Goal: Task Accomplishment & Management: Use online tool/utility

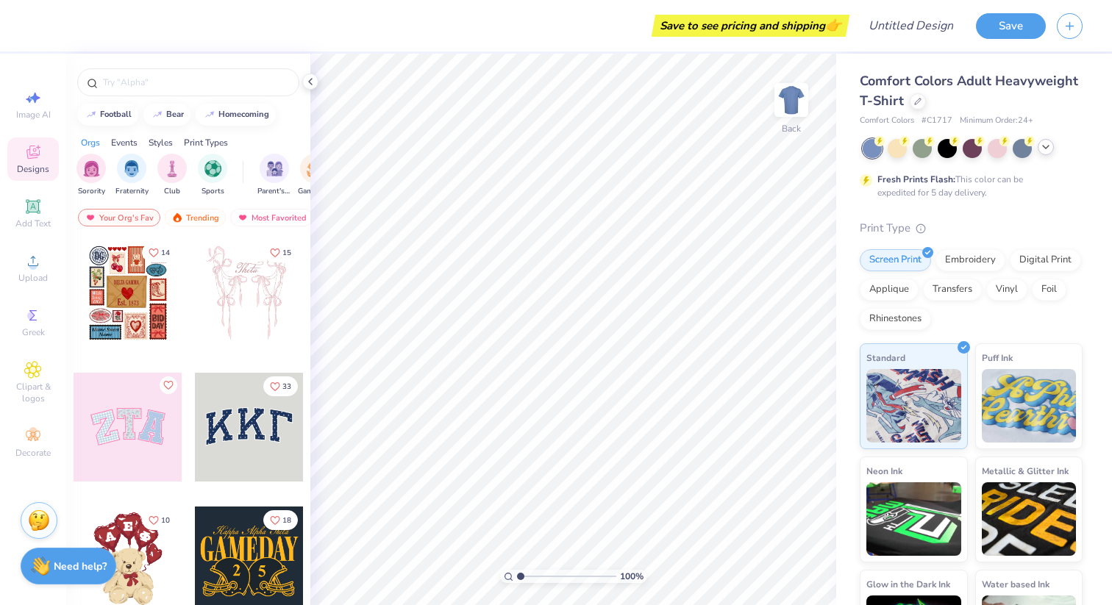
click at [1045, 154] on div at bounding box center [1045, 147] width 16 height 16
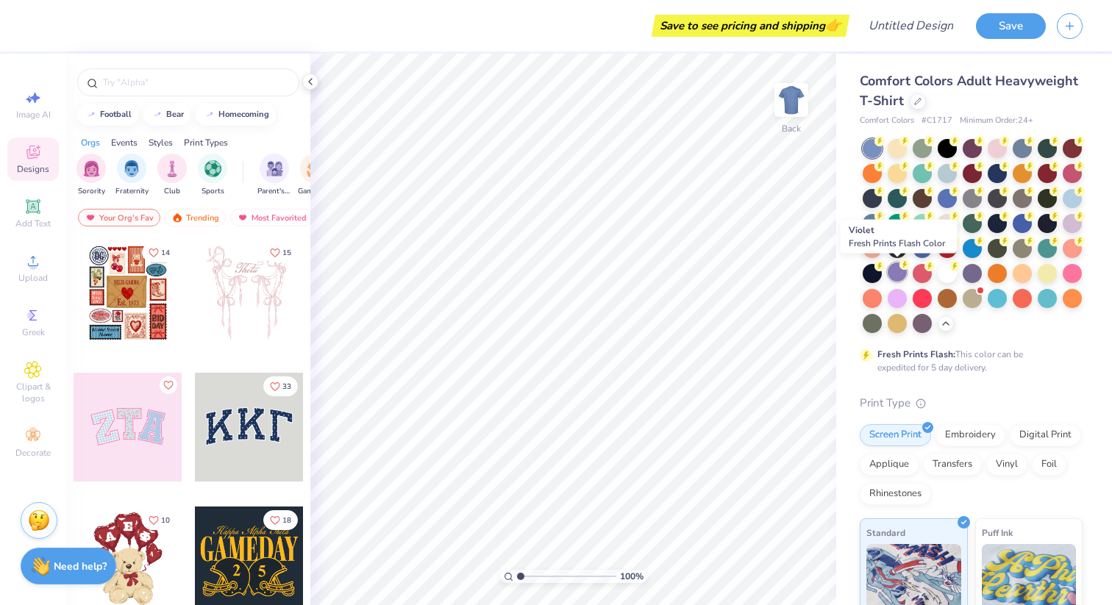
click at [903, 276] on div at bounding box center [896, 271] width 19 height 19
click at [946, 276] on div at bounding box center [946, 271] width 19 height 19
click at [874, 145] on icon at bounding box center [879, 141] width 10 height 10
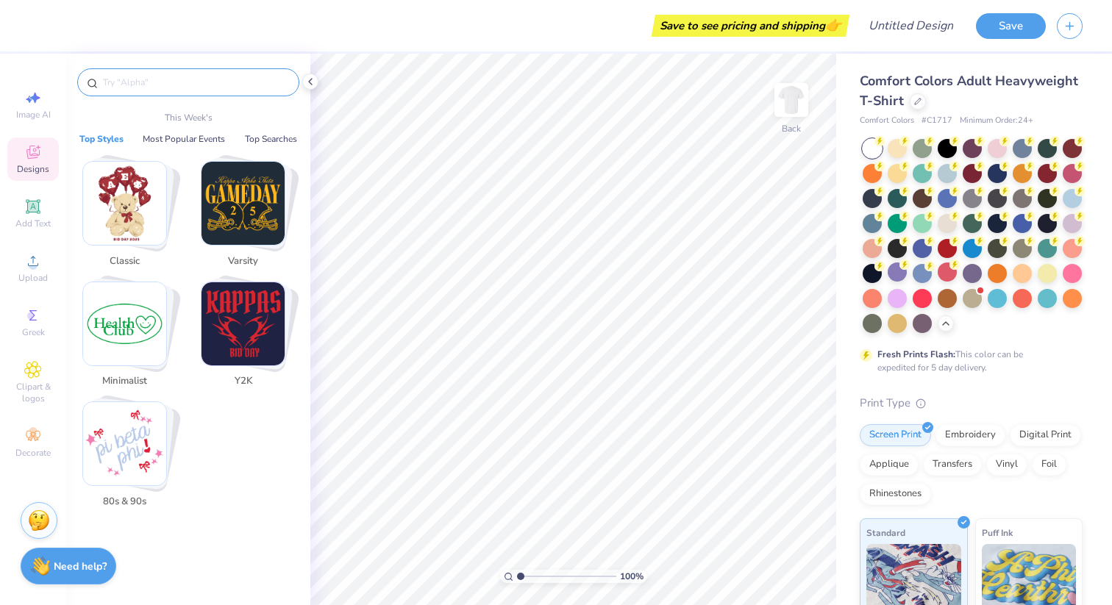
click at [173, 87] on input "text" at bounding box center [195, 82] width 188 height 15
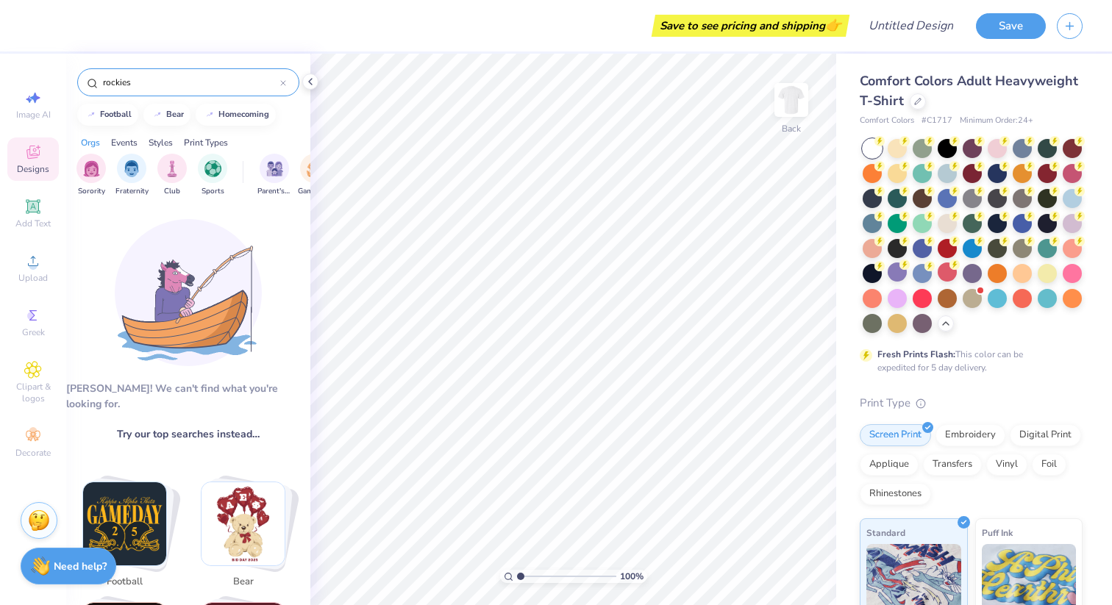
click at [171, 85] on input "rockies" at bounding box center [190, 82] width 179 height 15
type input "baseball"
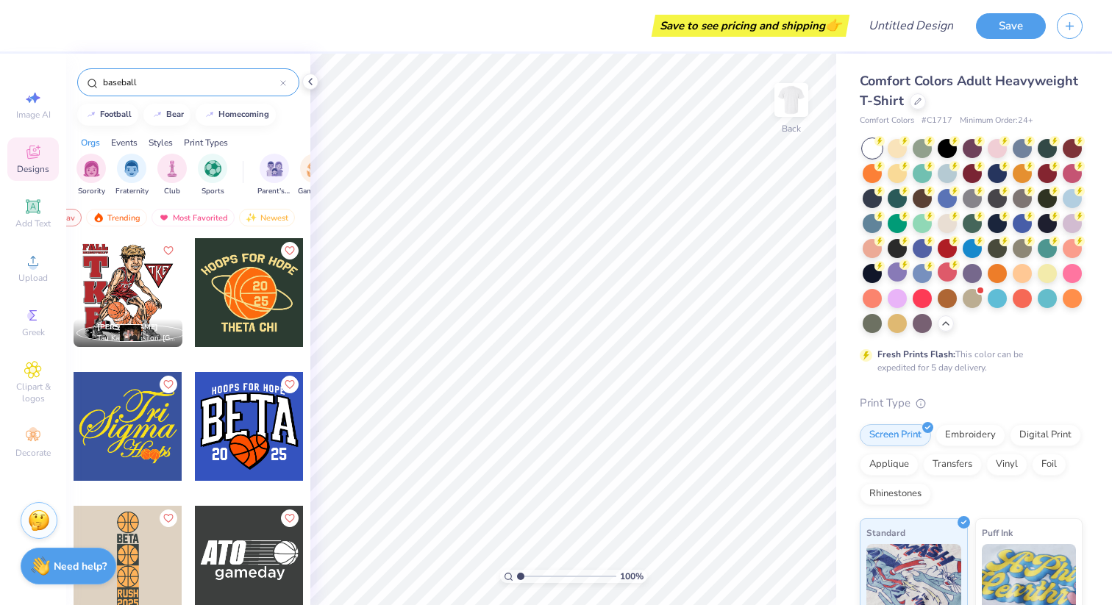
scroll to position [0, 85]
click at [35, 269] on icon at bounding box center [33, 261] width 18 height 18
click at [22, 274] on span "Upload" at bounding box center [32, 278] width 29 height 12
click at [33, 287] on div "Upload" at bounding box center [32, 267] width 51 height 43
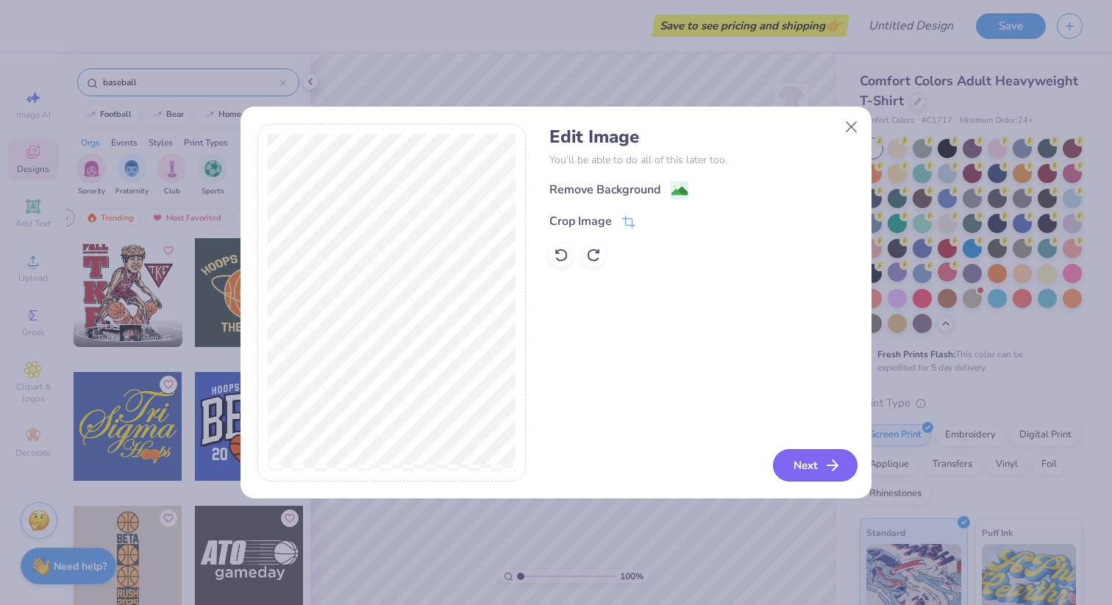
click at [826, 463] on icon "button" at bounding box center [832, 466] width 18 height 18
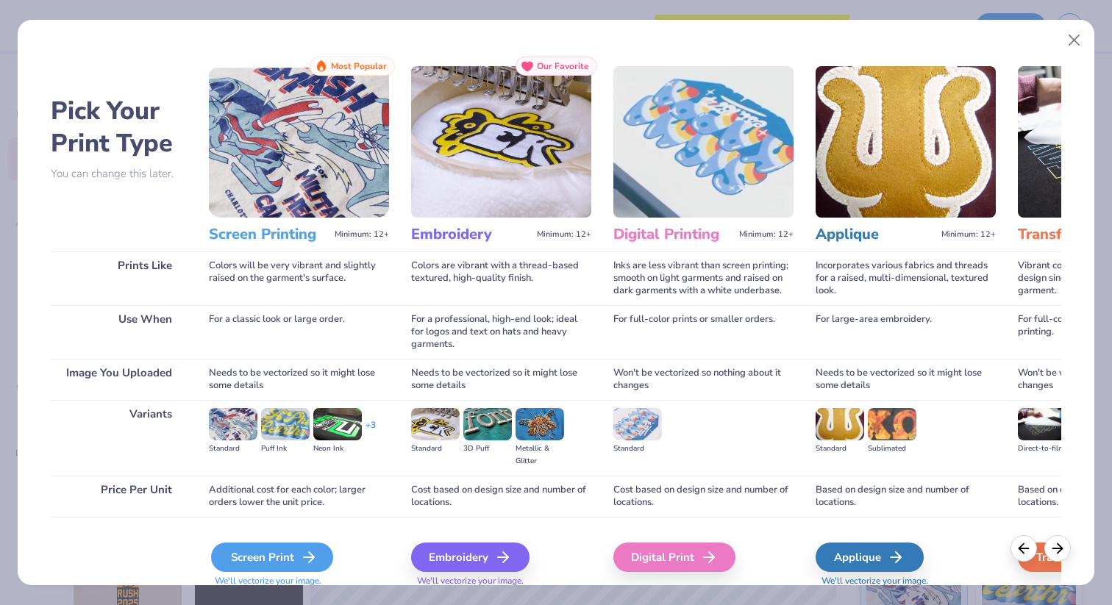
click at [254, 547] on div "Screen Print" at bounding box center [272, 557] width 122 height 29
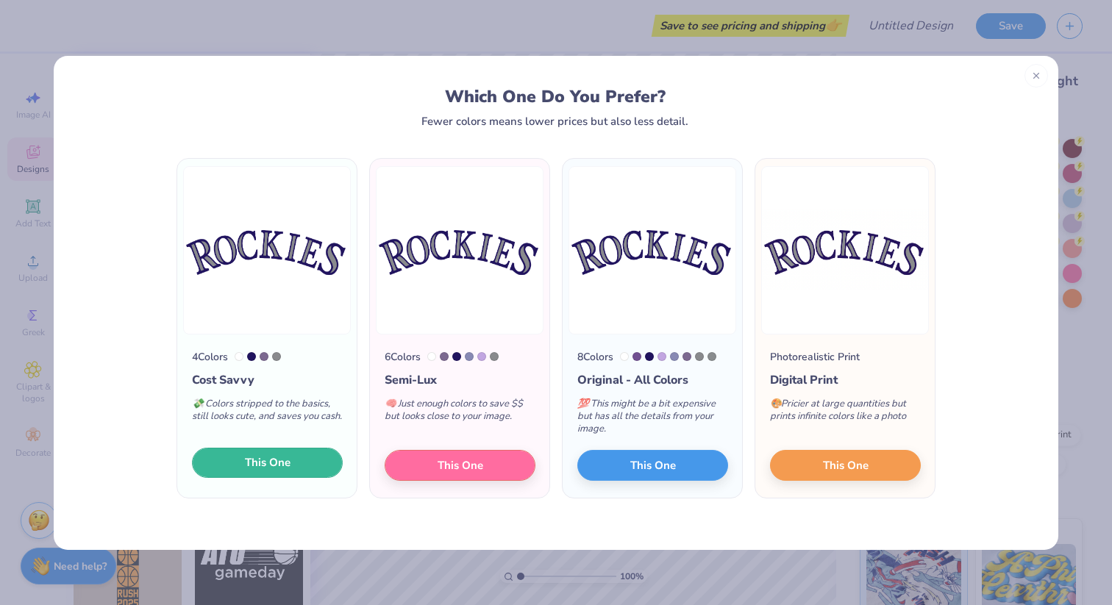
click at [276, 467] on span "This One" at bounding box center [268, 462] width 46 height 17
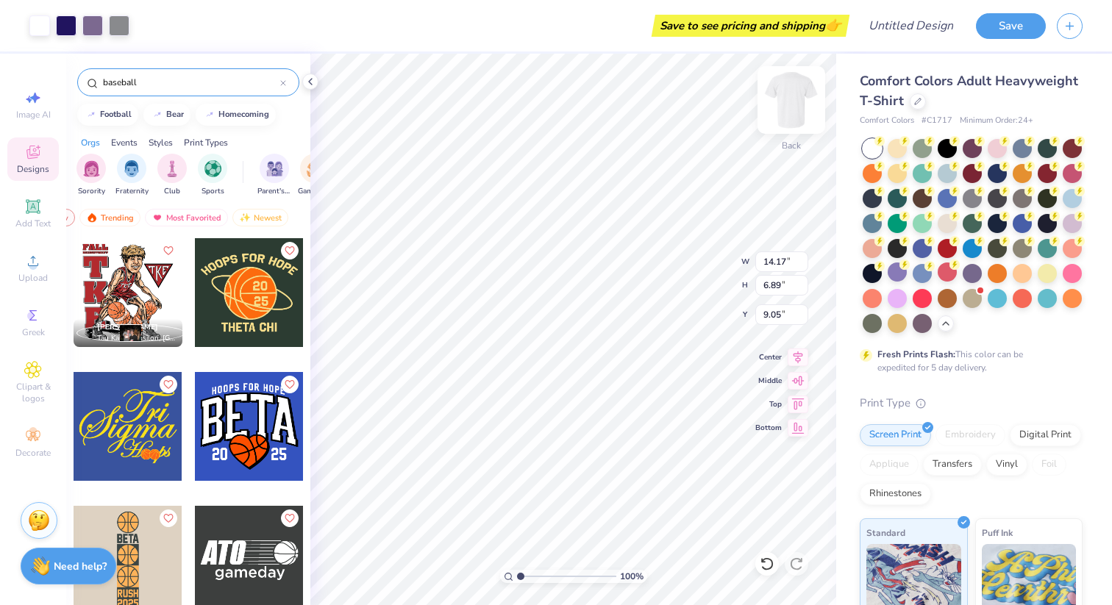
click at [790, 107] on img at bounding box center [791, 100] width 59 height 59
click at [790, 107] on img at bounding box center [790, 99] width 29 height 29
click at [795, 104] on div "100 % Back W 14.17 14.17 " H 6.89 6.89 " Y 9.05 9.05 " Center Middle Top Bottom" at bounding box center [573, 329] width 526 height 551
click at [790, 96] on div "100 % Back W 14.17 14.17 " H 6.89 6.89 " Y 9.05 9.05 " Center Middle Top Bottom" at bounding box center [573, 329] width 526 height 551
type input "8.13"
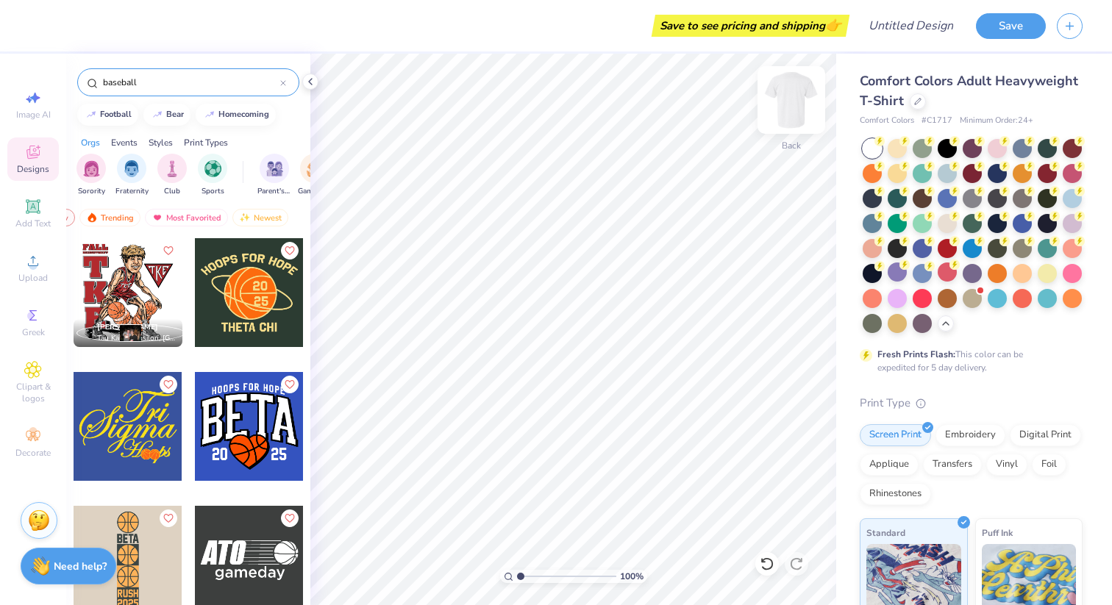
click at [787, 107] on img at bounding box center [791, 100] width 59 height 59
type input "10.61"
click at [787, 111] on img at bounding box center [791, 100] width 59 height 59
type input "4.89"
type input "2.38"
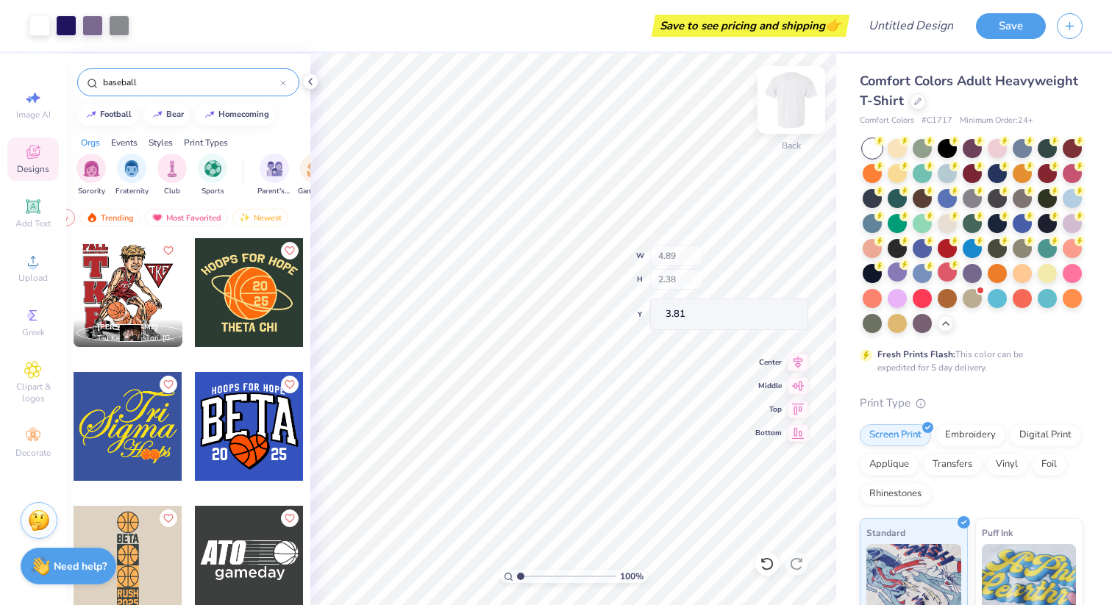
type input "3.72"
type input "3.58"
type input "1.74"
type input "4.39"
type input "0.39"
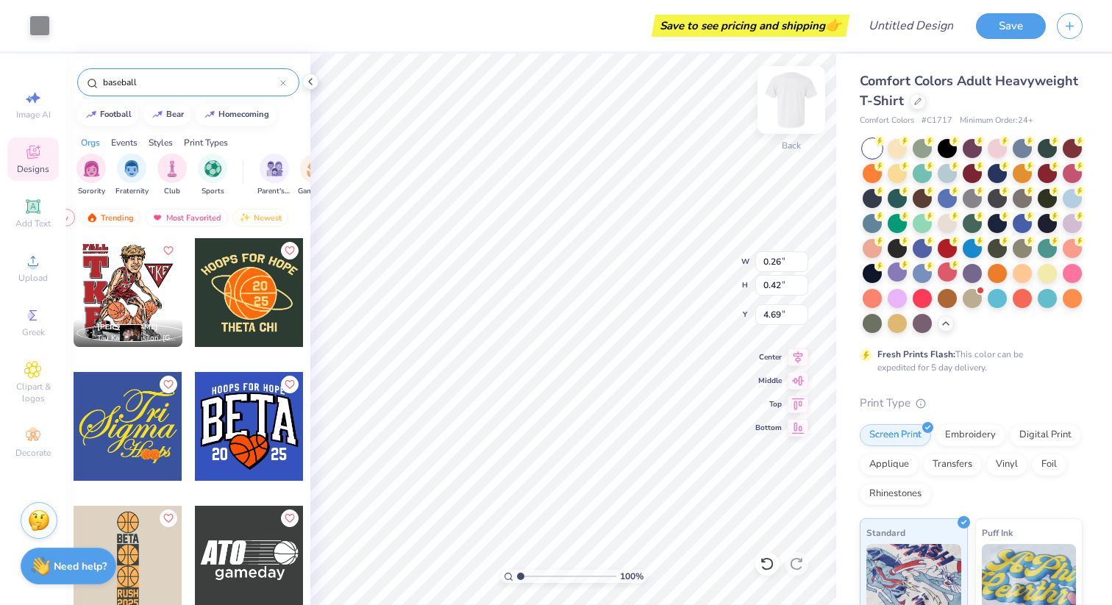
type input "0.71"
type input "4.56"
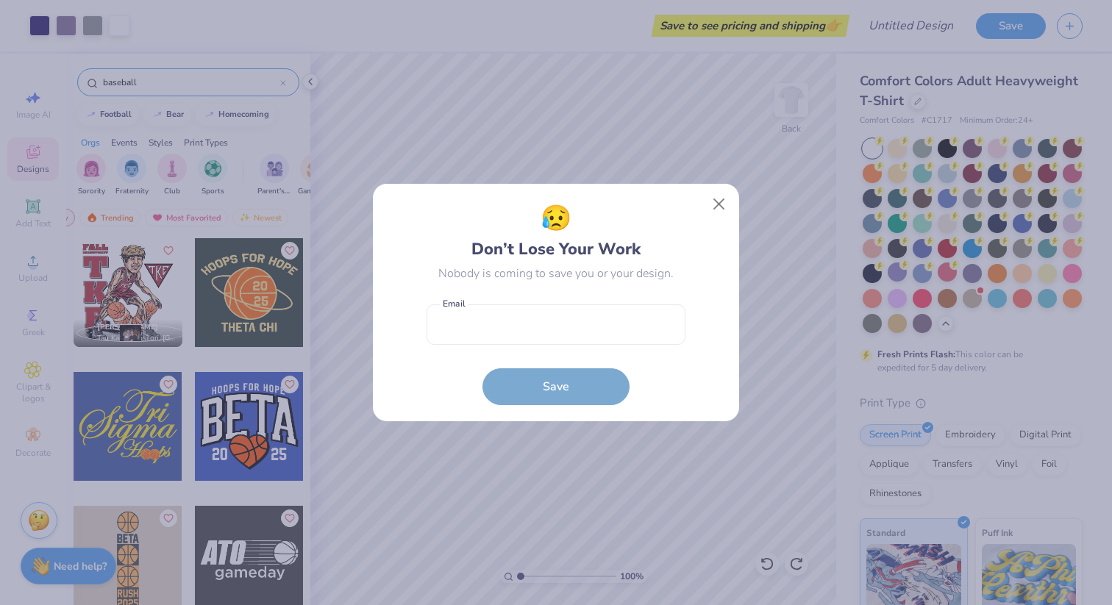
click at [650, 212] on div "😥 Don’t Lose Your Work Nobody is coming to save you or your design." at bounding box center [555, 241] width 259 height 82
click at [723, 200] on button "Close" at bounding box center [719, 204] width 28 height 28
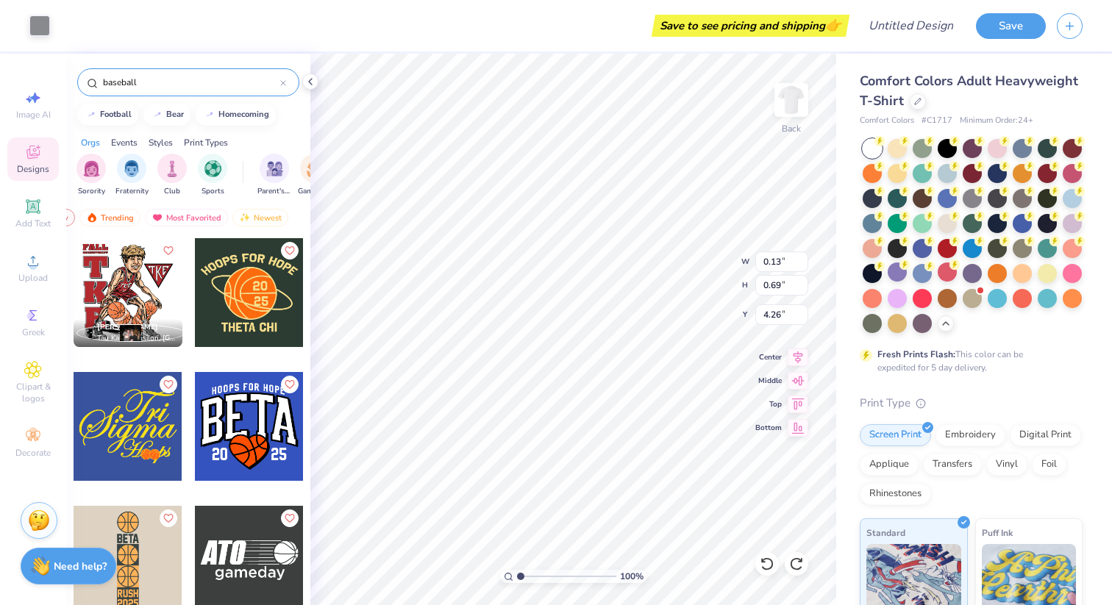
type input "4.39"
type input "3.74"
click at [132, 84] on input "baseball" at bounding box center [190, 82] width 179 height 15
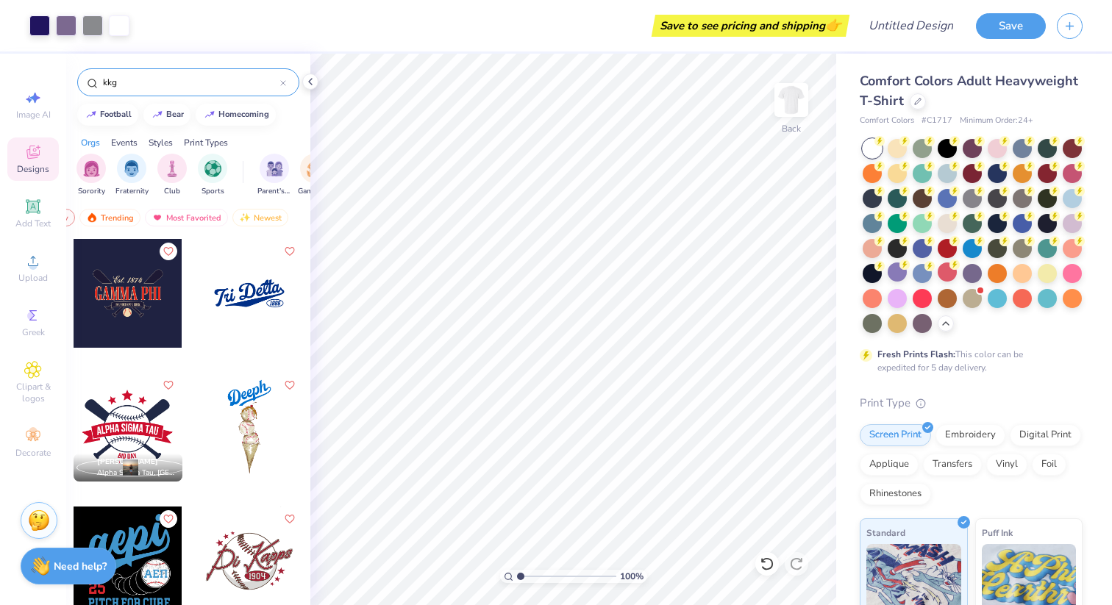
type input "kkg"
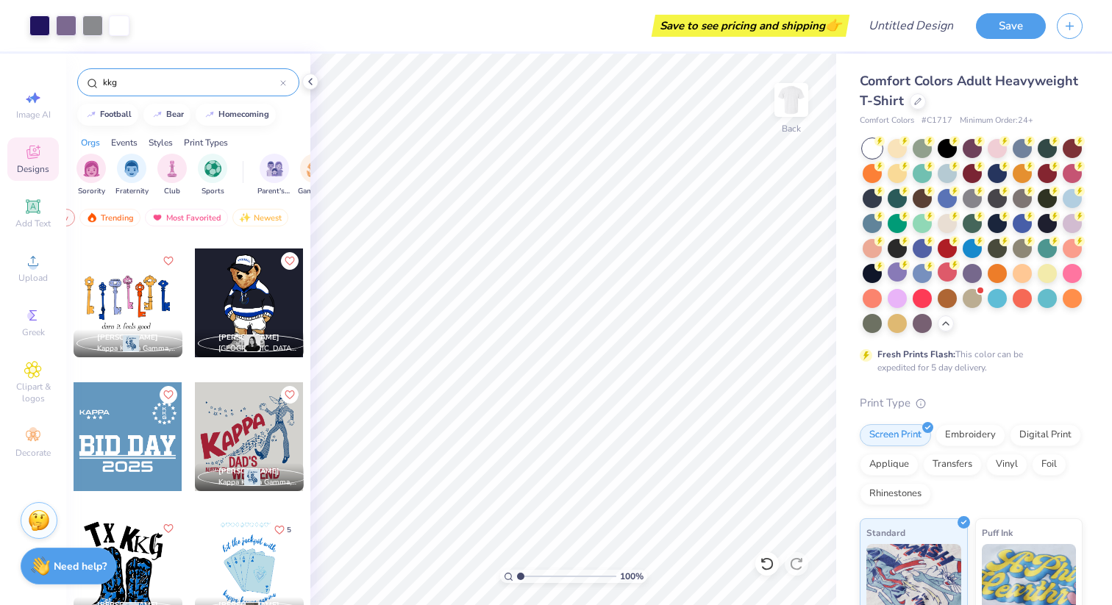
scroll to position [817, 0]
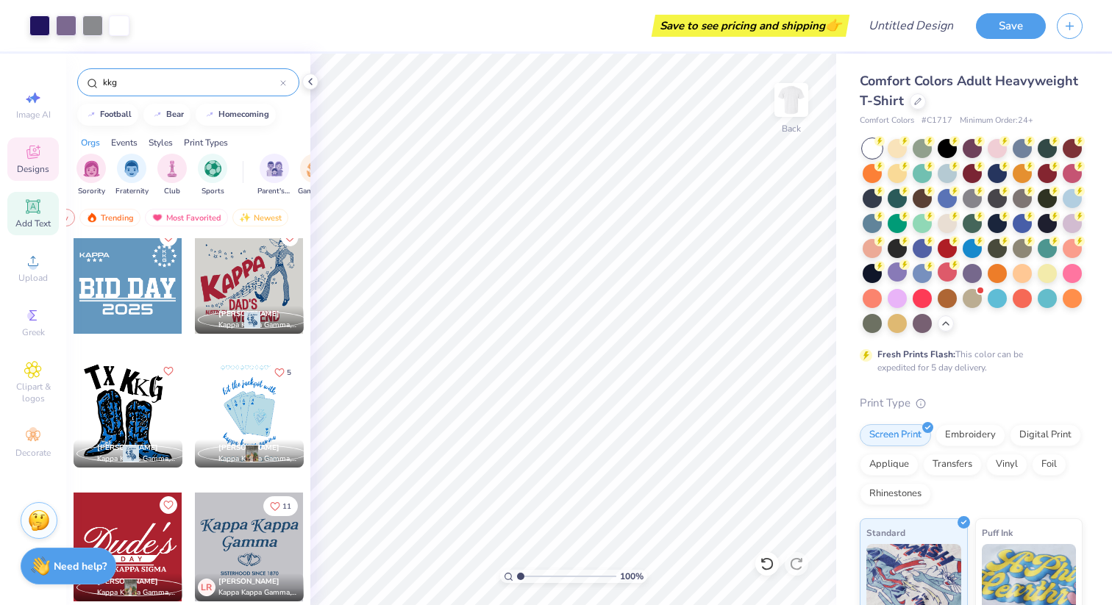
click at [39, 221] on span "Add Text" at bounding box center [32, 224] width 35 height 12
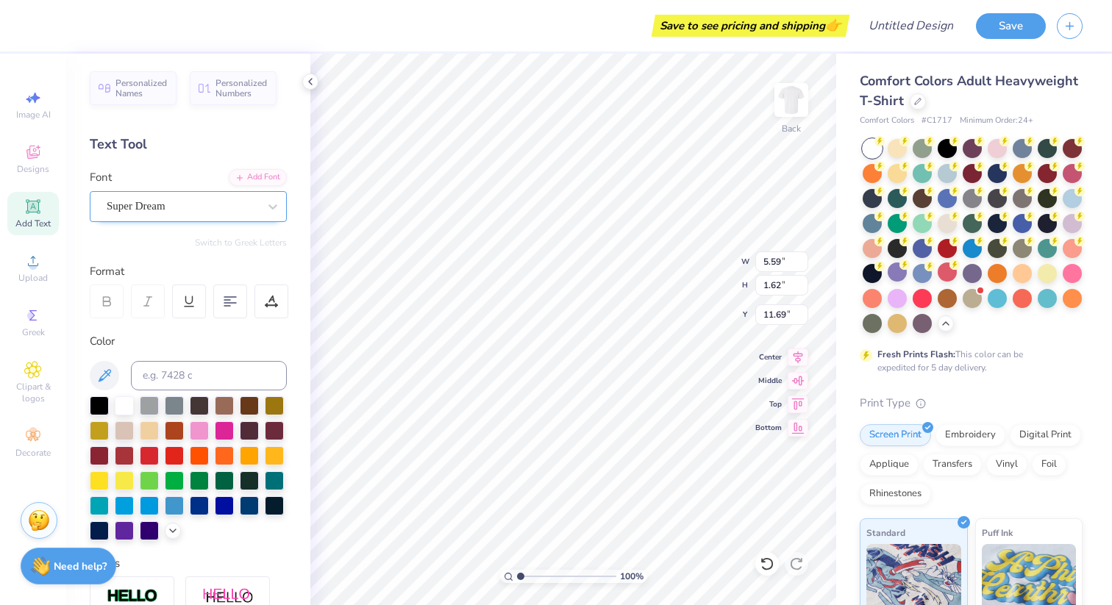
click at [162, 204] on div "Super Dream" at bounding box center [182, 206] width 154 height 23
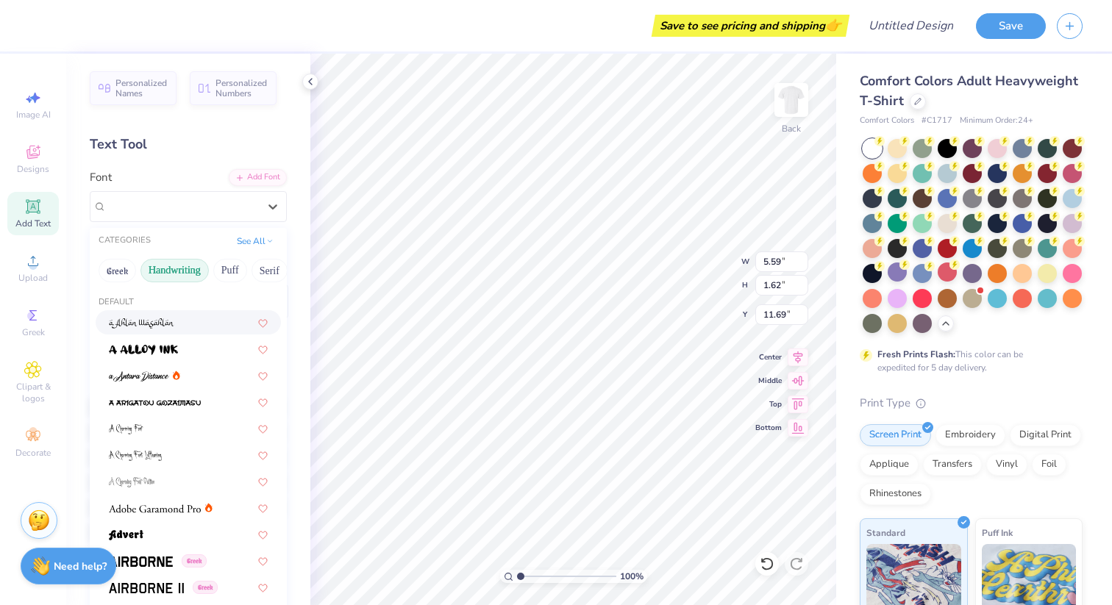
click at [176, 271] on button "Handwriting" at bounding box center [174, 271] width 68 height 24
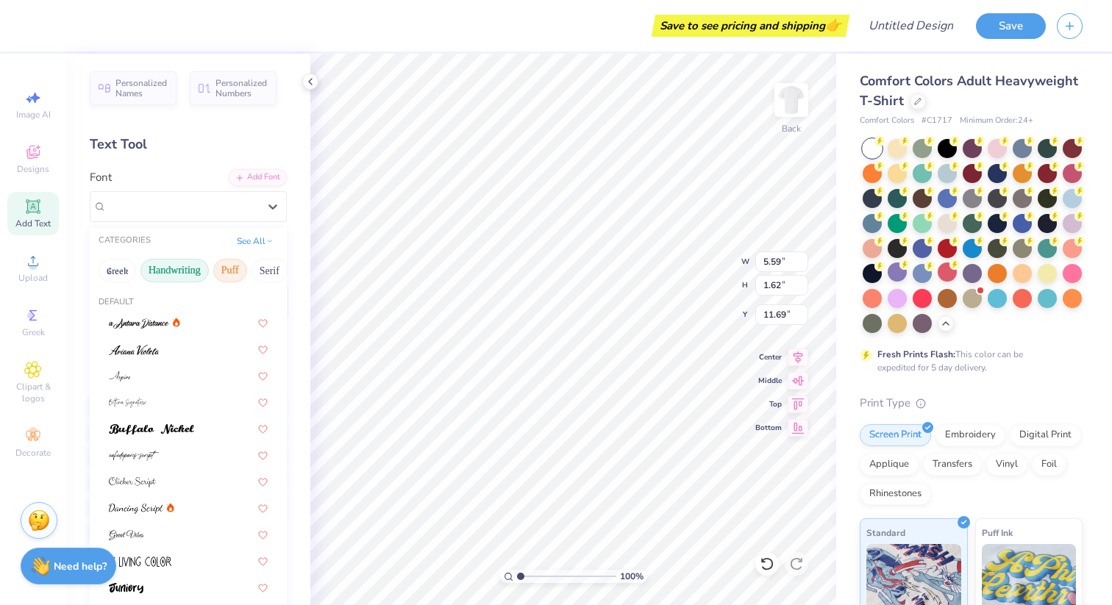
click at [227, 270] on button "Puff" at bounding box center [230, 271] width 34 height 24
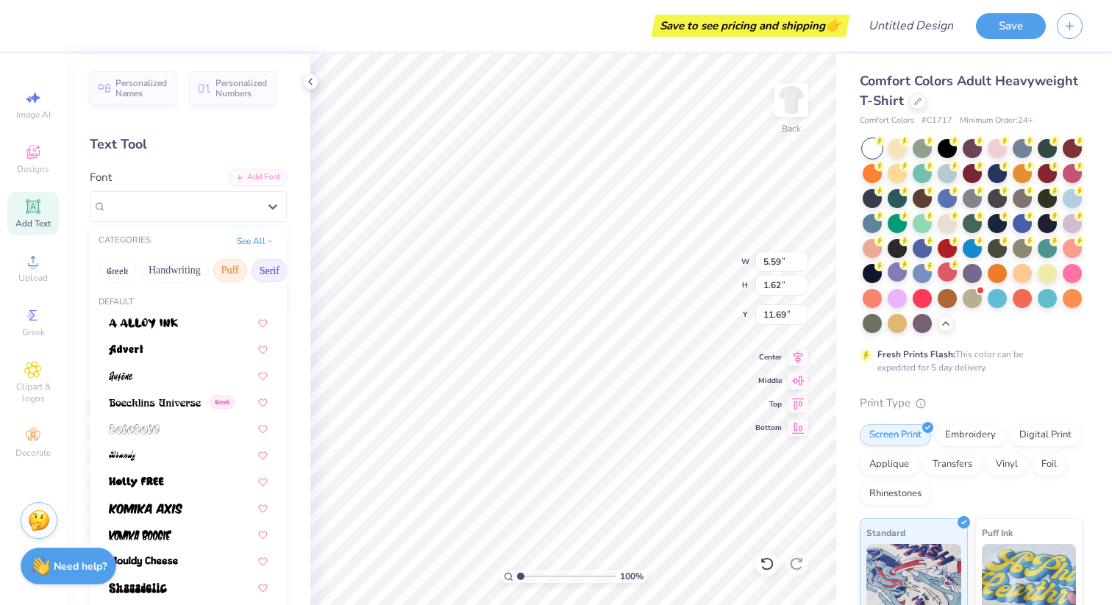
click at [269, 272] on button "Serif" at bounding box center [269, 271] width 36 height 24
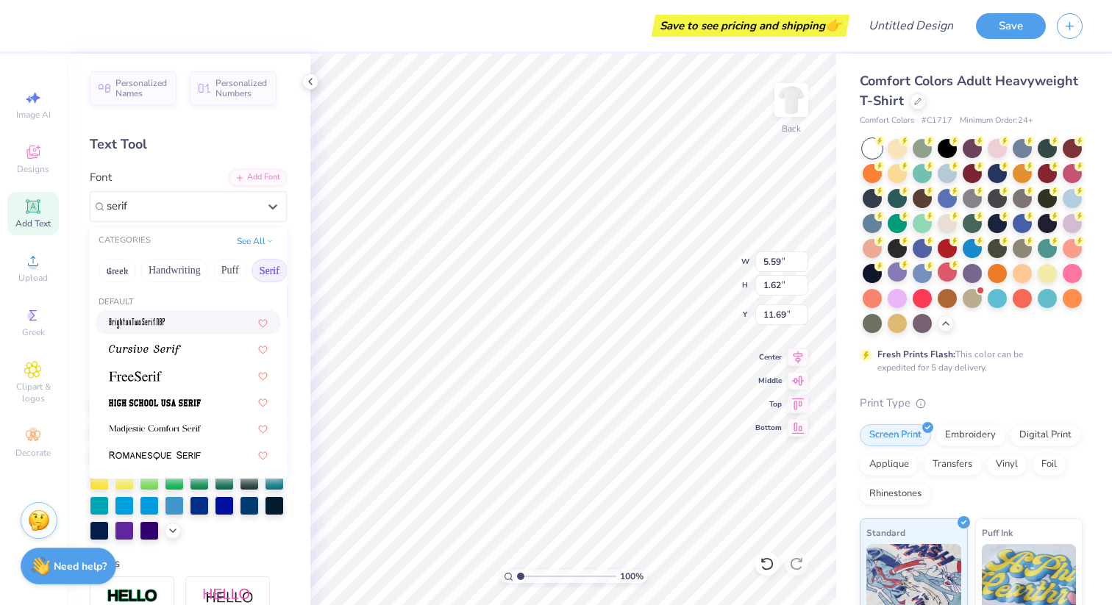
type input "serif"
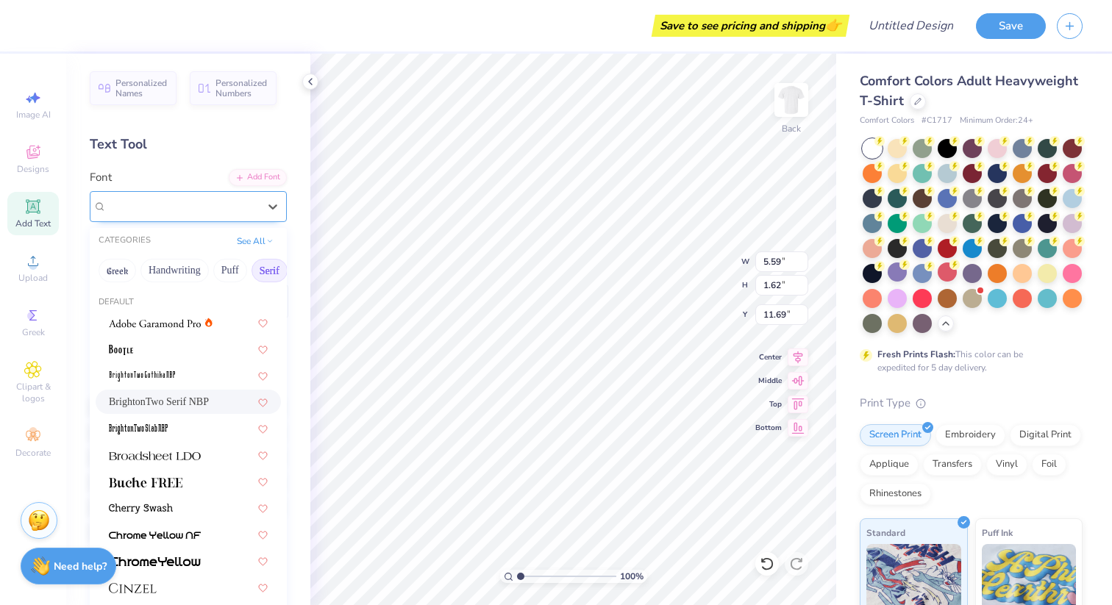
click at [176, 208] on div "BrightonTwo Serif NBP" at bounding box center [182, 206] width 154 height 23
type input "2.34"
type input "1.44"
type input "11.78"
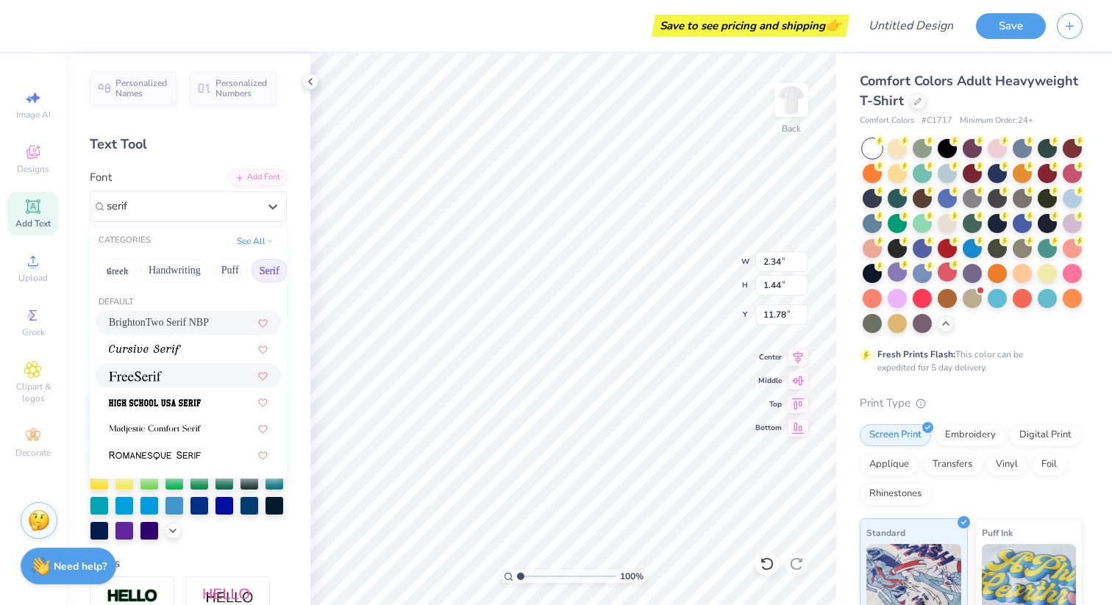
click at [176, 373] on div at bounding box center [188, 375] width 159 height 15
type input "serif"
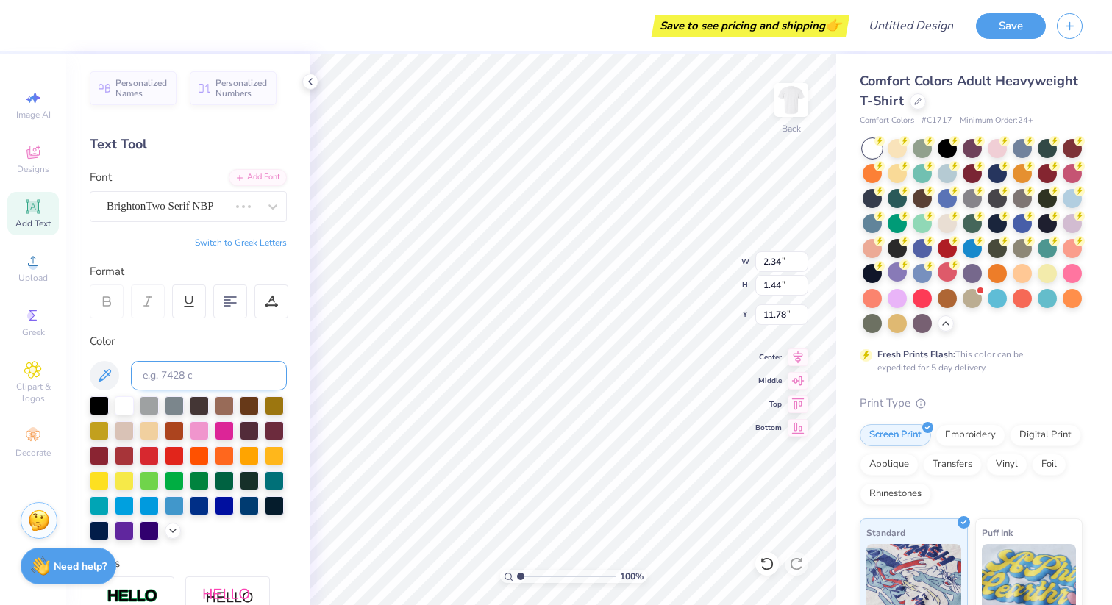
type input "5.71"
type input "1.53"
type input "11.73"
type textarea "K"
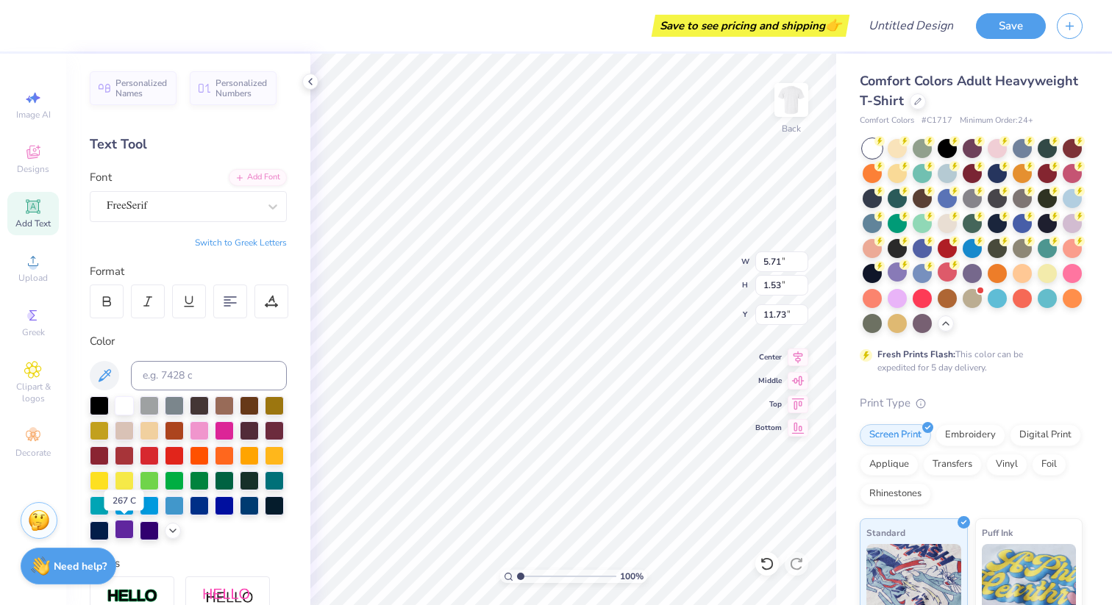
click at [128, 532] on div at bounding box center [124, 529] width 19 height 19
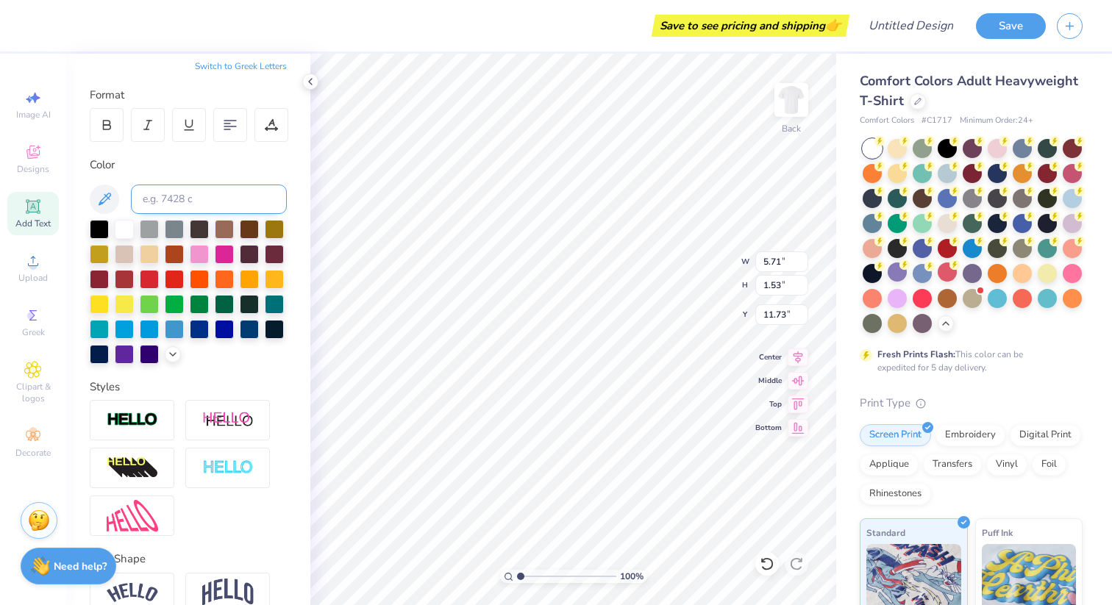
scroll to position [249, 0]
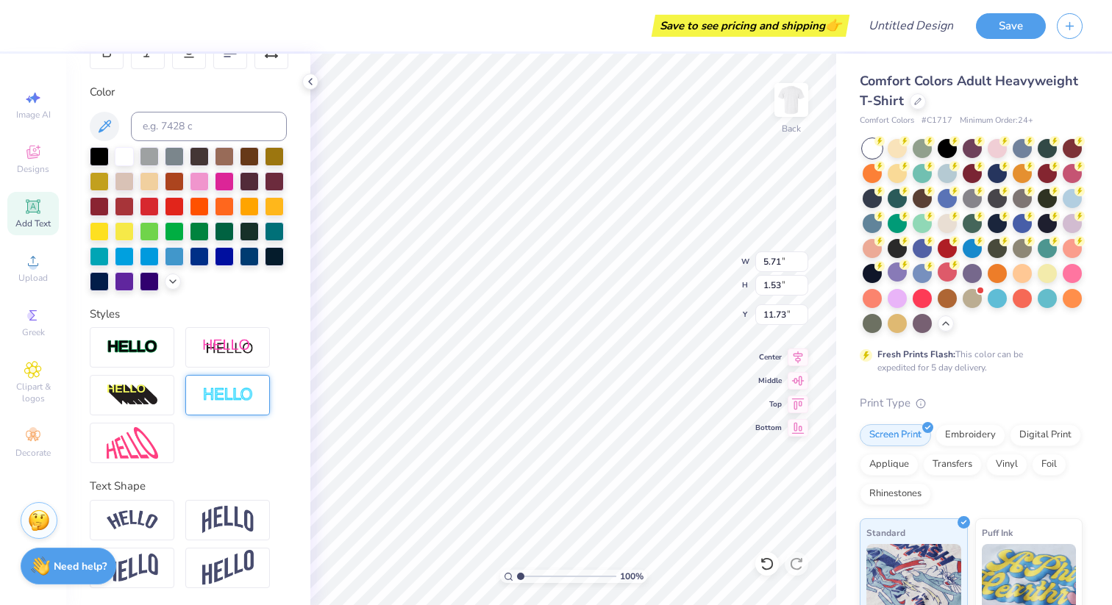
click at [210, 396] on img at bounding box center [227, 395] width 51 height 17
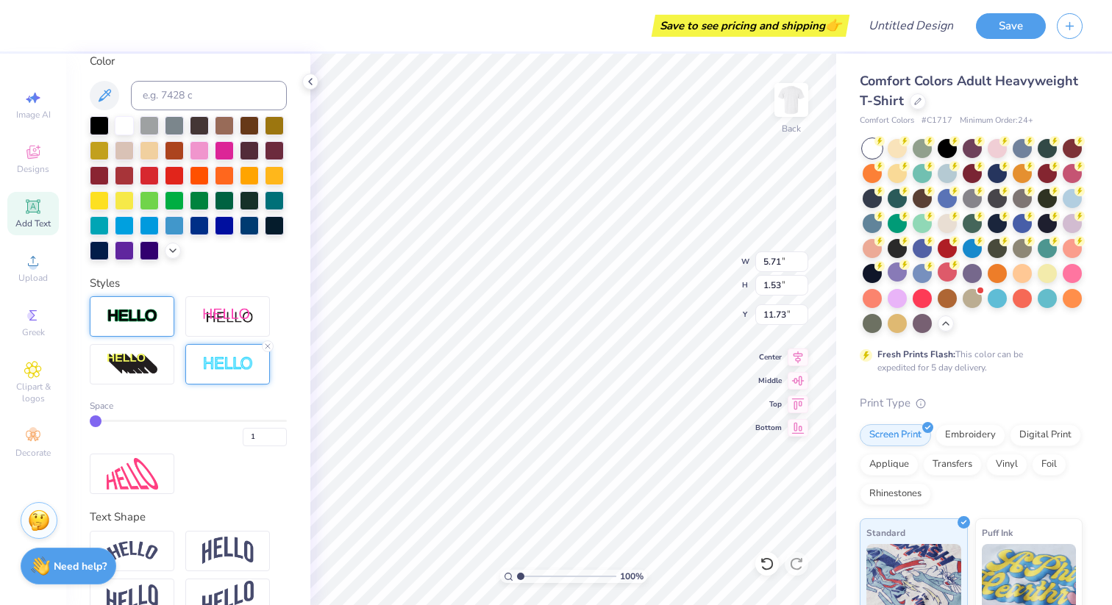
click at [154, 323] on img at bounding box center [132, 316] width 51 height 17
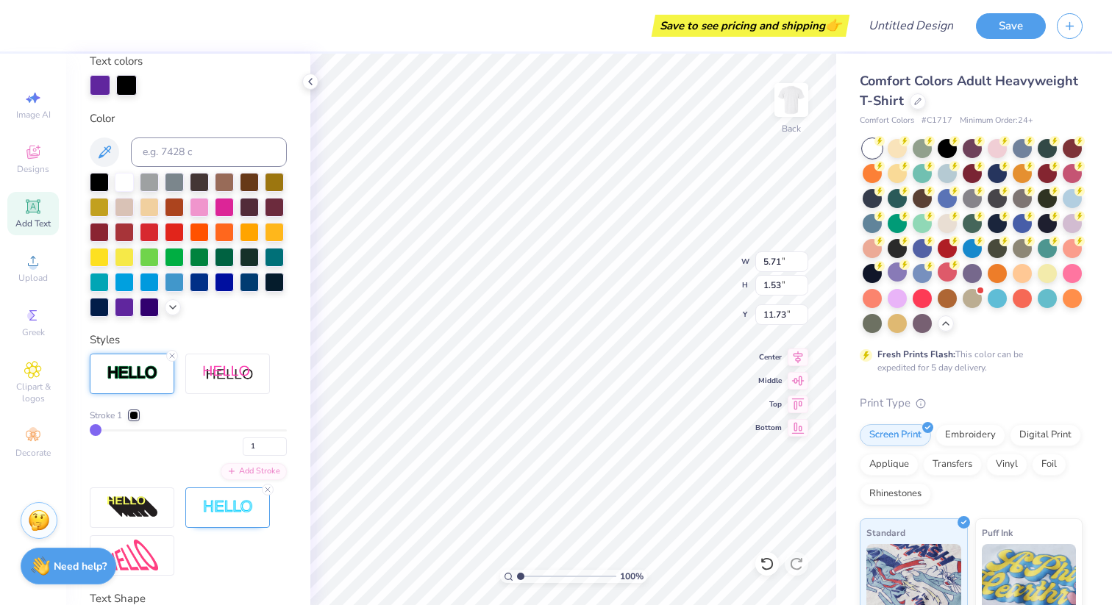
scroll to position [337, 0]
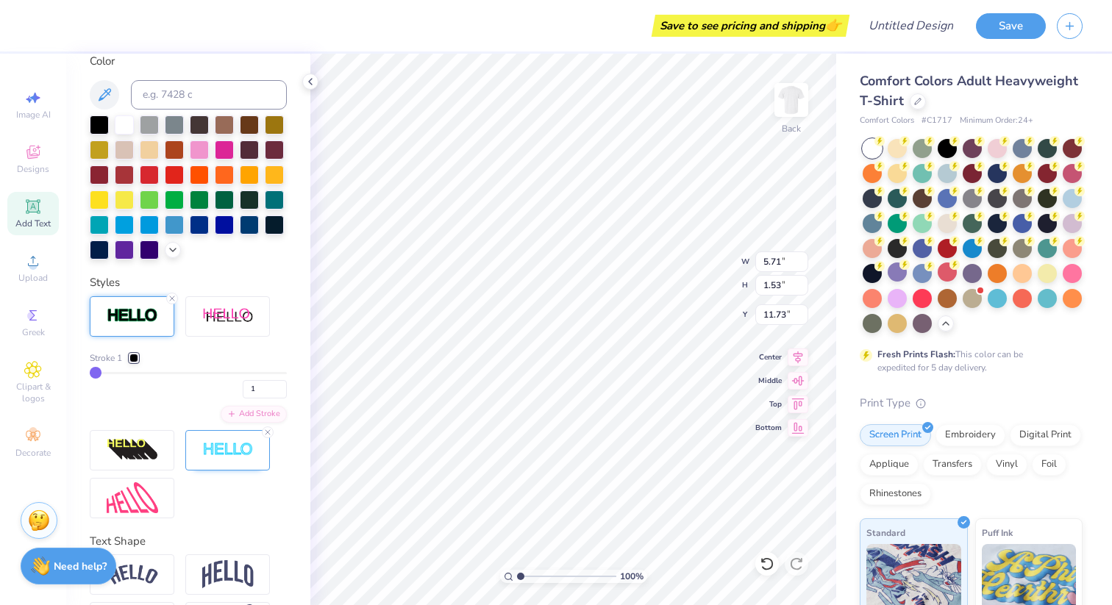
click at [154, 314] on img at bounding box center [132, 315] width 51 height 17
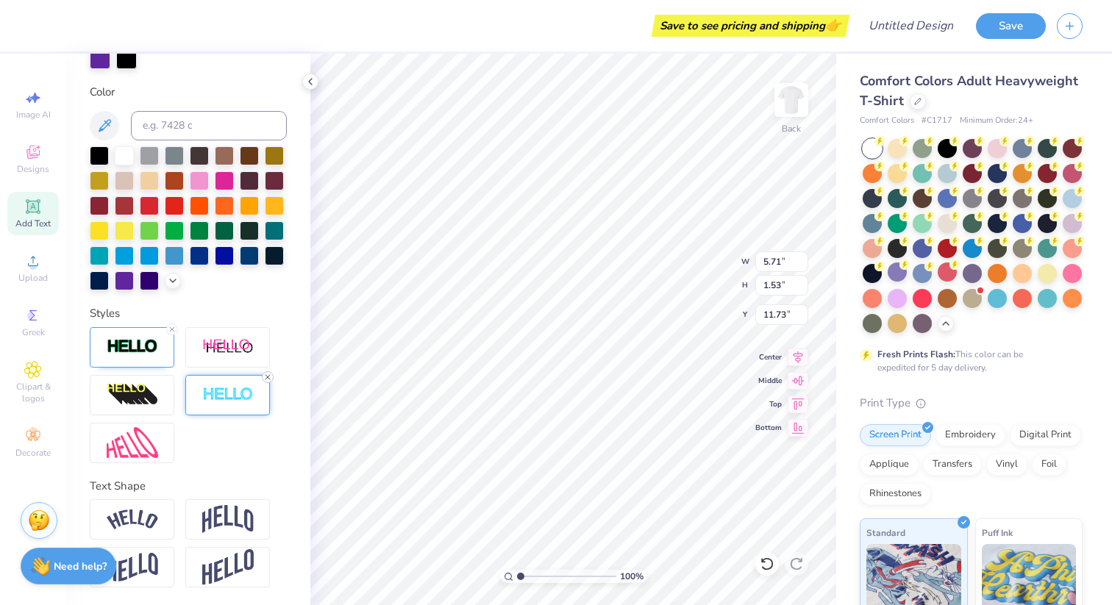
click at [267, 374] on icon at bounding box center [267, 377] width 9 height 9
click at [127, 282] on div at bounding box center [124, 279] width 19 height 19
click at [143, 280] on div at bounding box center [149, 279] width 19 height 19
click at [117, 281] on div at bounding box center [124, 279] width 19 height 19
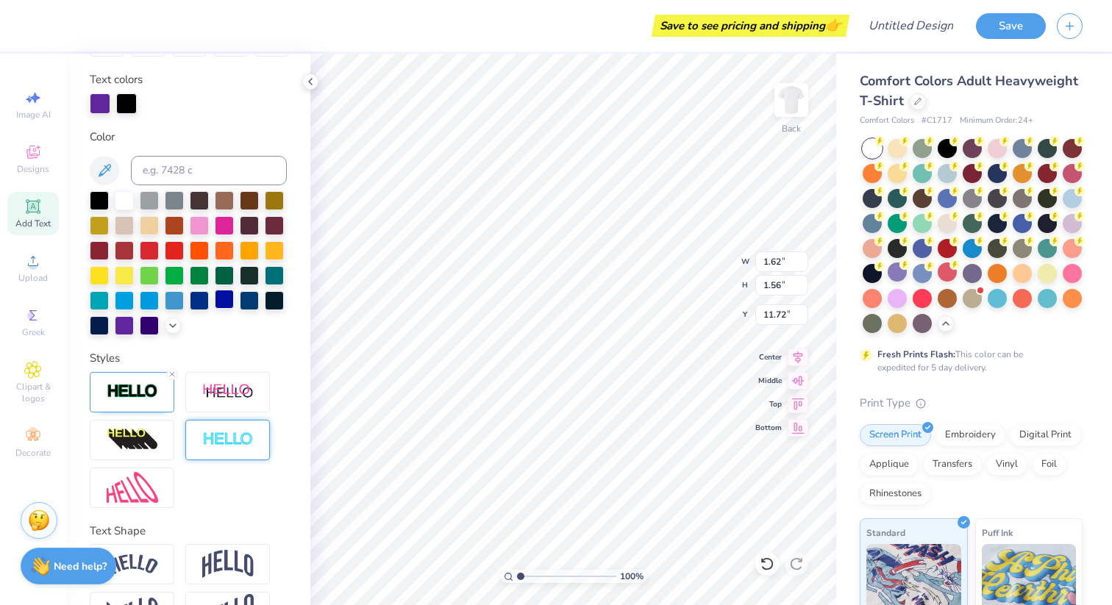
scroll to position [260, 0]
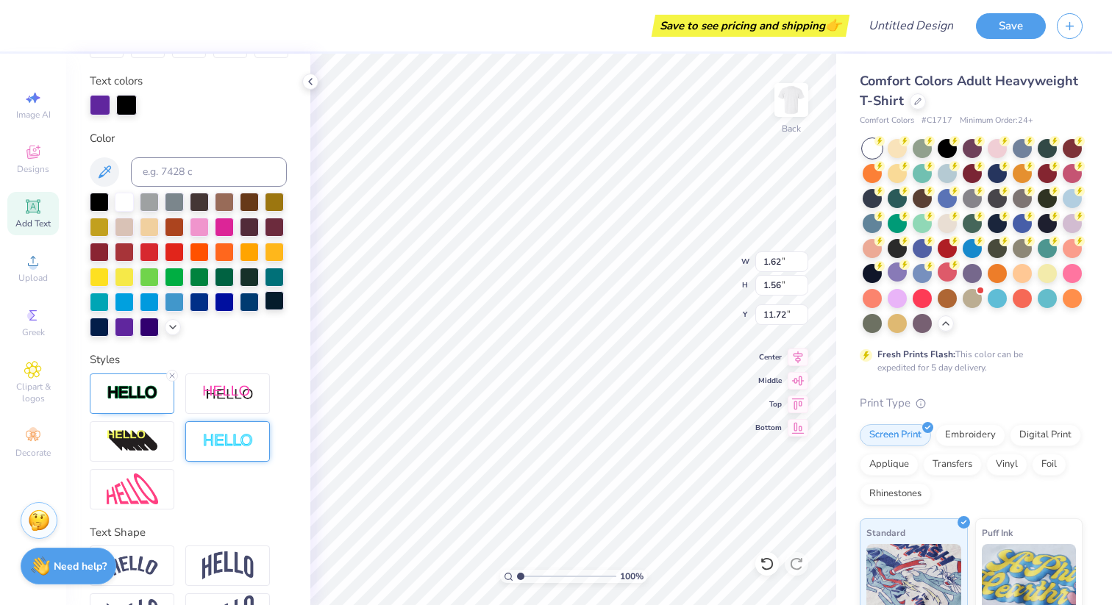
type input "12.50"
type input "13.57"
type textarea "G"
type input "13.28"
type input "2.72"
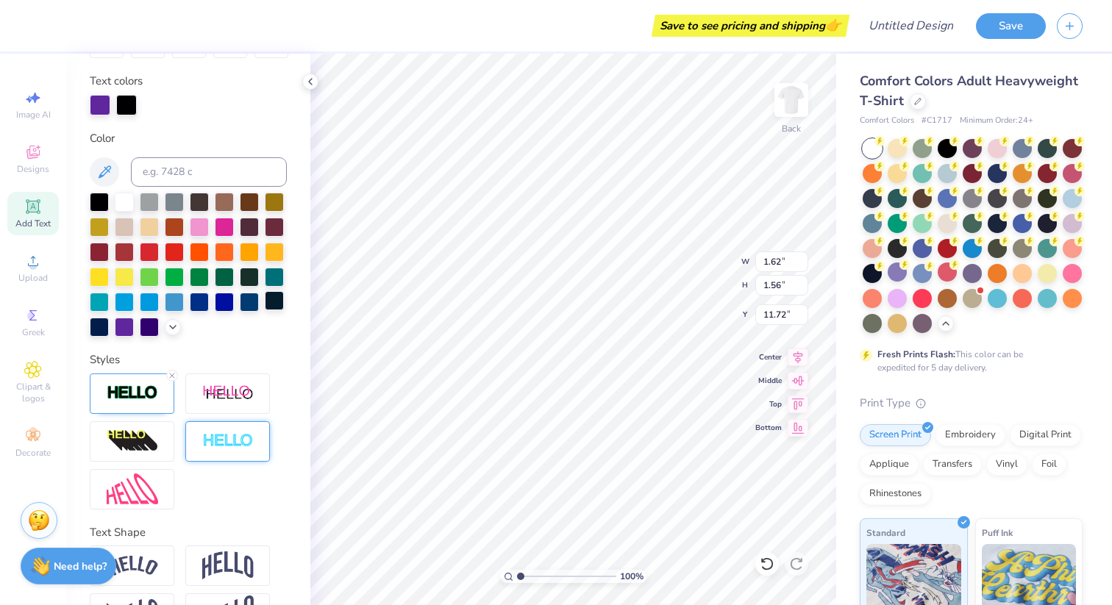
type input "2.34"
click at [154, 199] on div at bounding box center [149, 200] width 19 height 19
type input "3.52"
type input "3.19"
click at [151, 196] on div at bounding box center [149, 200] width 19 height 19
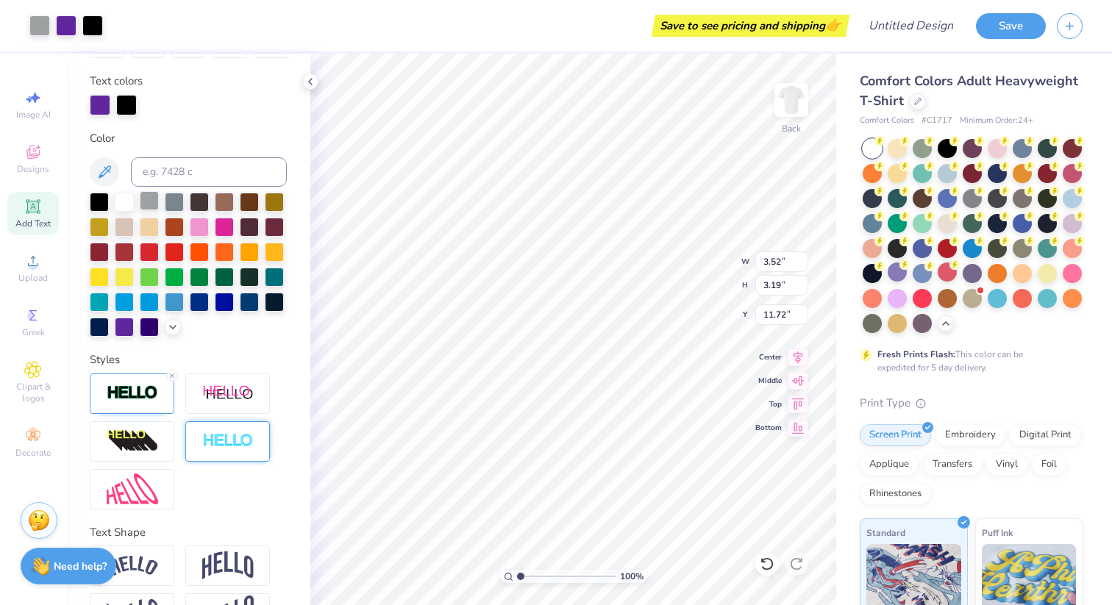
click at [142, 199] on div at bounding box center [149, 200] width 19 height 19
click at [154, 203] on div at bounding box center [149, 200] width 19 height 19
click at [146, 201] on div at bounding box center [149, 200] width 19 height 19
type input "1.62"
type input "1.56"
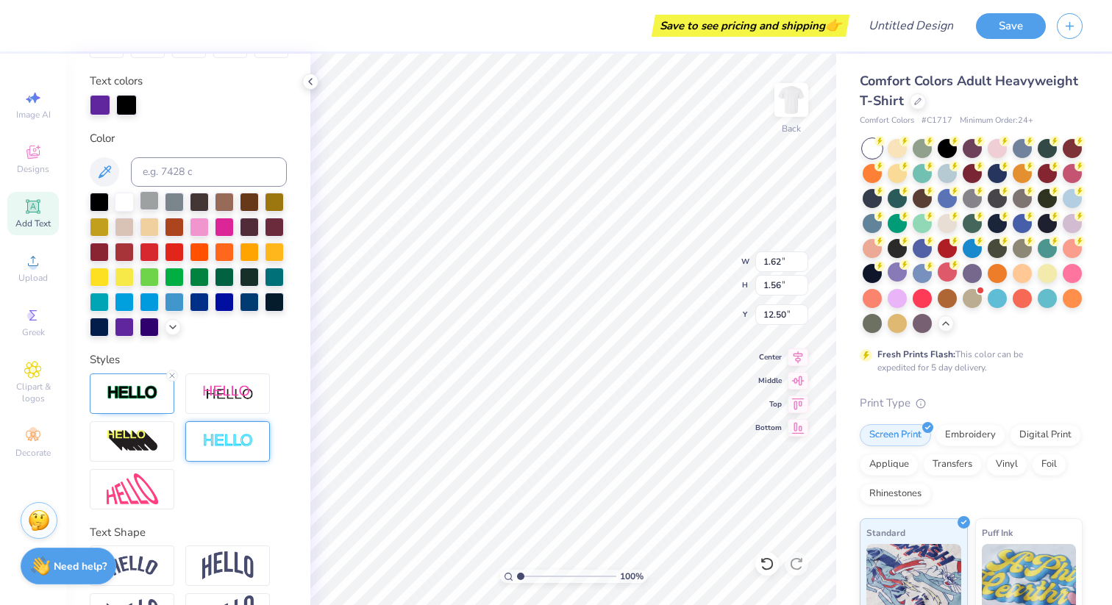
click at [148, 196] on div at bounding box center [149, 200] width 19 height 19
type input "11.72"
type input "3.52"
type input "3.19"
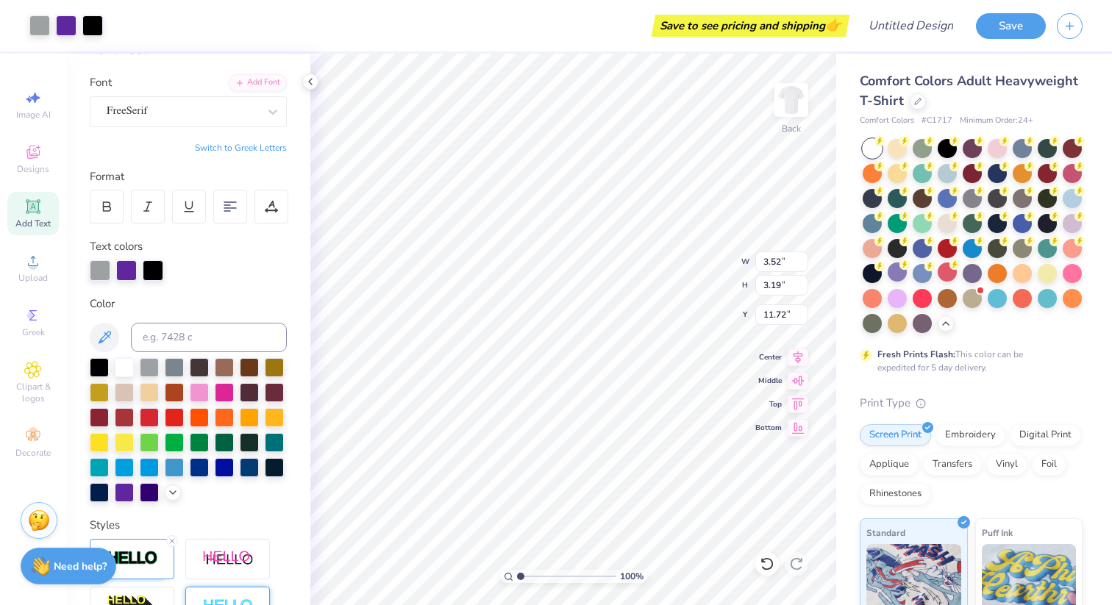
scroll to position [307, 0]
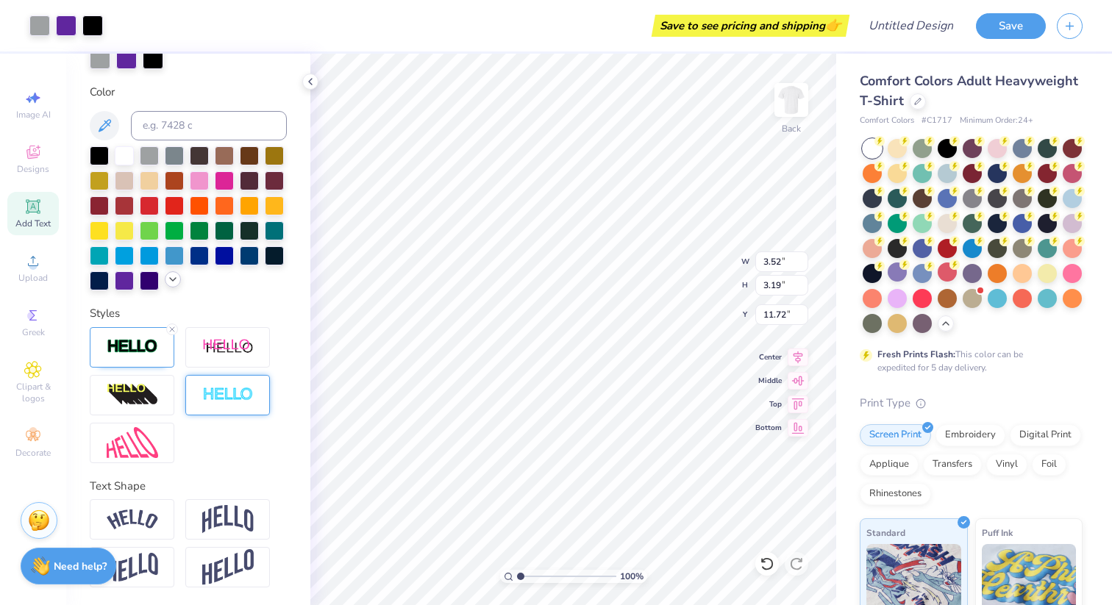
click at [175, 283] on icon at bounding box center [173, 279] width 12 height 12
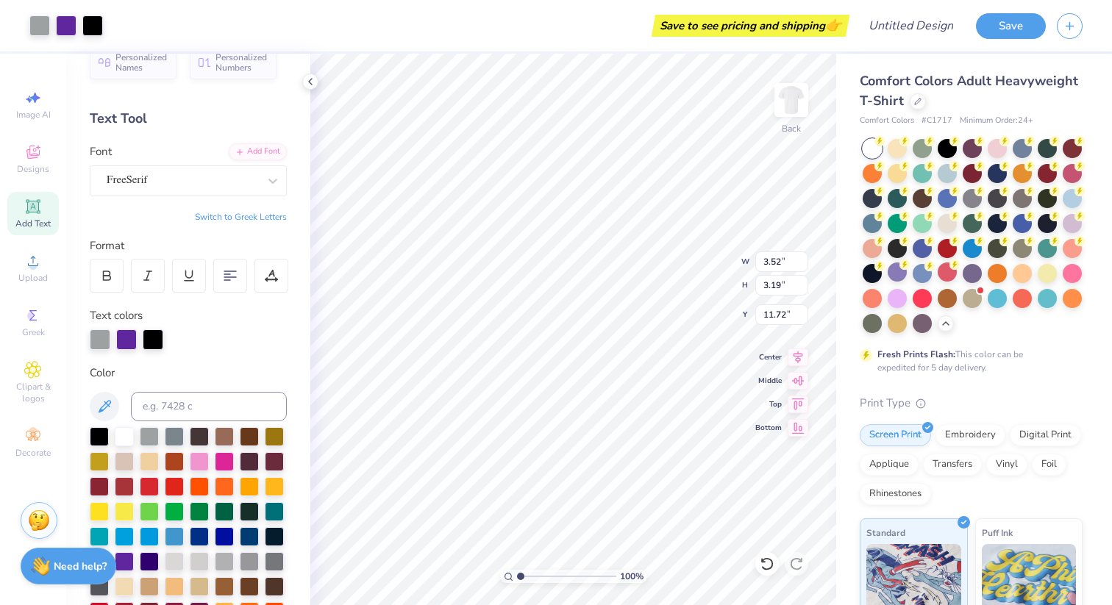
scroll to position [0, 0]
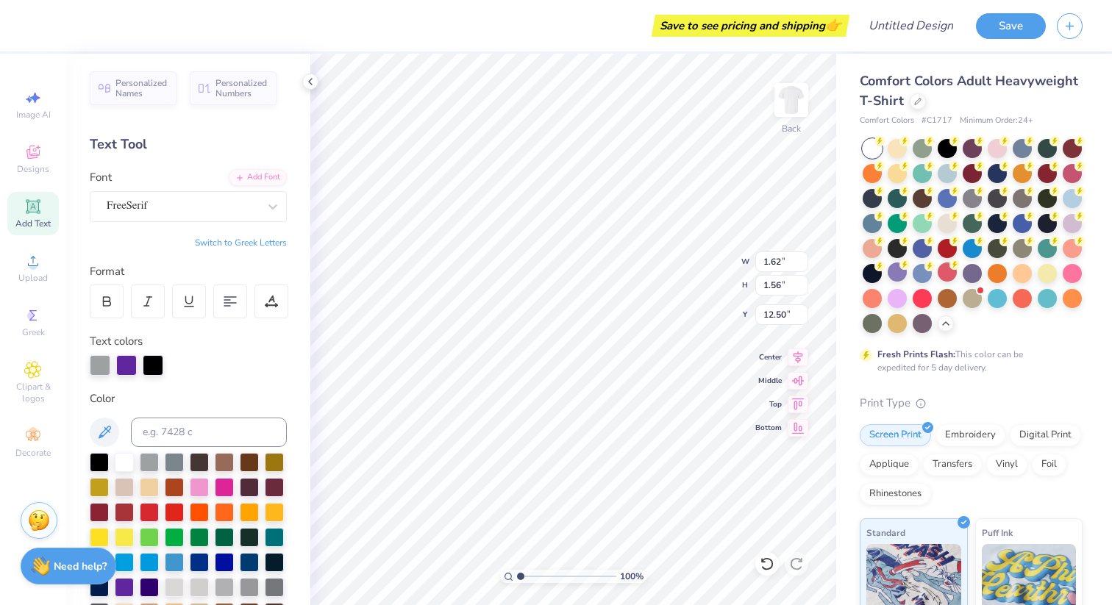
click at [268, 241] on button "Switch to Greek Letters" at bounding box center [241, 243] width 92 height 12
click at [267, 241] on button "Switch to Normal Letters" at bounding box center [237, 243] width 99 height 12
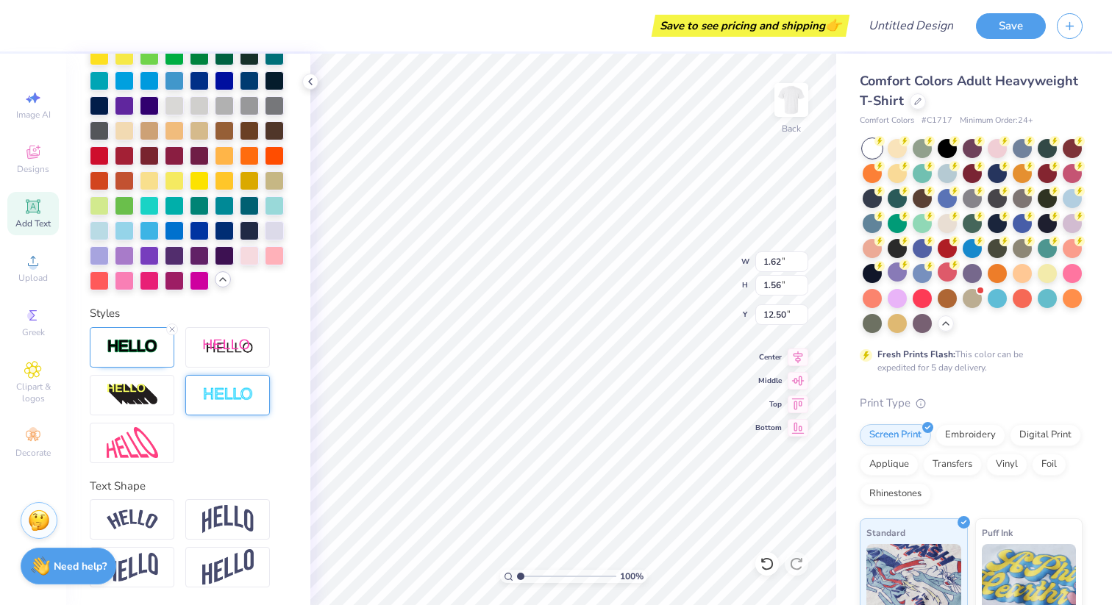
scroll to position [448, 0]
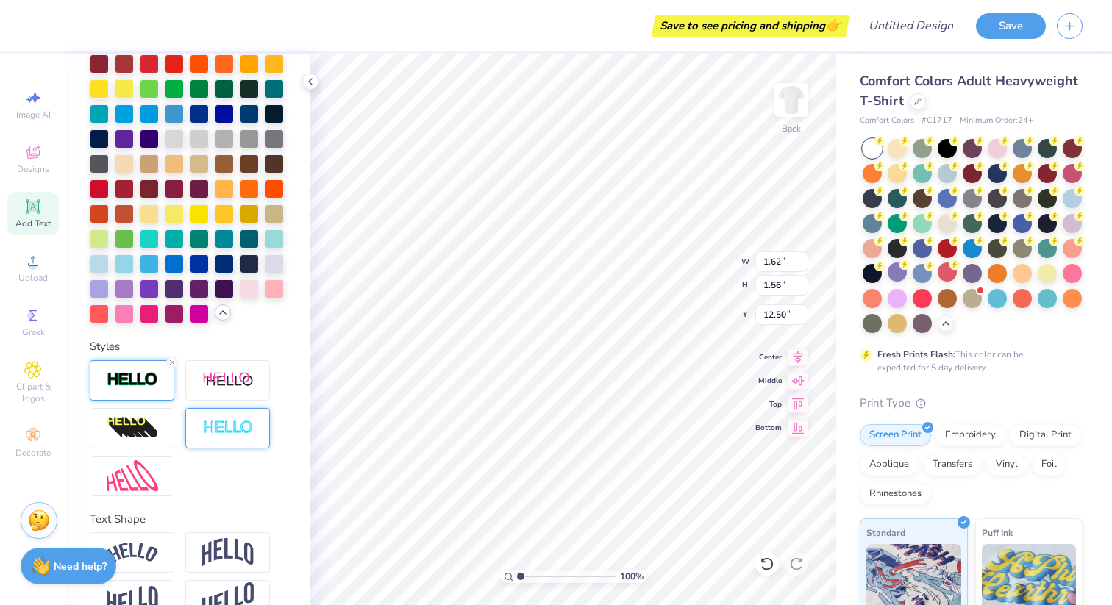
click at [124, 368] on div at bounding box center [132, 380] width 85 height 40
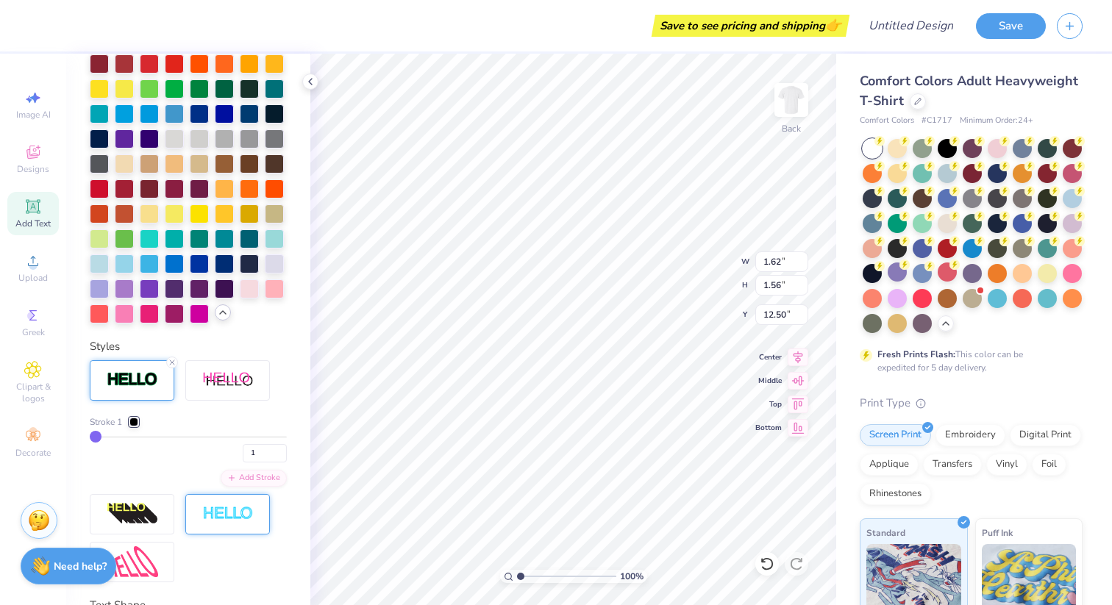
click at [132, 420] on div at bounding box center [133, 422] width 9 height 9
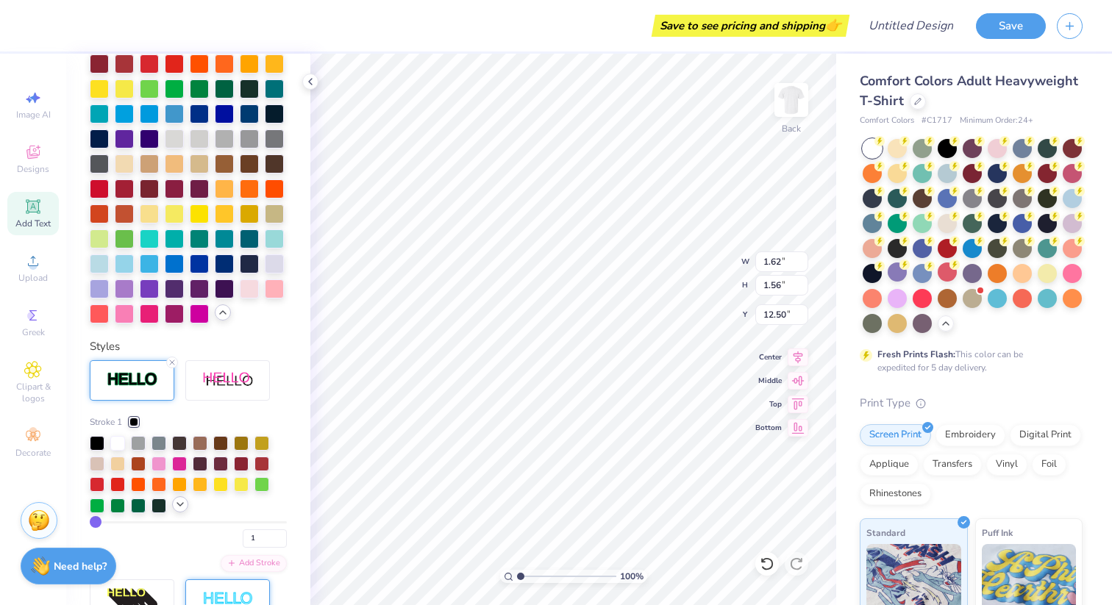
click at [175, 501] on icon at bounding box center [180, 504] width 12 height 12
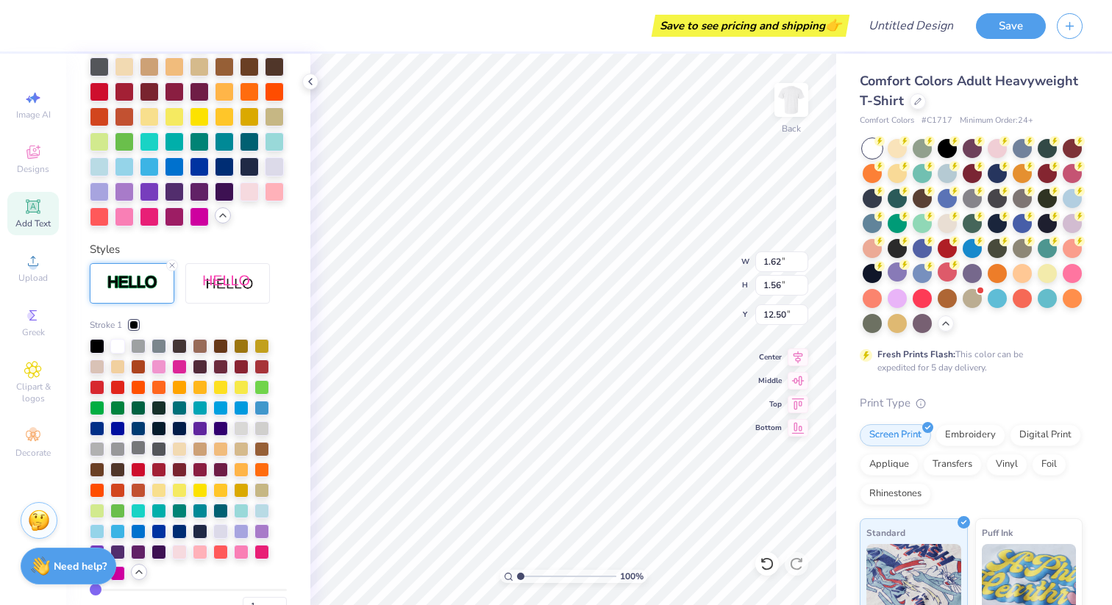
scroll to position [549, 0]
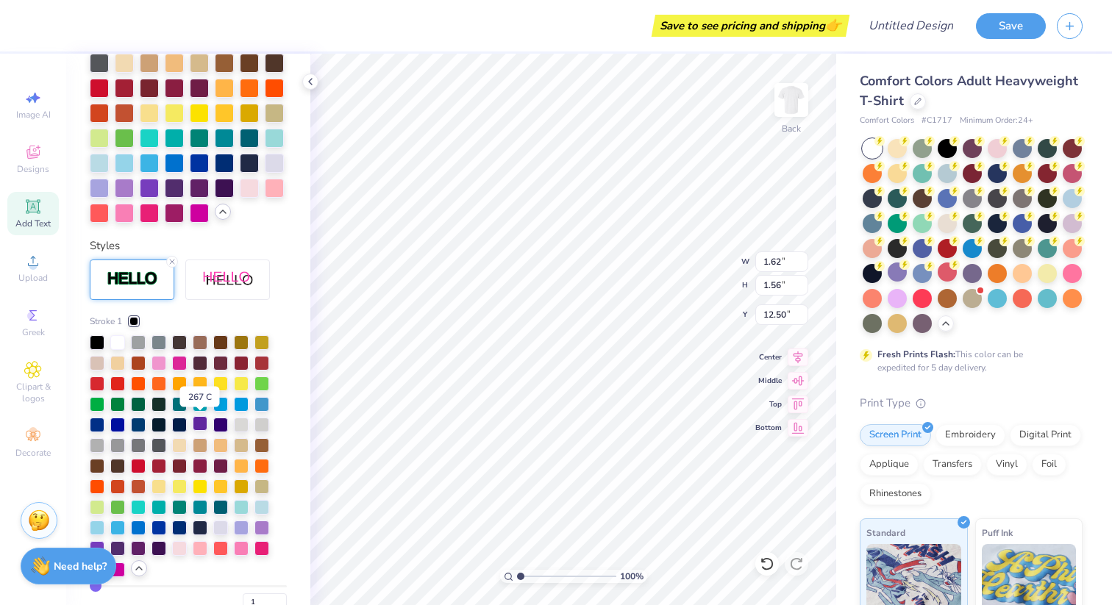
click at [203, 422] on div at bounding box center [200, 423] width 15 height 15
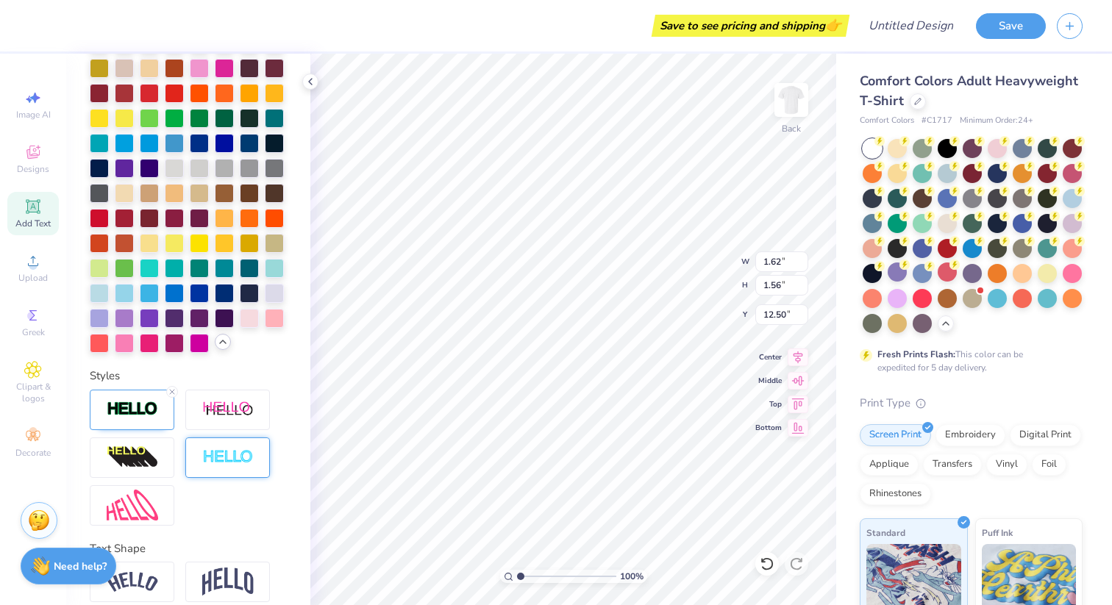
scroll to position [482, 0]
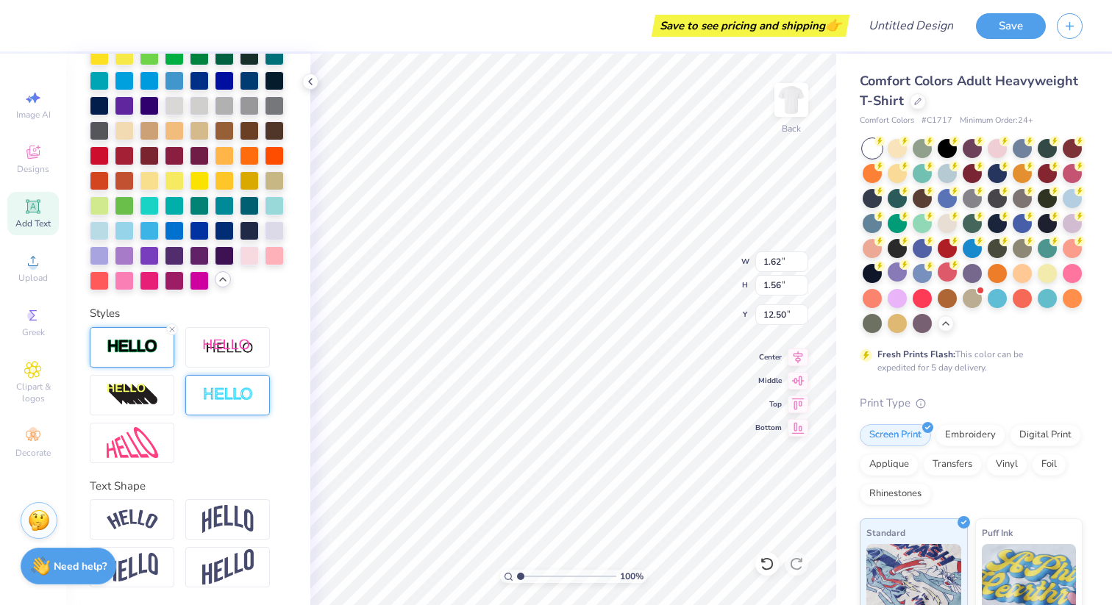
click at [135, 360] on div at bounding box center [132, 347] width 85 height 40
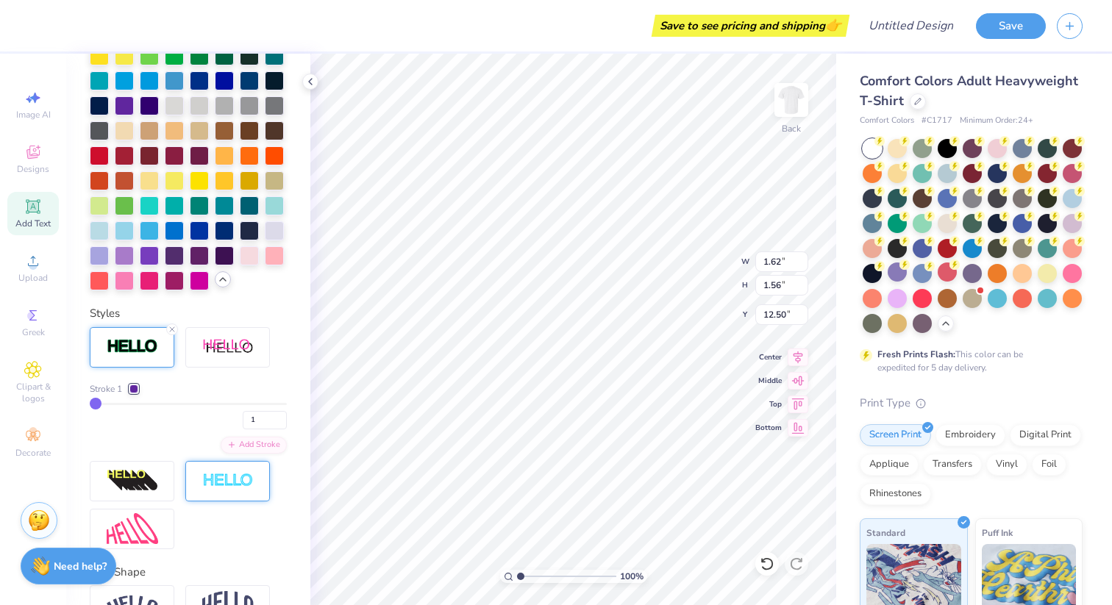
click at [137, 389] on div at bounding box center [133, 389] width 9 height 9
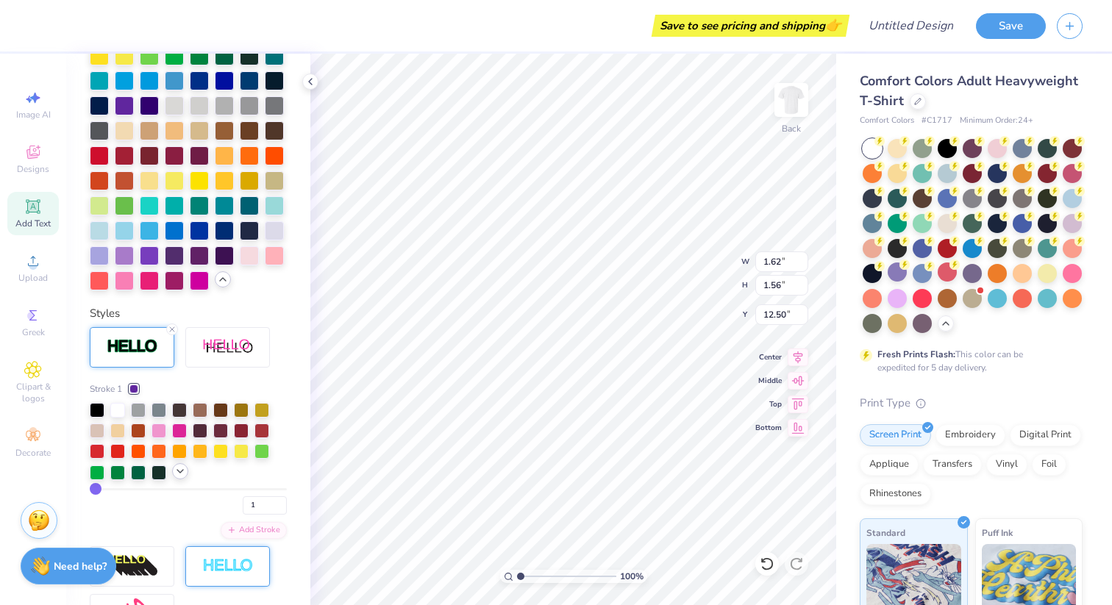
click at [178, 471] on polyline at bounding box center [180, 471] width 6 height 3
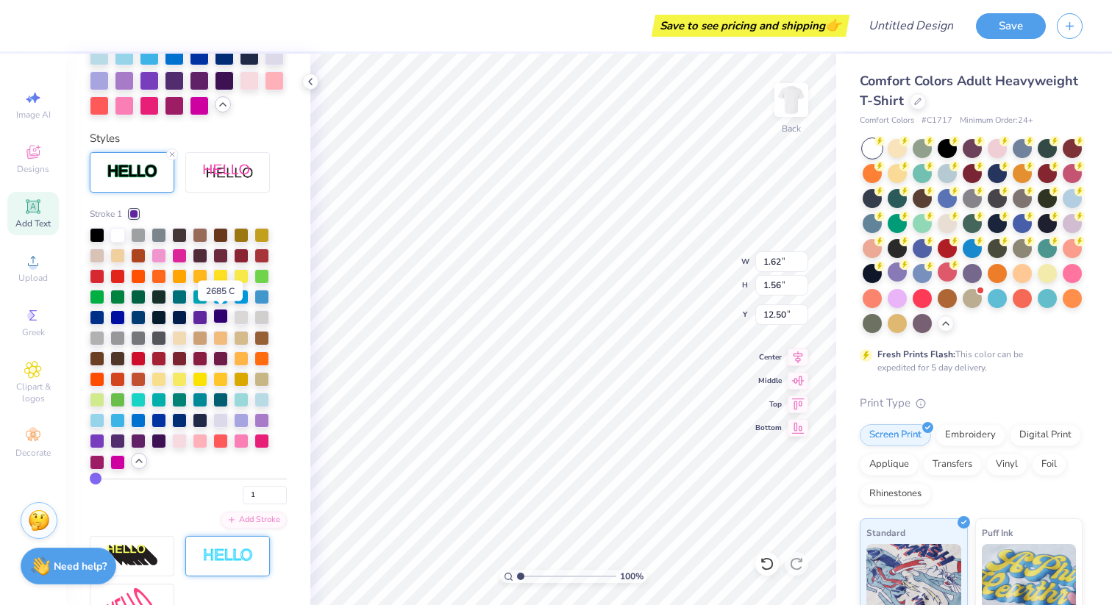
scroll to position [654, 0]
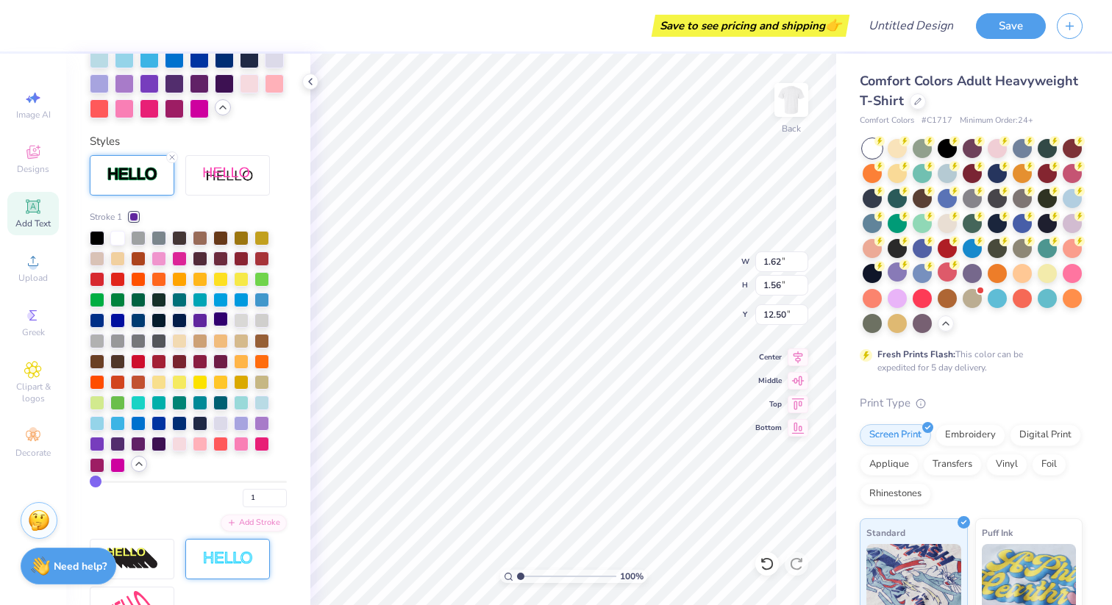
click at [221, 322] on div at bounding box center [220, 319] width 15 height 15
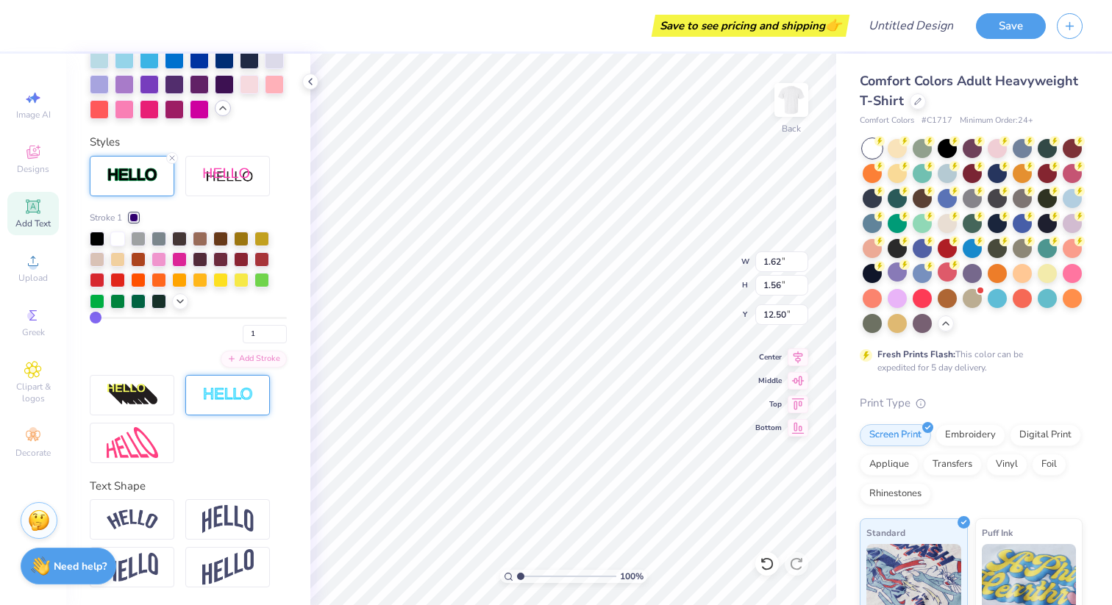
scroll to position [653, 0]
type input "11.72"
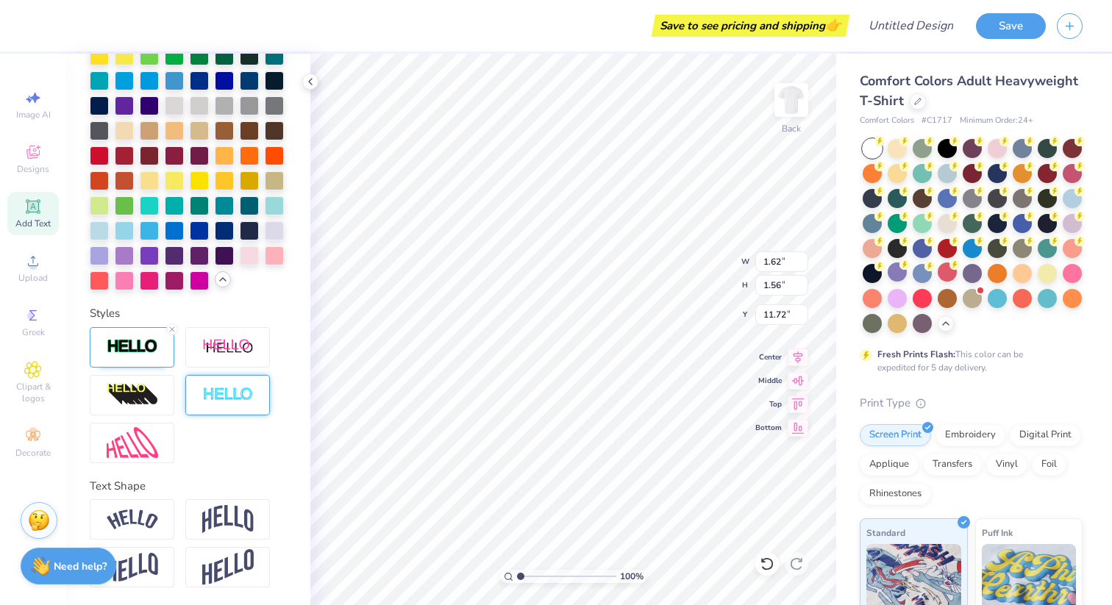
scroll to position [482, 0]
click at [126, 366] on div at bounding box center [132, 347] width 85 height 40
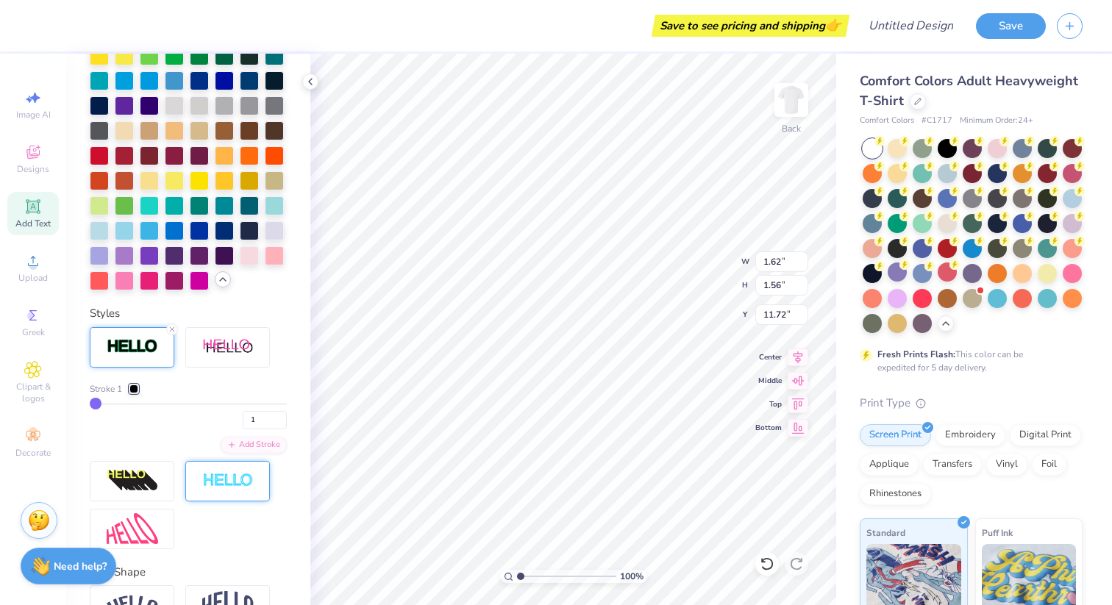
click at [132, 387] on div at bounding box center [133, 389] width 9 height 9
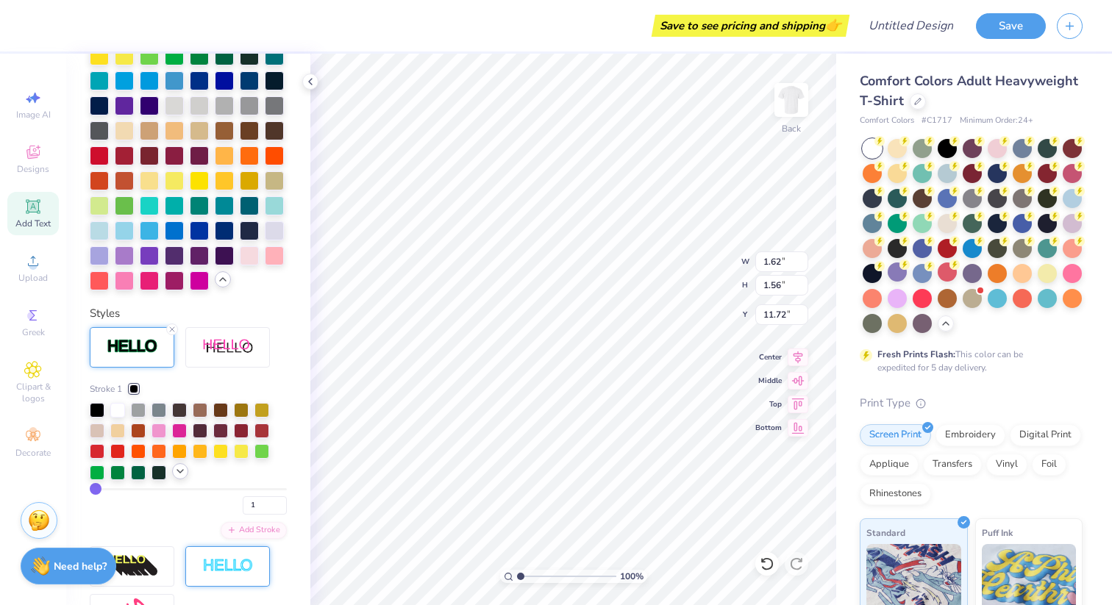
click at [180, 472] on polyline at bounding box center [180, 471] width 6 height 3
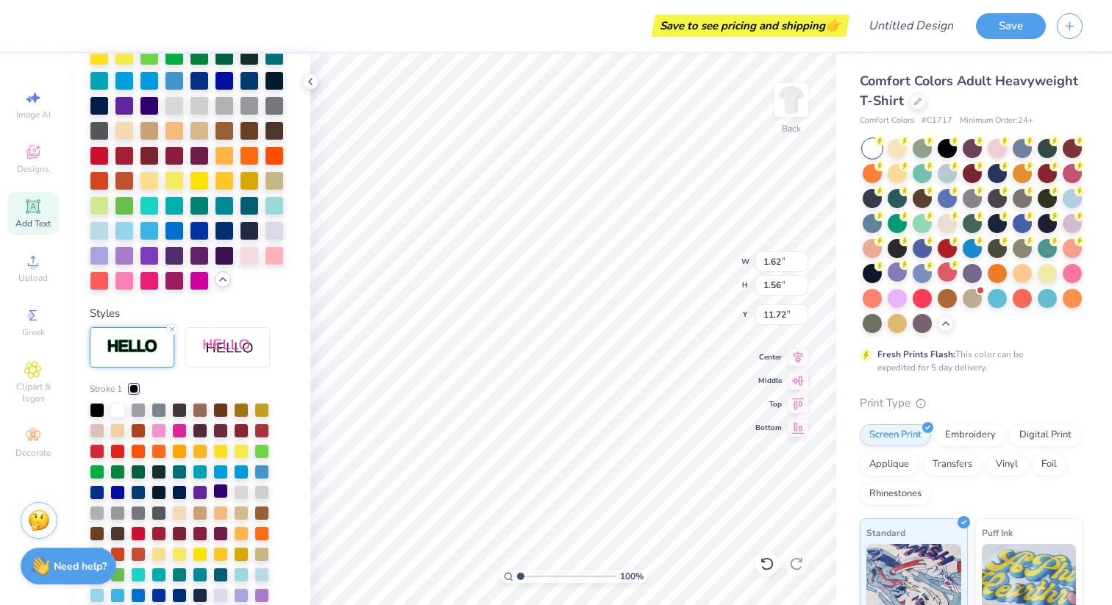
click at [223, 491] on div at bounding box center [220, 491] width 15 height 15
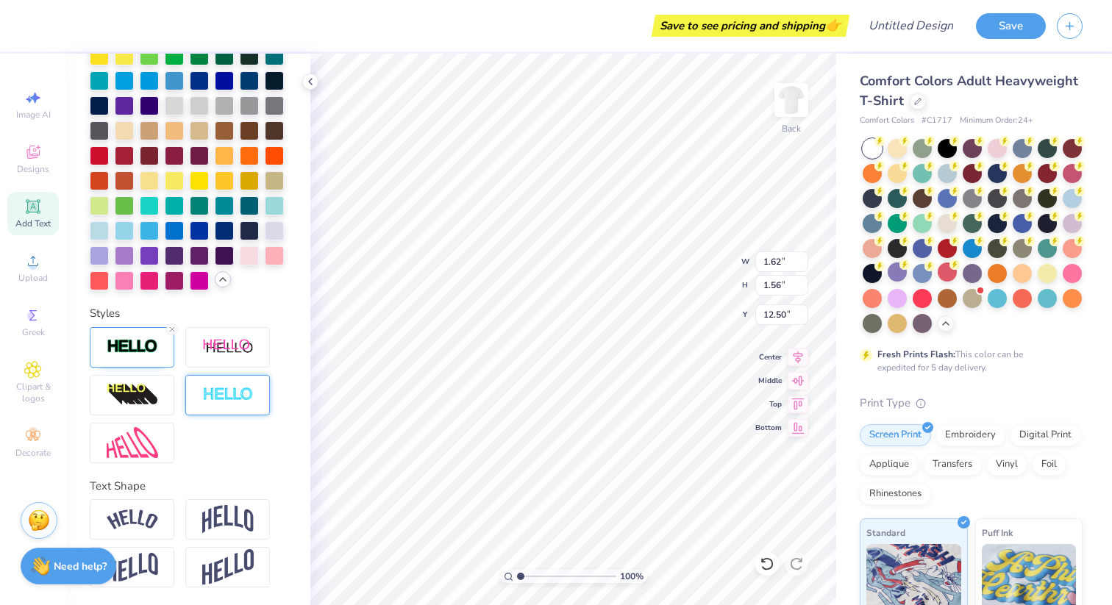
type input "13.28"
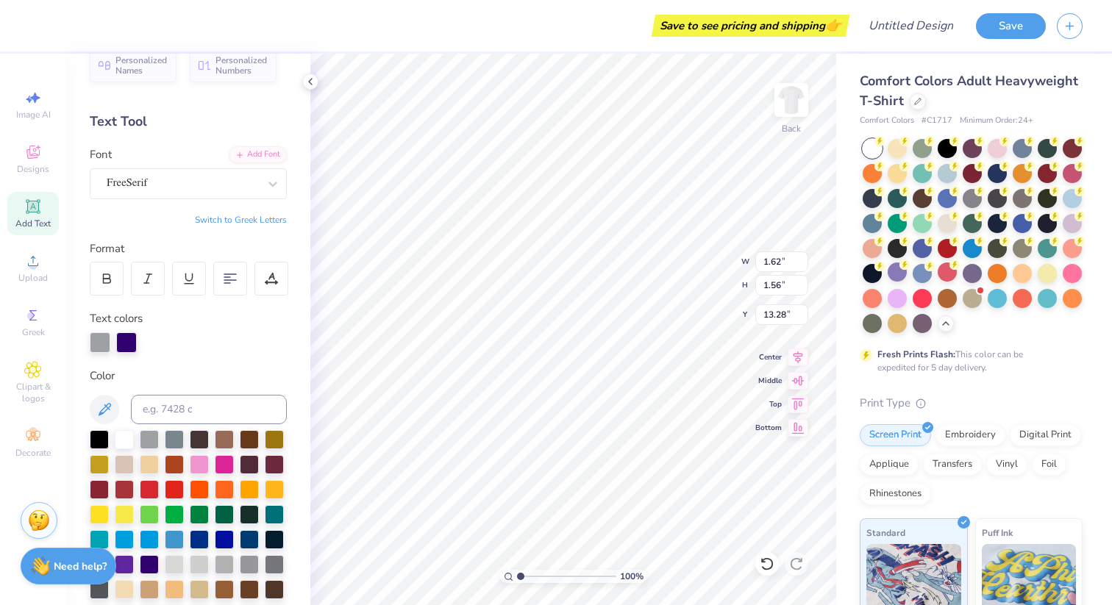
scroll to position [0, 0]
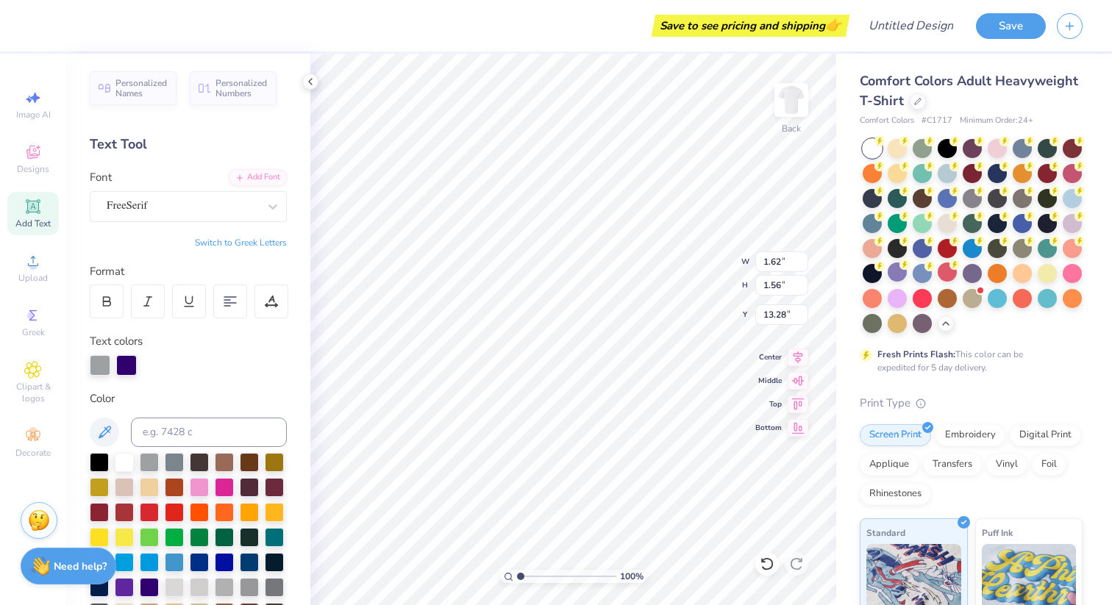
click at [248, 240] on button "Switch to Greek Letters" at bounding box center [241, 243] width 92 height 12
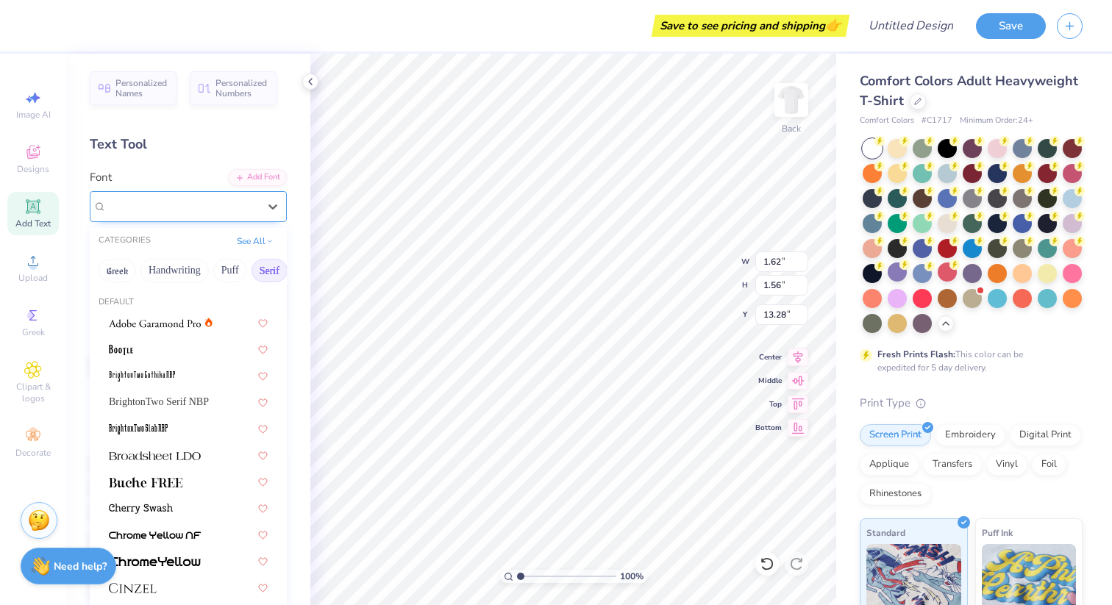
click at [245, 212] on div "FreeSerif" at bounding box center [182, 206] width 154 height 23
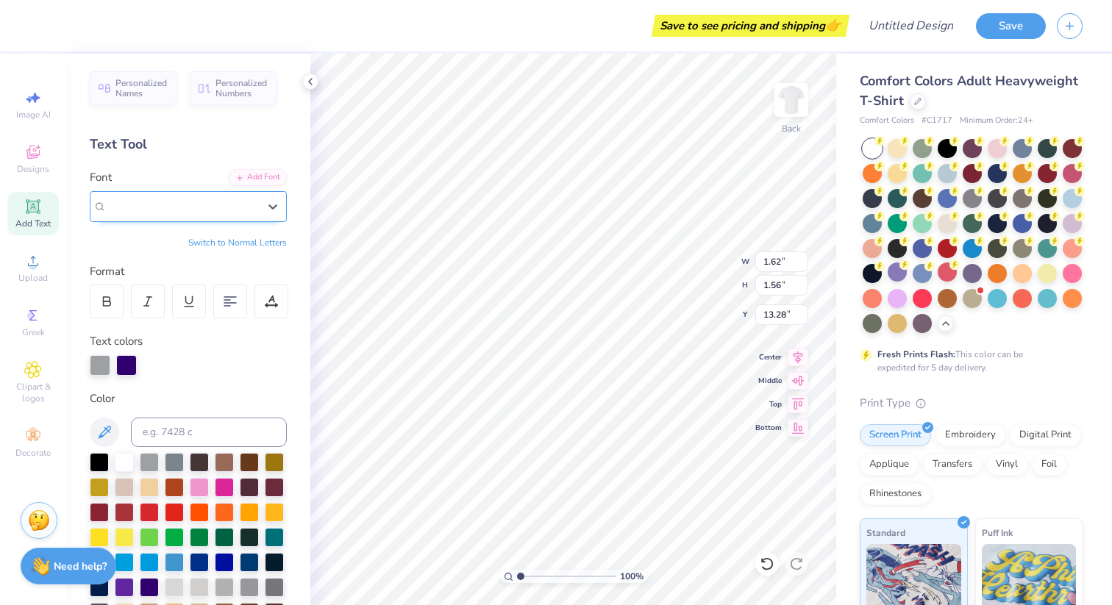
click at [243, 209] on div "FreeSerif" at bounding box center [182, 206] width 151 height 17
click at [251, 243] on button "Switch to Normal Letters" at bounding box center [237, 243] width 99 height 12
click at [210, 242] on button "Switch to Greek Letters" at bounding box center [241, 243] width 92 height 12
click at [210, 242] on button "Switch to Normal Letters" at bounding box center [237, 243] width 99 height 12
click at [40, 318] on icon at bounding box center [33, 316] width 18 height 18
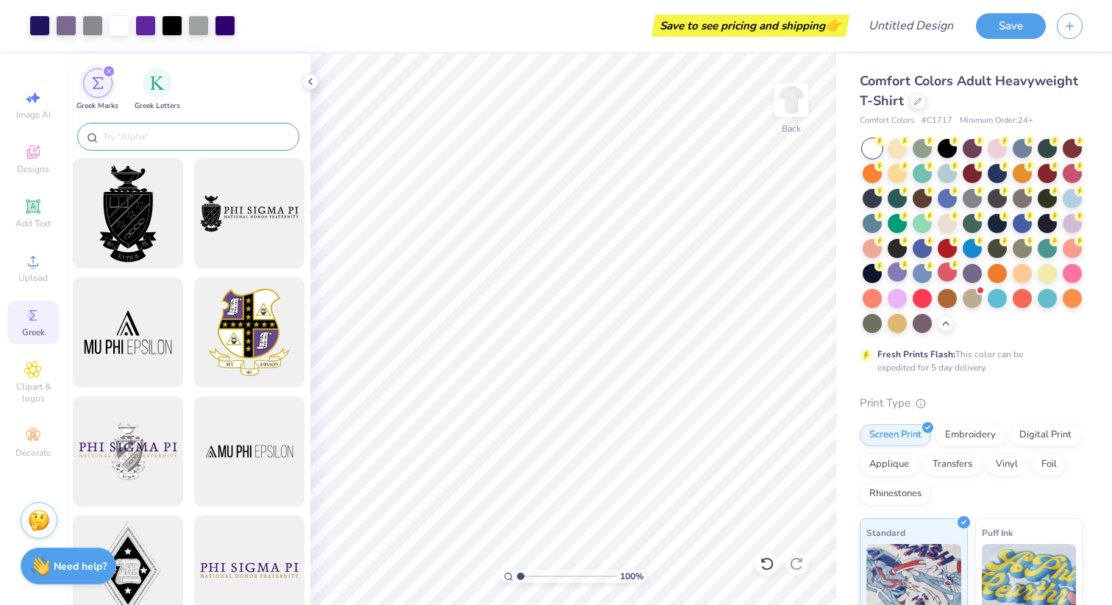
click at [199, 125] on div at bounding box center [188, 137] width 222 height 28
click at [160, 87] on img "filter for Greek Letters" at bounding box center [157, 81] width 15 height 15
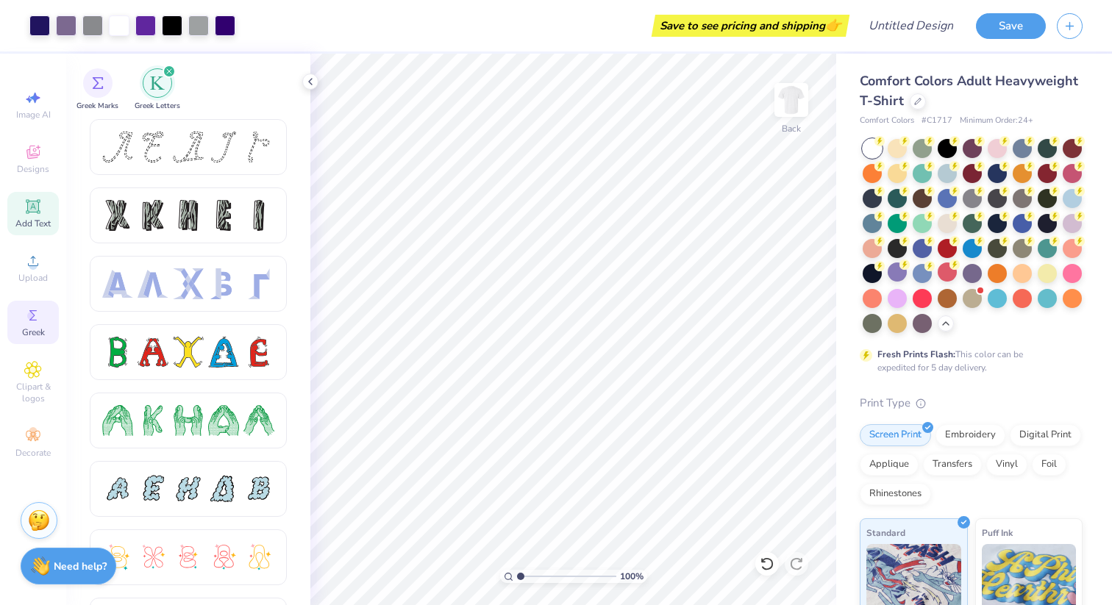
click at [34, 212] on icon at bounding box center [33, 207] width 18 height 18
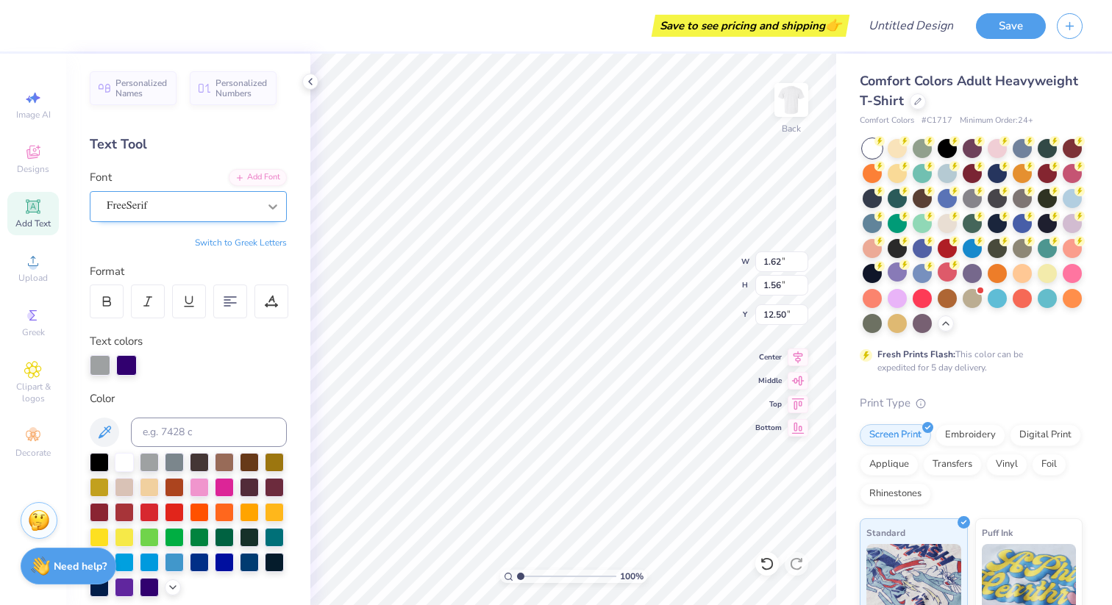
type input "14.37"
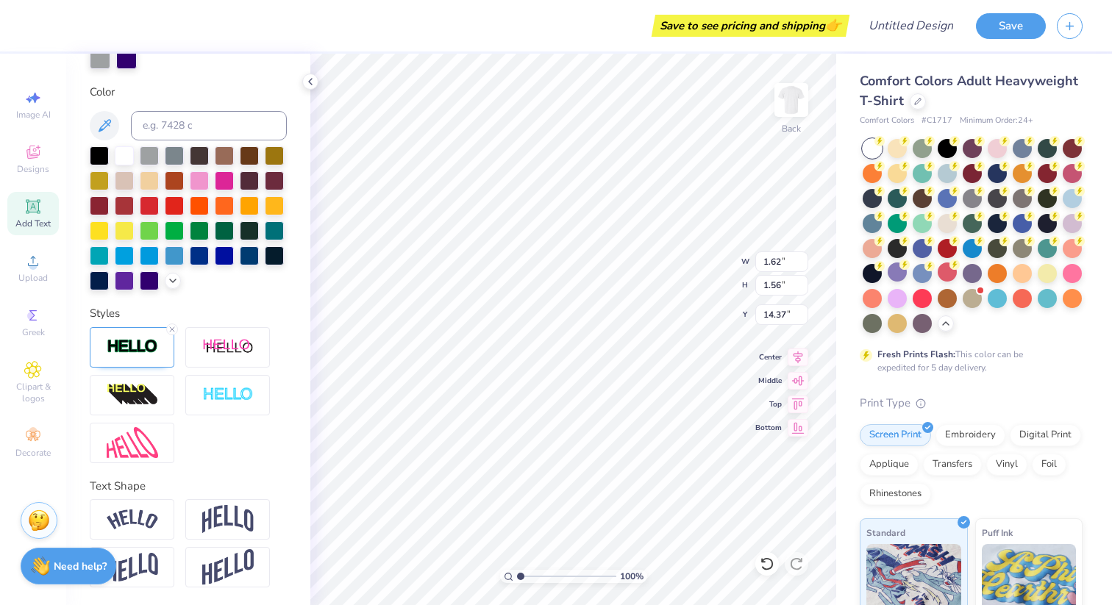
scroll to position [184, 0]
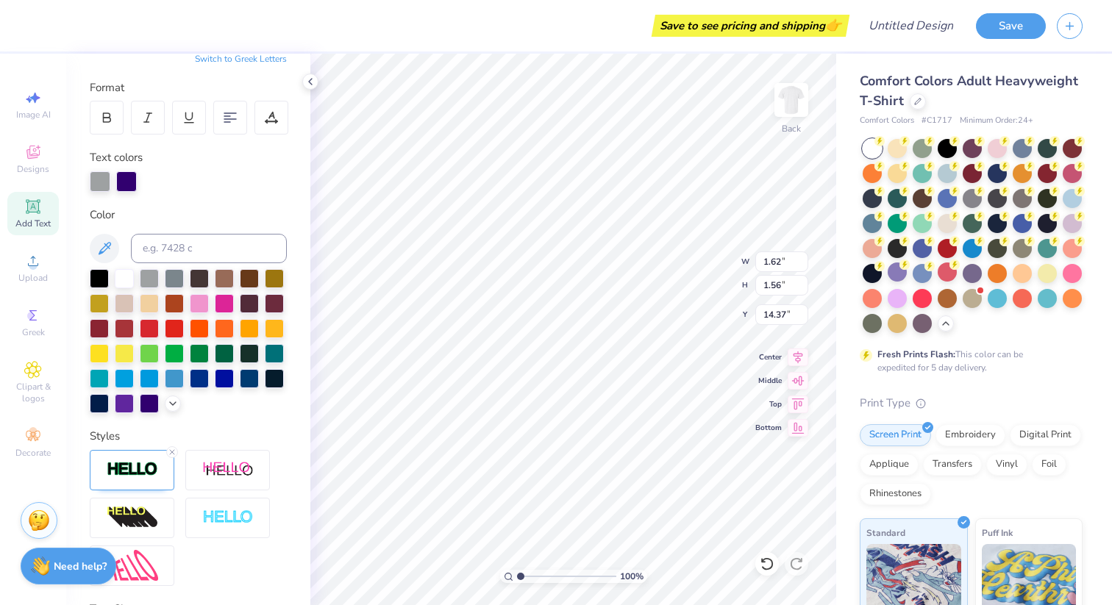
click at [252, 60] on button "Switch to Greek Letters" at bounding box center [241, 59] width 92 height 12
type textarea "Γ"
type input "13.50"
click at [147, 452] on div at bounding box center [132, 470] width 85 height 40
click at [137, 513] on div at bounding box center [133, 511] width 9 height 9
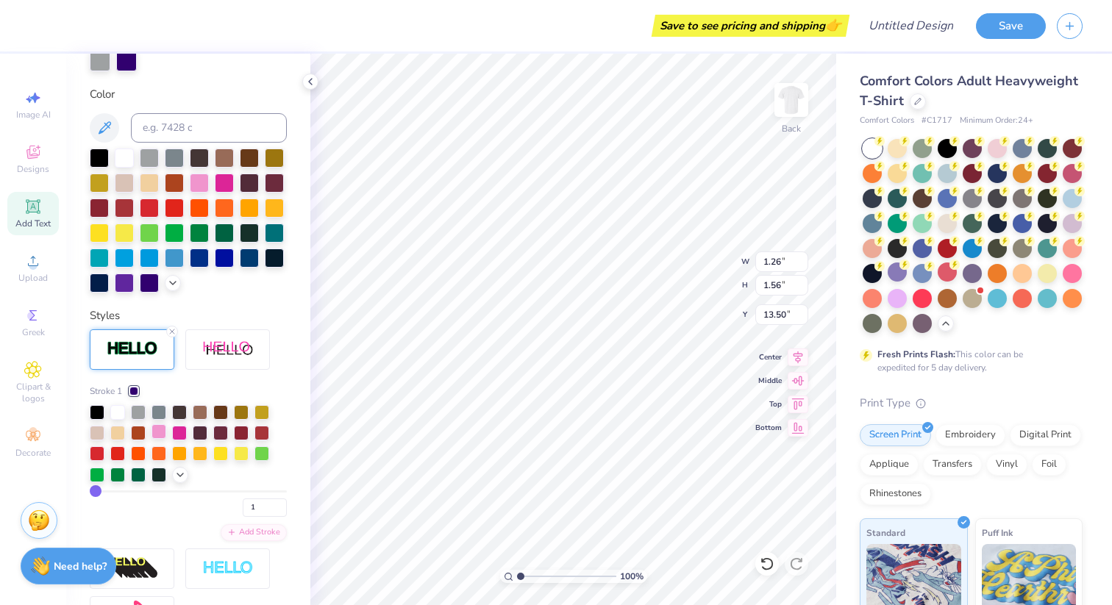
scroll to position [304, 0]
click at [184, 481] on div at bounding box center [188, 445] width 197 height 78
click at [177, 479] on icon at bounding box center [180, 474] width 12 height 12
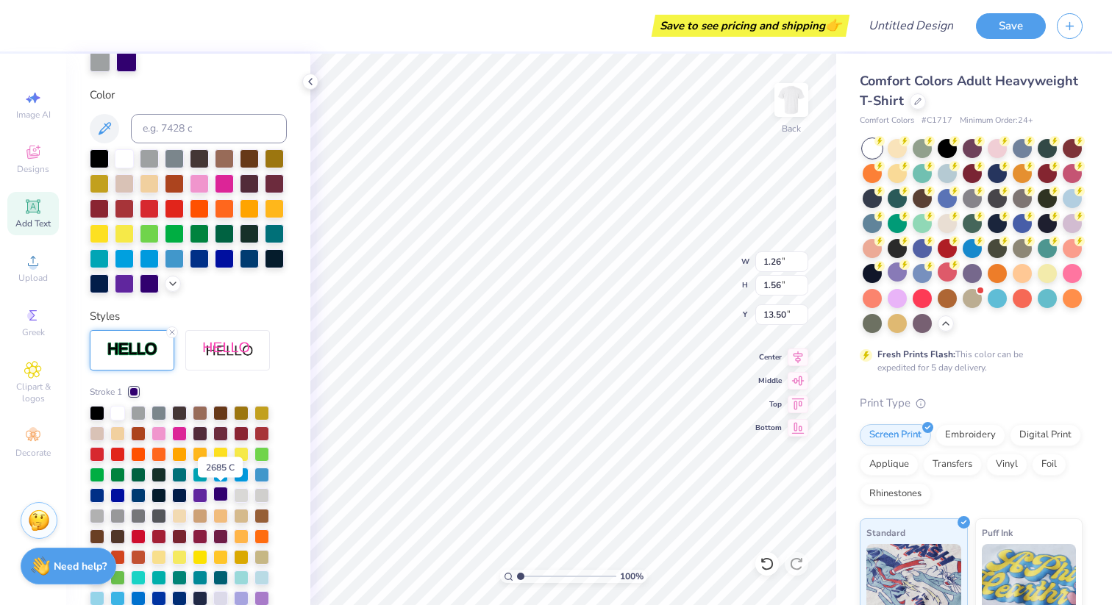
click at [219, 495] on div at bounding box center [220, 494] width 15 height 15
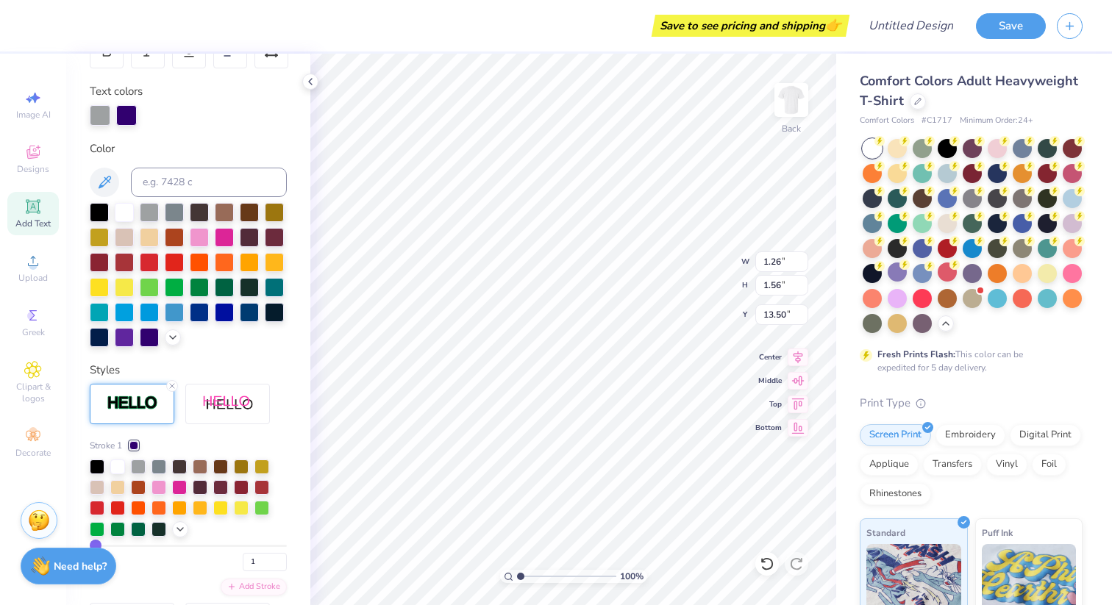
scroll to position [249, 0]
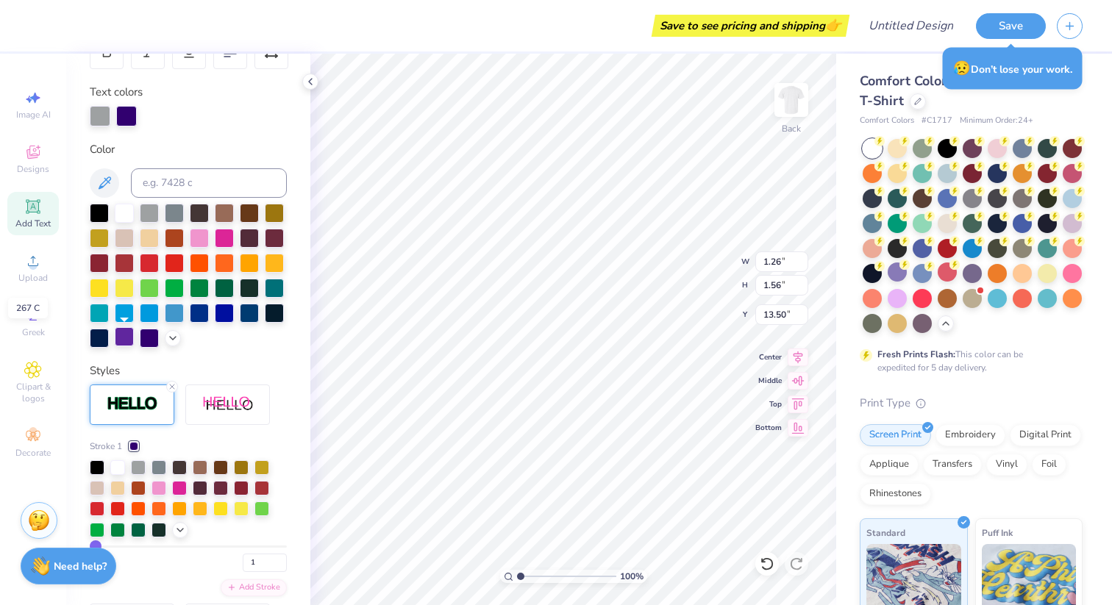
click at [118, 337] on div at bounding box center [124, 336] width 19 height 19
type input "1.62"
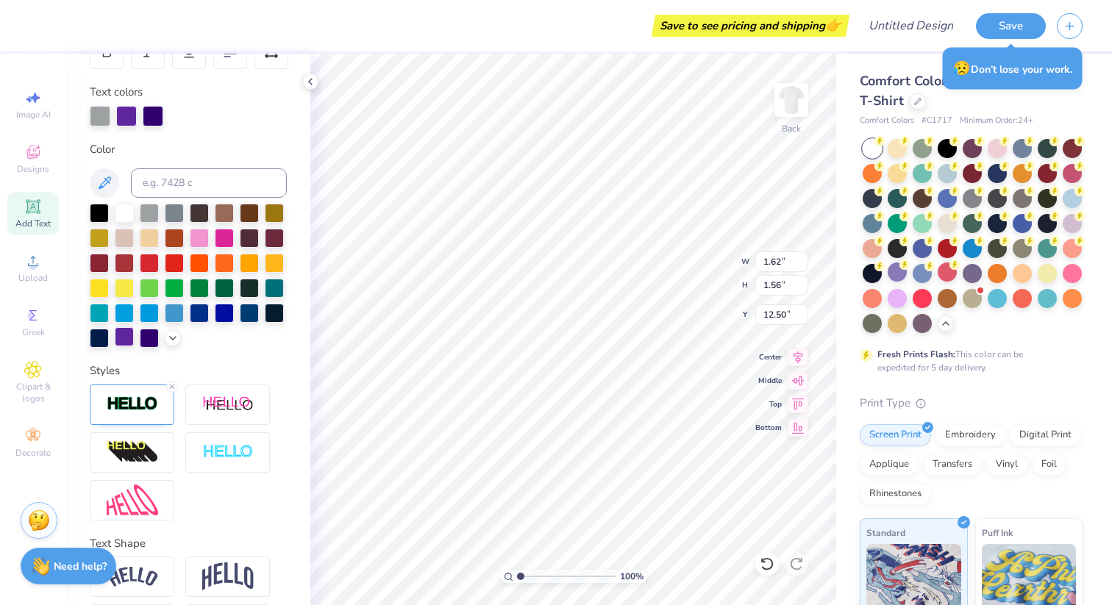
click at [129, 337] on div at bounding box center [124, 336] width 19 height 19
type input "11.72"
click at [122, 337] on div at bounding box center [124, 336] width 19 height 19
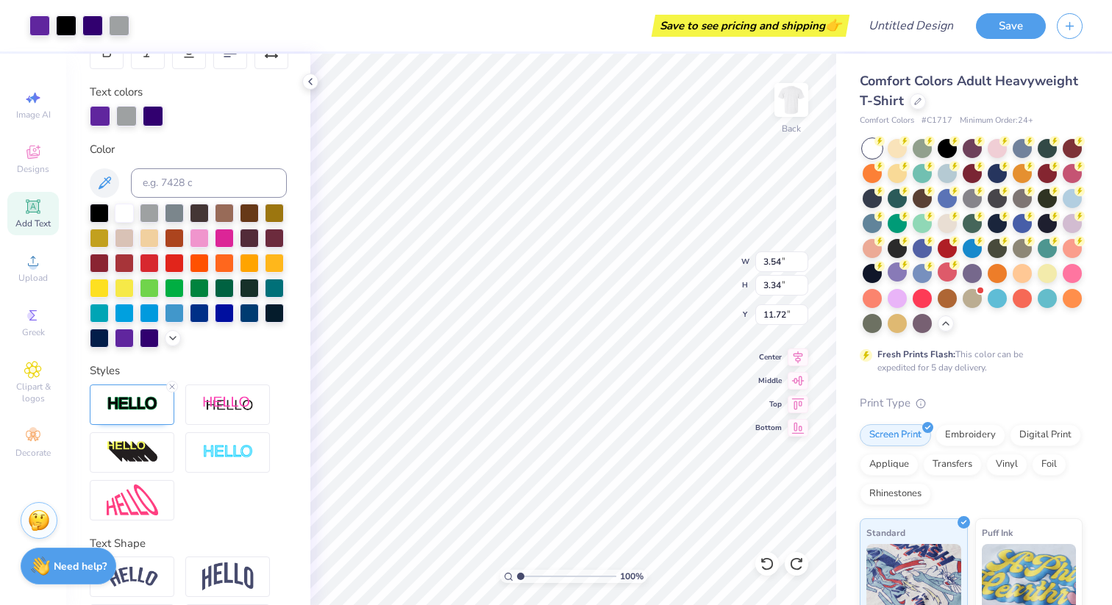
type input "5.38"
type input "1.52"
type input "1.44"
type input "5.01"
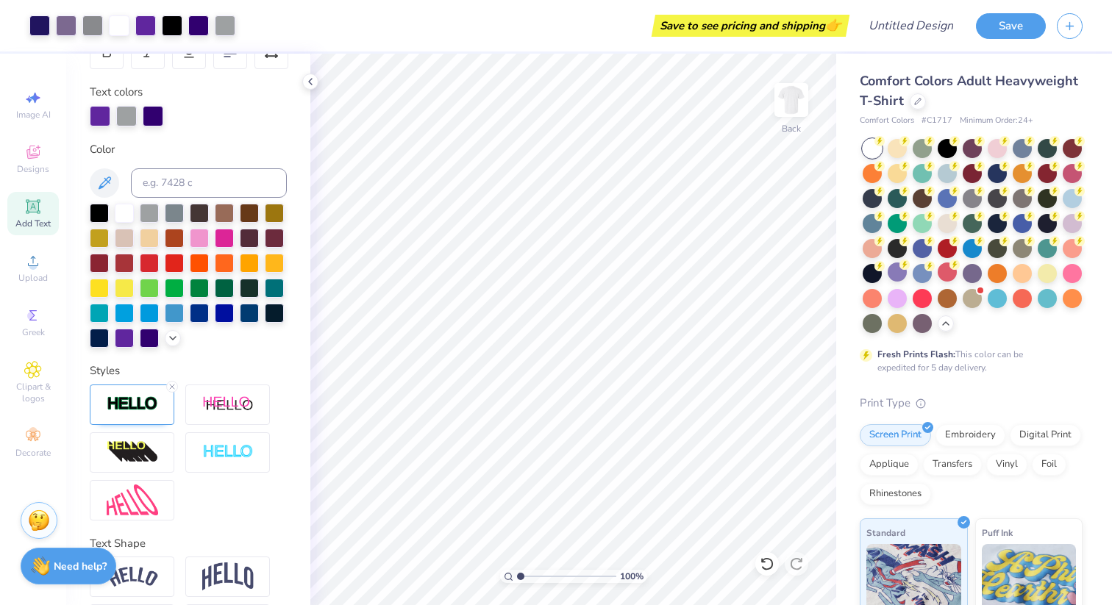
scroll to position [0, 0]
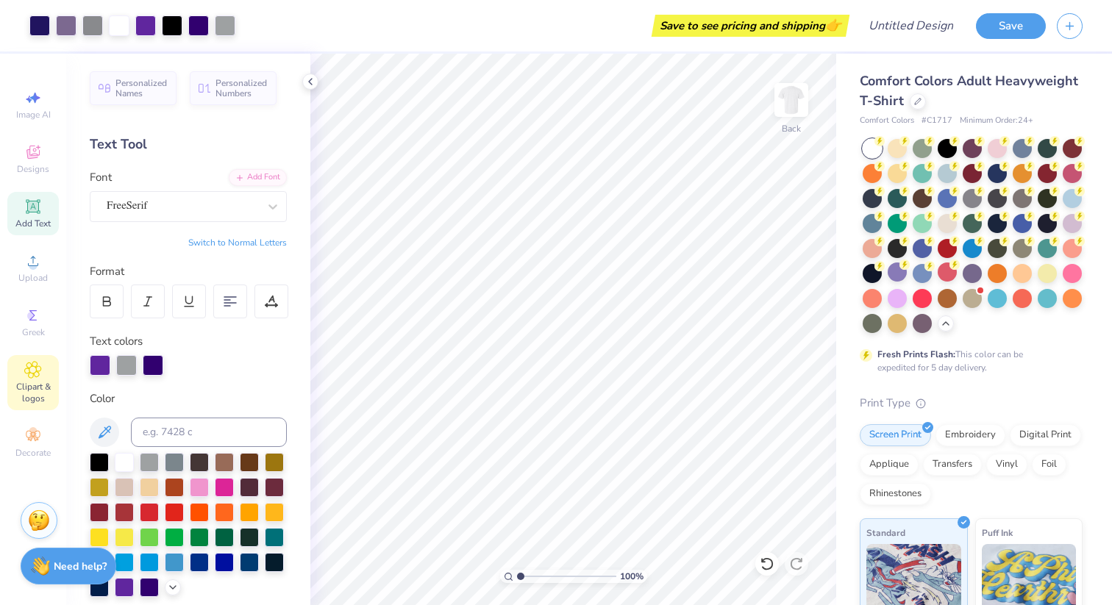
click at [37, 372] on icon at bounding box center [32, 370] width 17 height 18
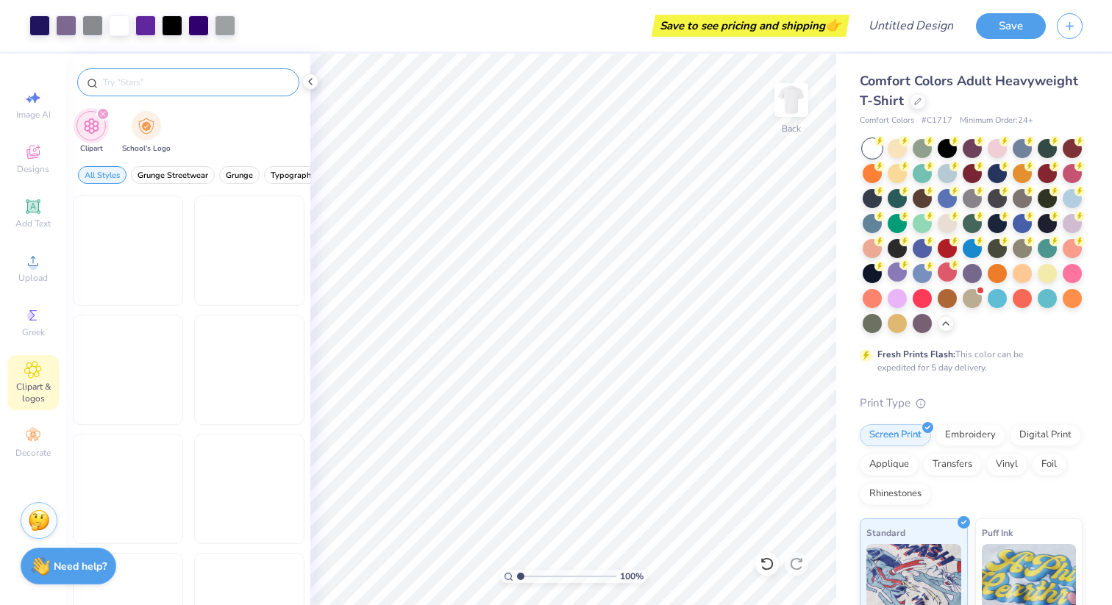
click at [185, 82] on input "text" at bounding box center [195, 82] width 188 height 15
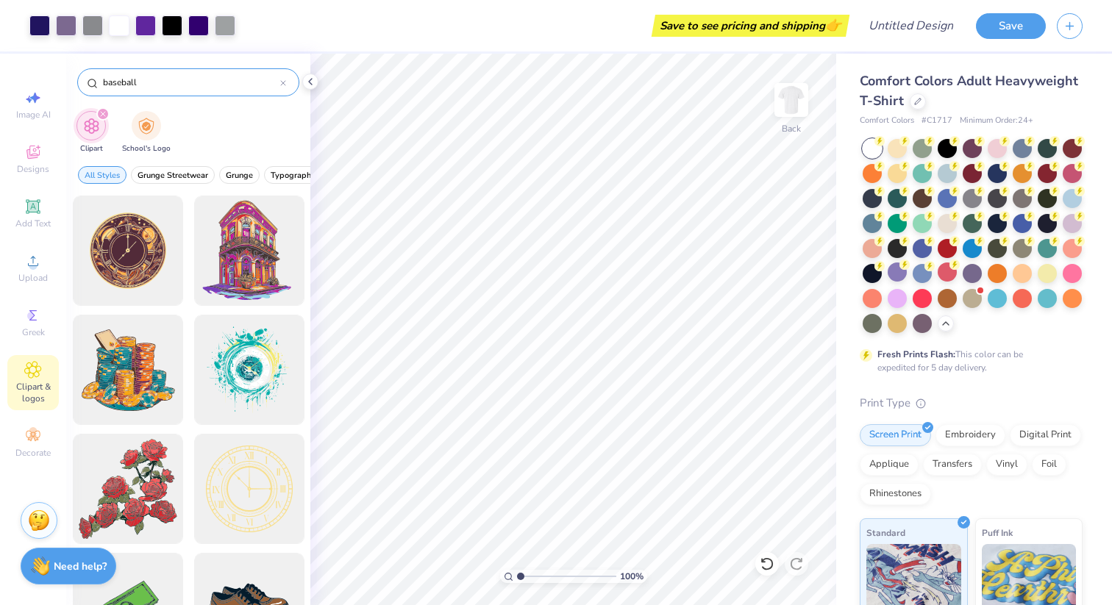
type input "baseball"
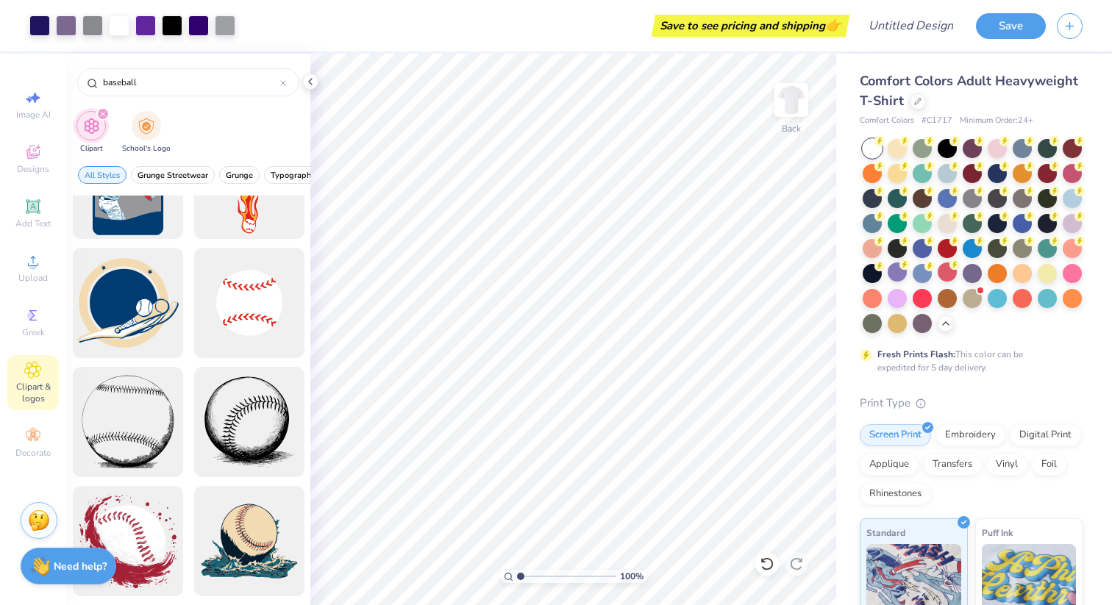
scroll to position [912, 0]
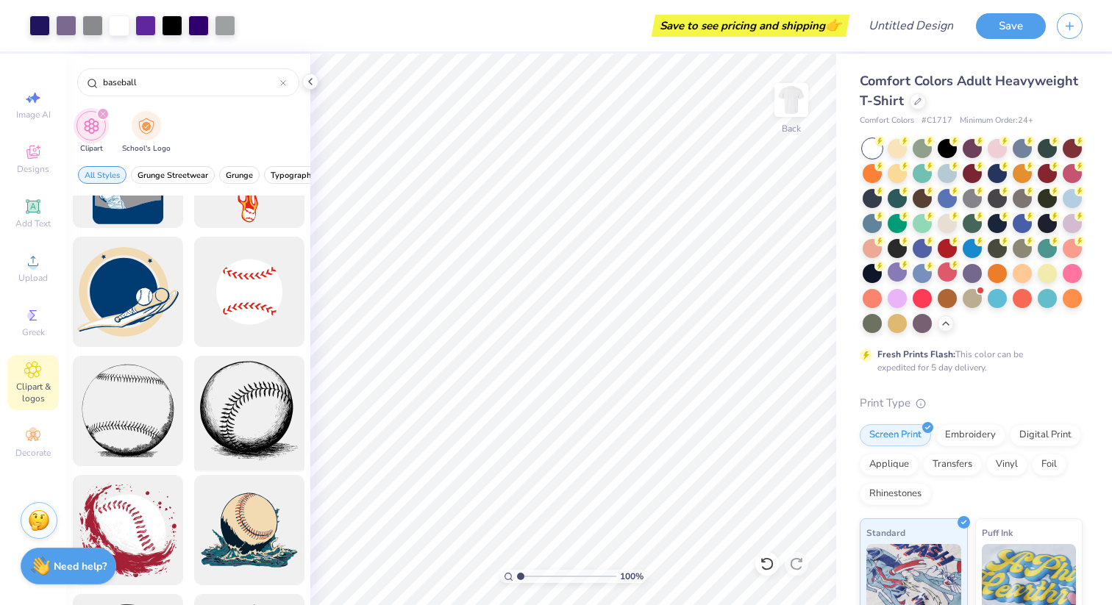
click at [251, 394] on div at bounding box center [248, 411] width 121 height 121
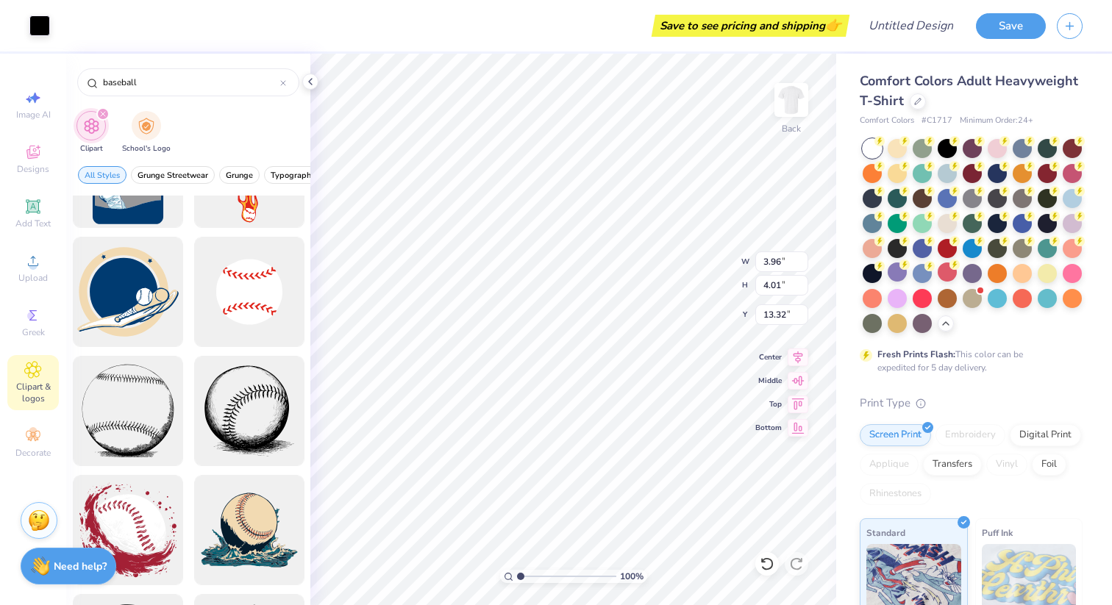
type input "3.96"
type input "4.01"
type input "8.83"
type input "2.00"
type input "2.02"
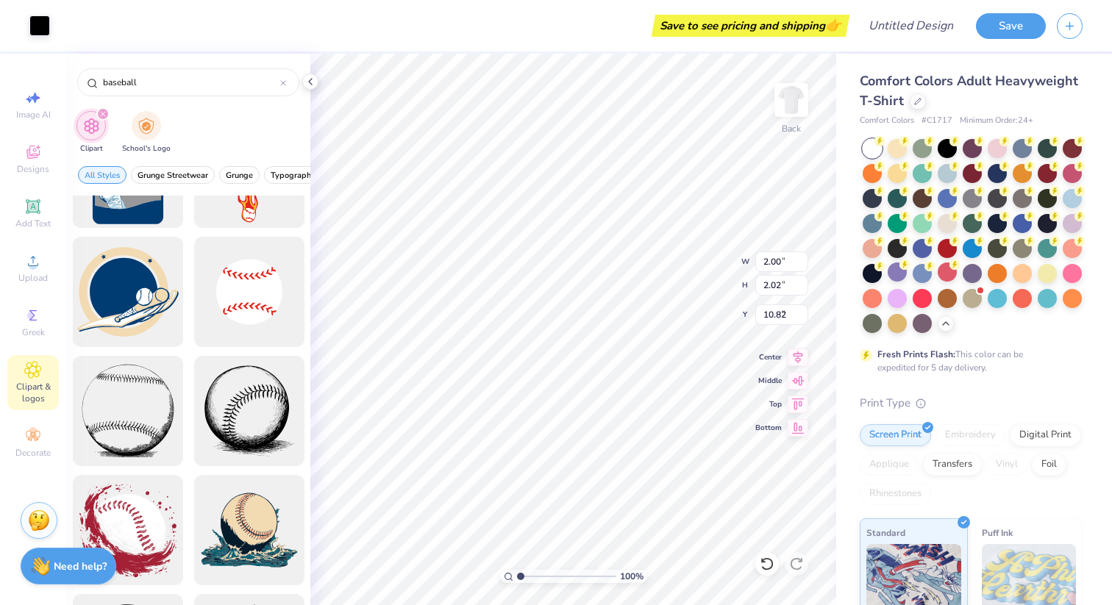
type input "4.76"
type input "8.88"
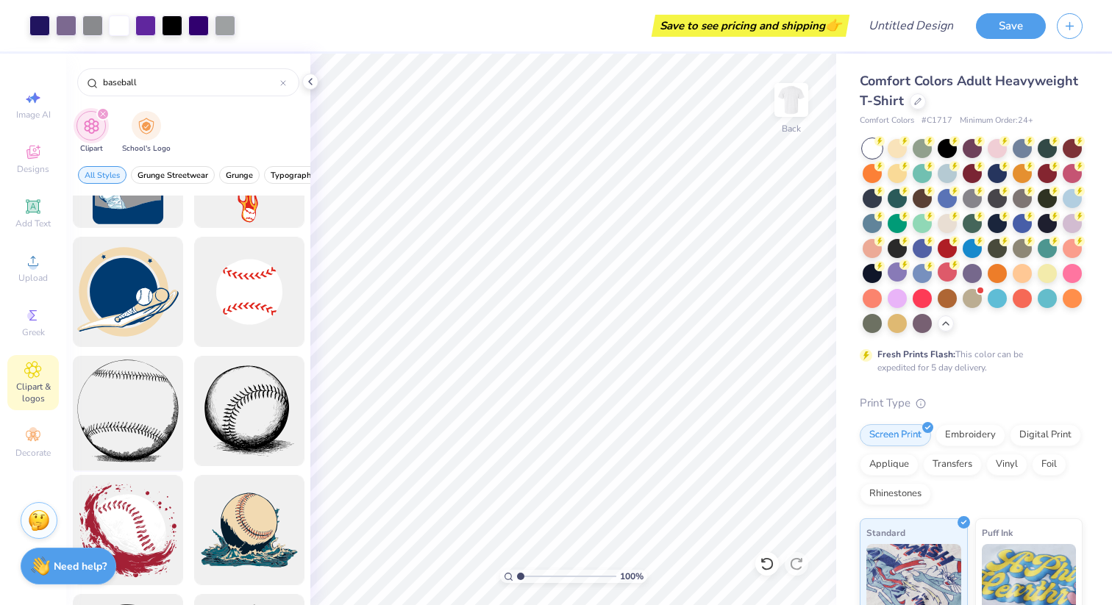
click at [138, 398] on div at bounding box center [127, 411] width 121 height 121
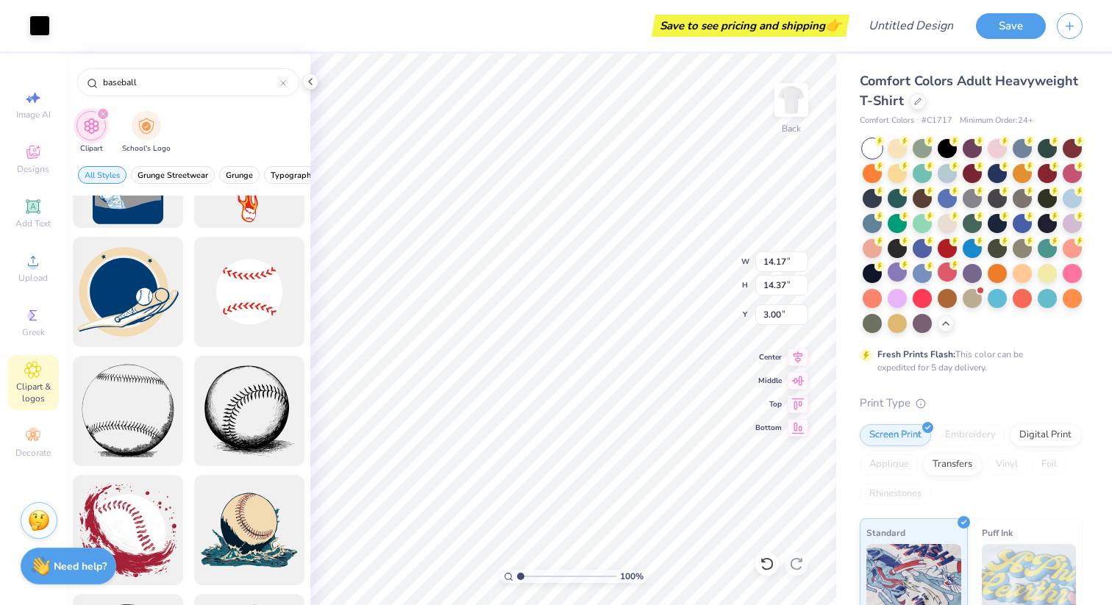
type input "1.64"
type input "1.66"
type input "4.94"
type input "2.10"
type input "2.13"
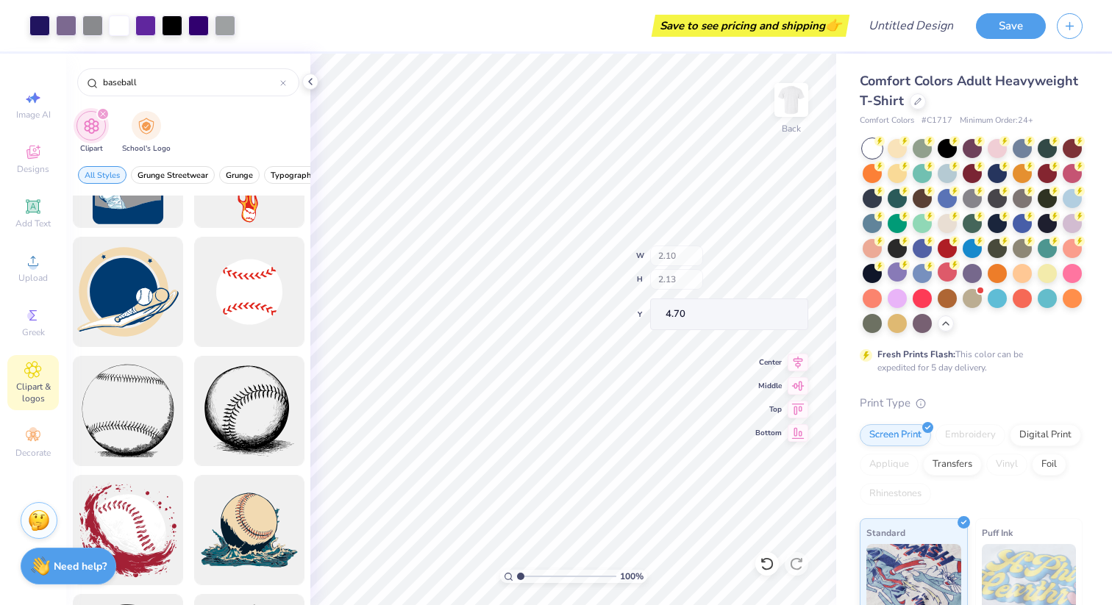
type input "4.70"
type input "2.27"
type input "2.23"
type input "4.66"
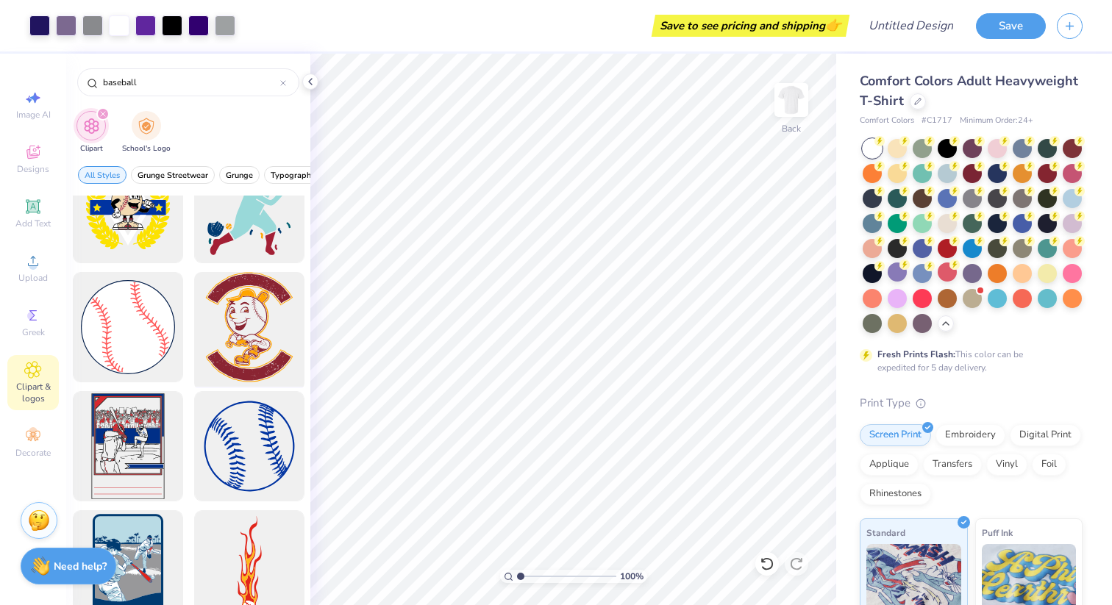
scroll to position [520, 0]
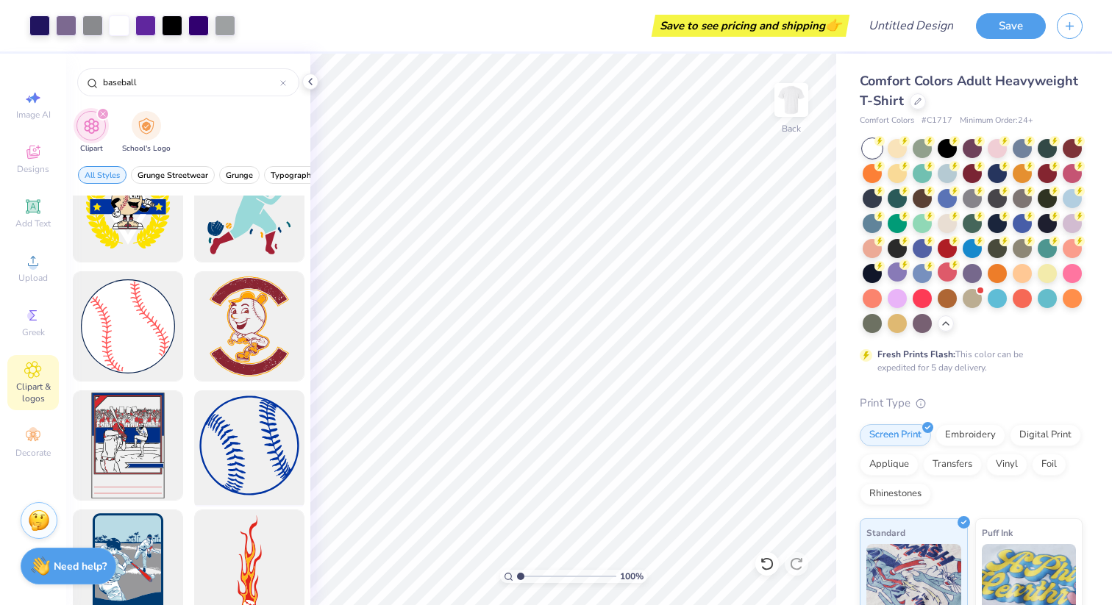
click at [264, 440] on div at bounding box center [248, 445] width 121 height 121
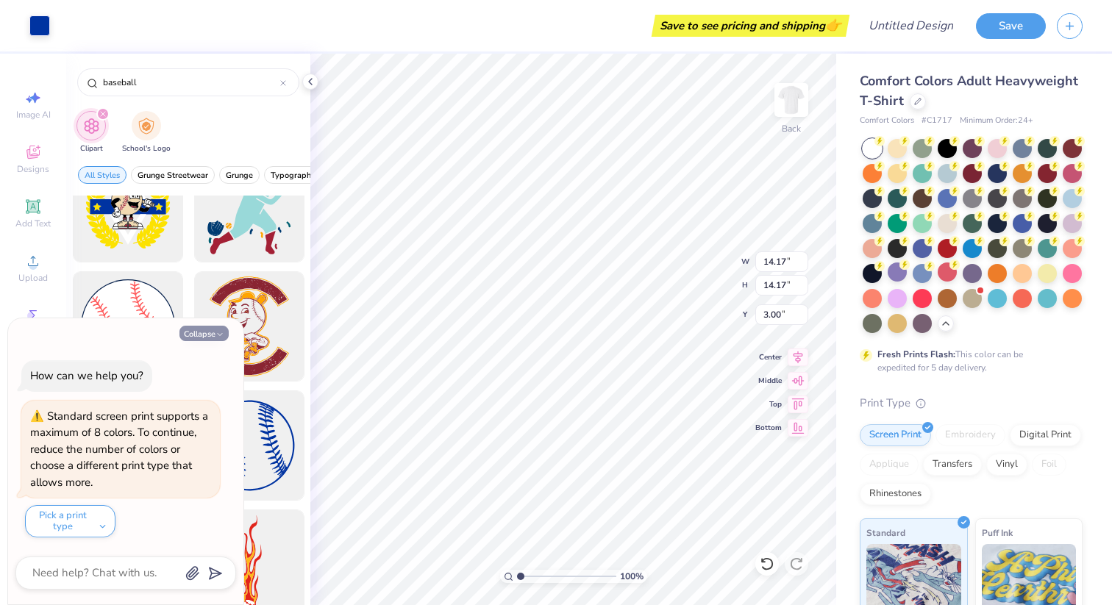
click at [212, 330] on button "Collapse" at bounding box center [203, 333] width 49 height 15
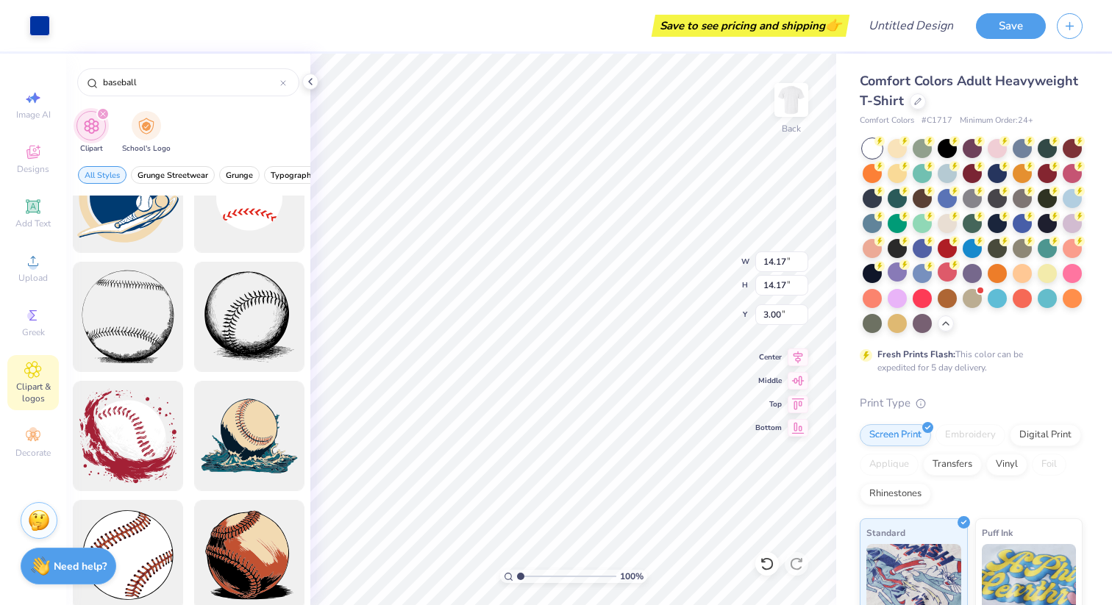
scroll to position [1006, 0]
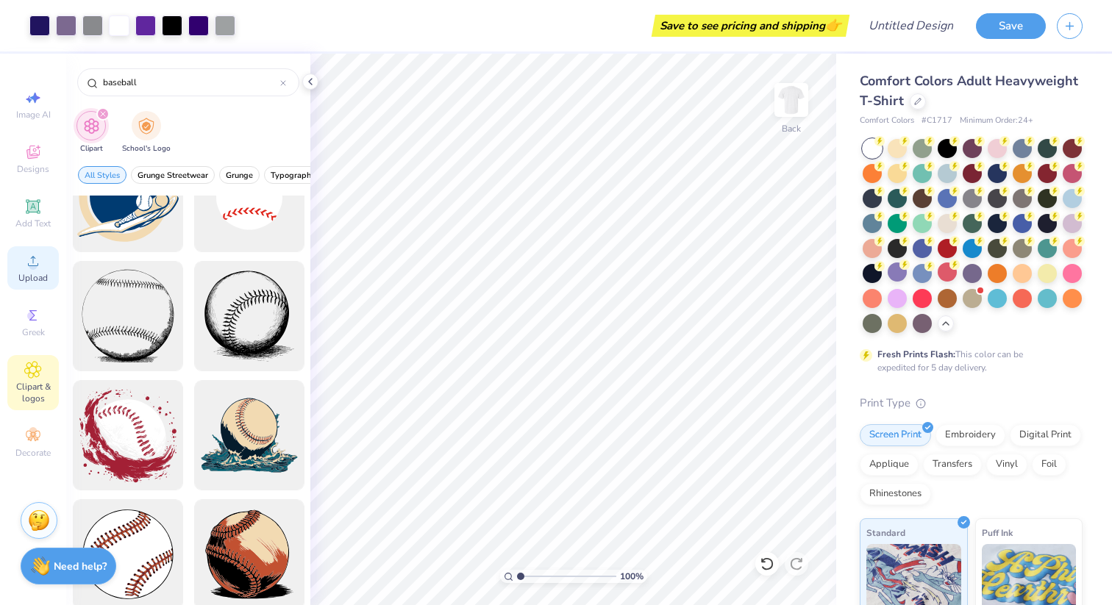
click at [26, 263] on icon at bounding box center [33, 261] width 18 height 18
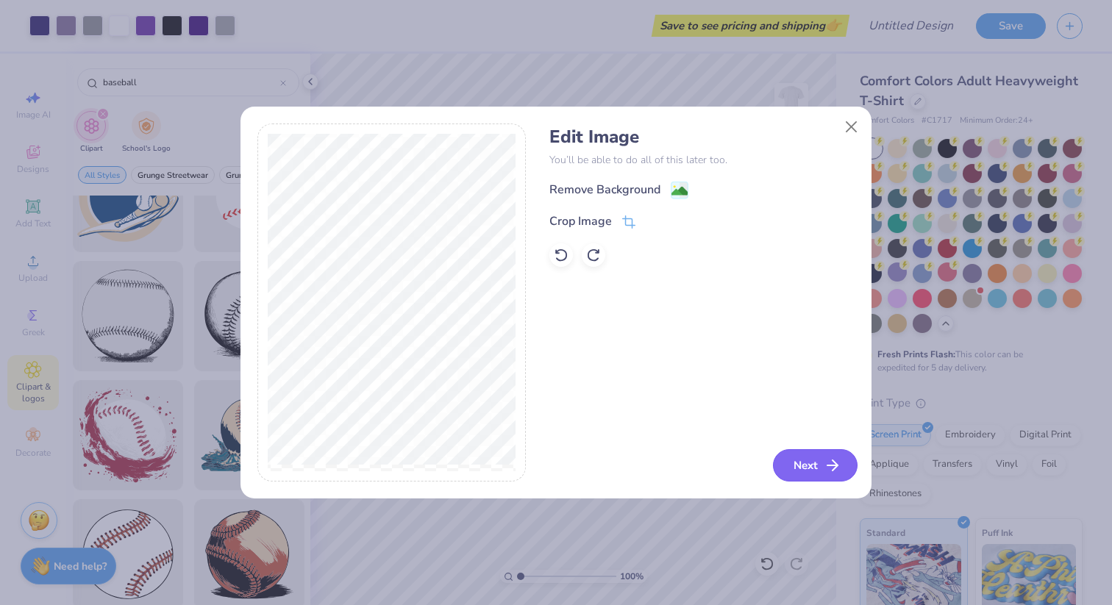
click at [824, 473] on icon "button" at bounding box center [832, 466] width 18 height 18
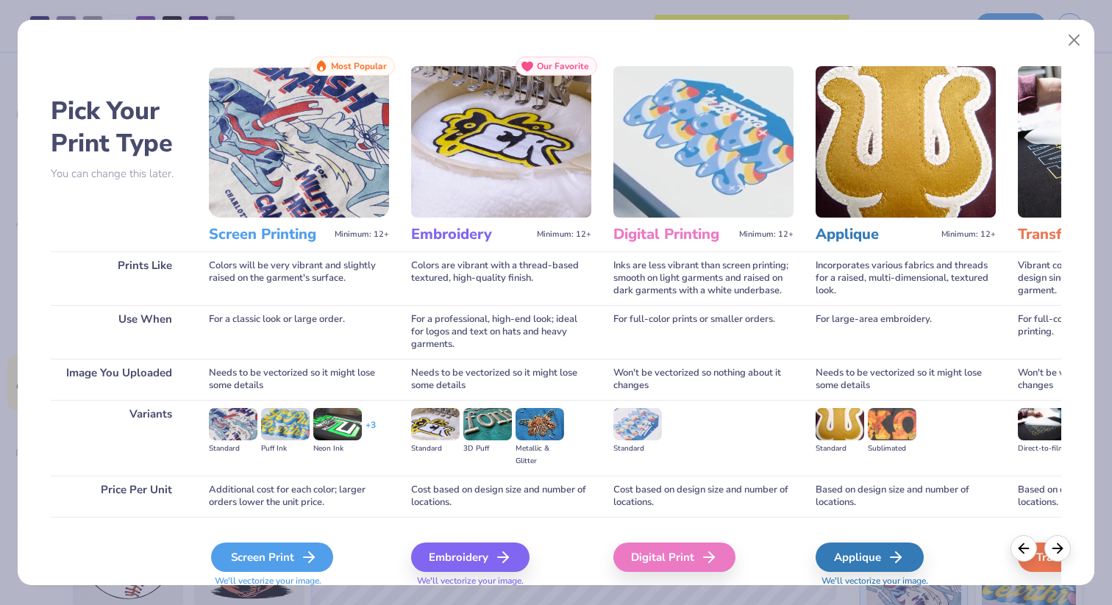
click at [309, 559] on icon at bounding box center [309, 557] width 18 height 18
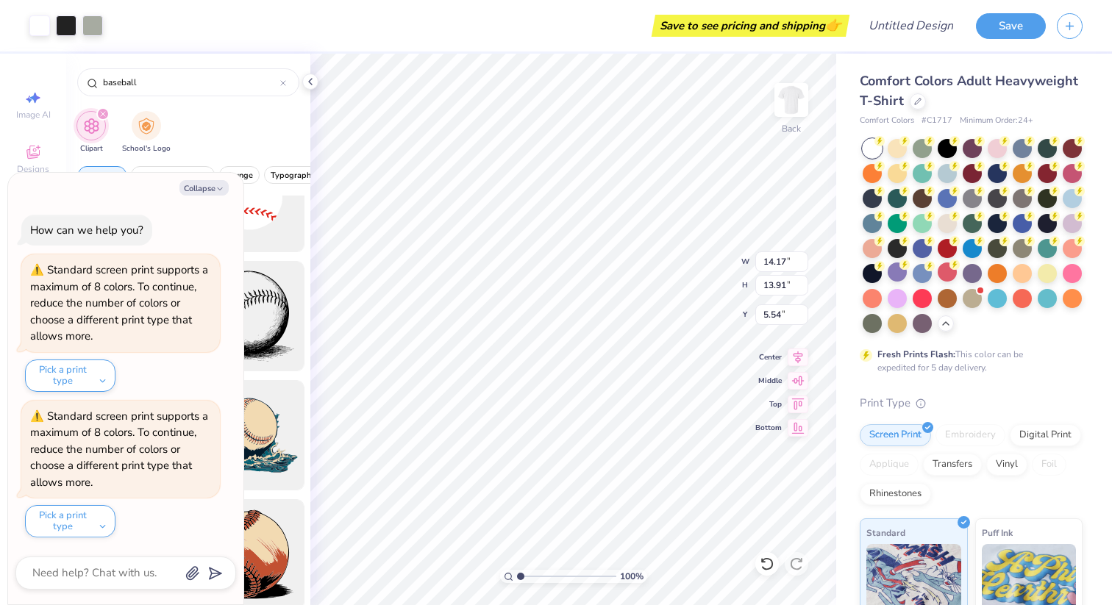
type textarea "x"
type input "8.18"
type input "8.03"
type input "11.43"
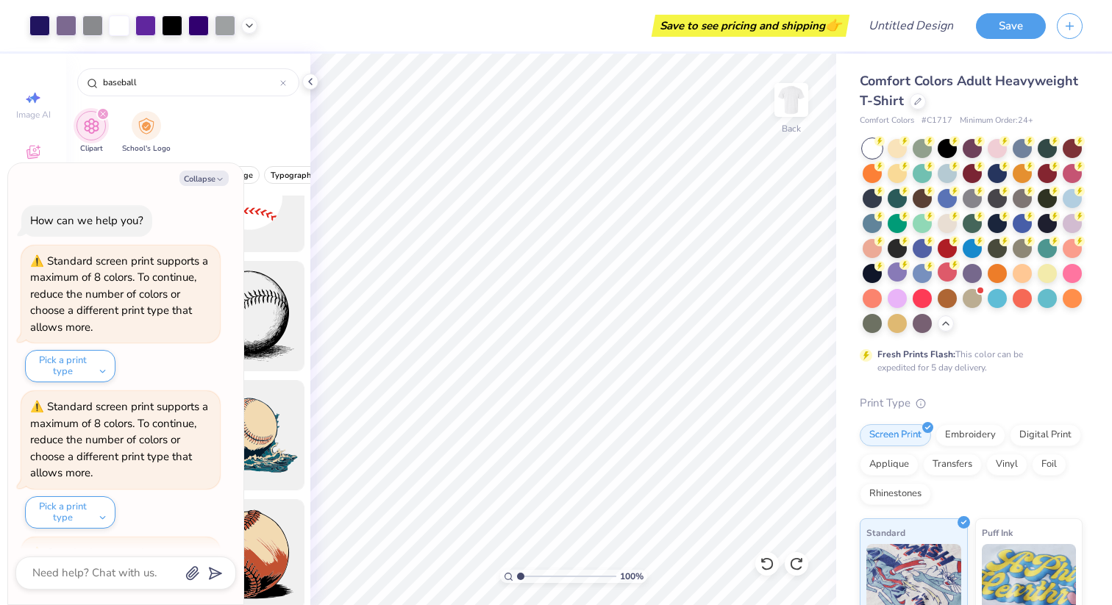
scroll to position [137, 0]
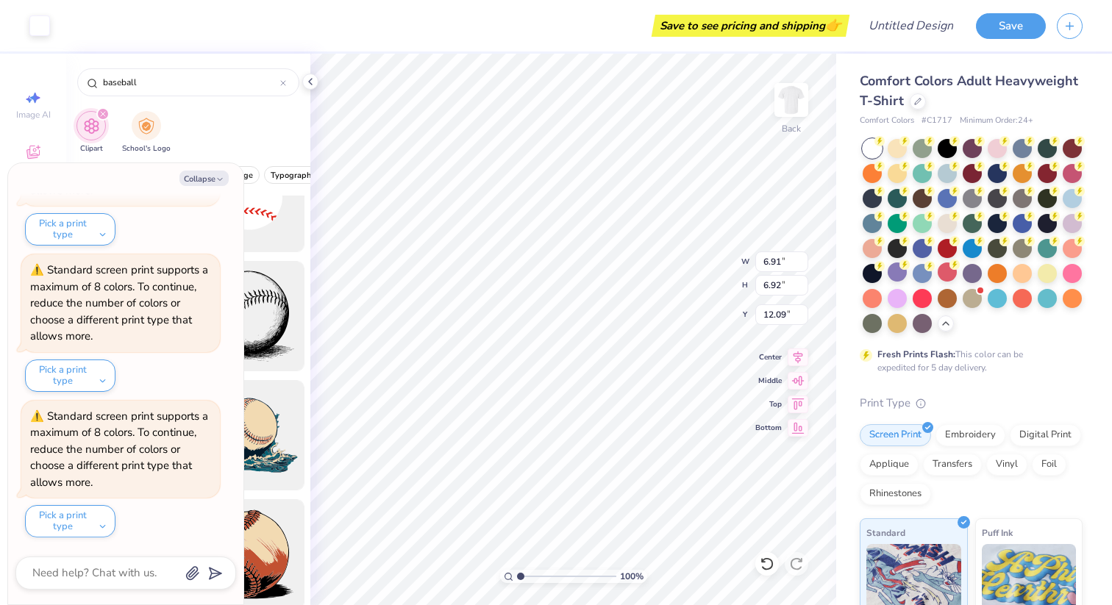
type textarea "x"
type input "6.91"
type input "6.92"
type input "12.09"
type textarea "x"
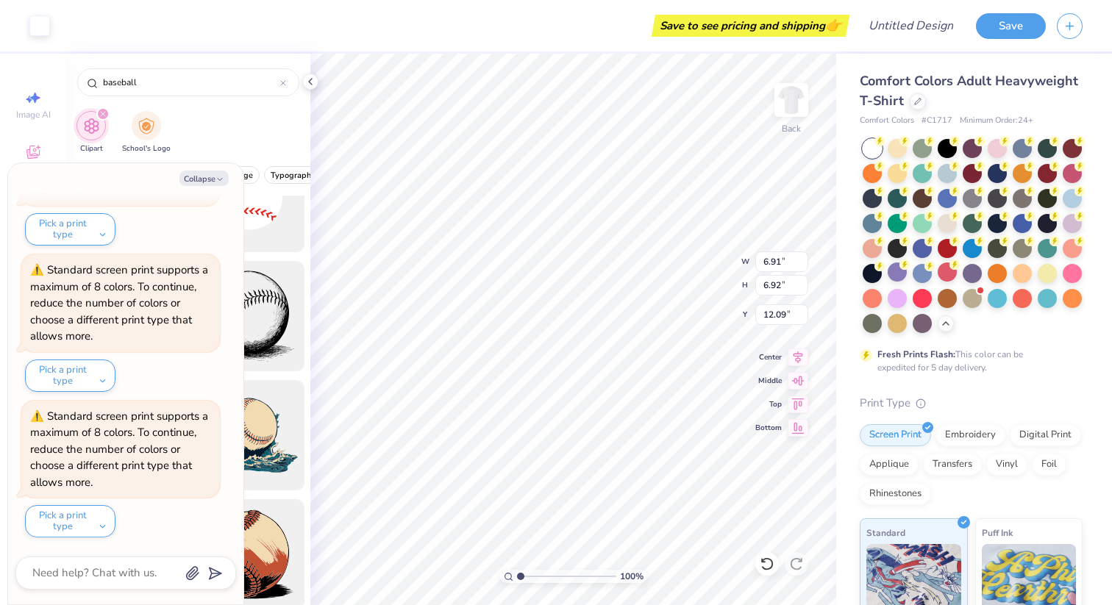
type input "8.18"
type input "8.03"
type input "11.44"
type textarea "x"
type input "6.91"
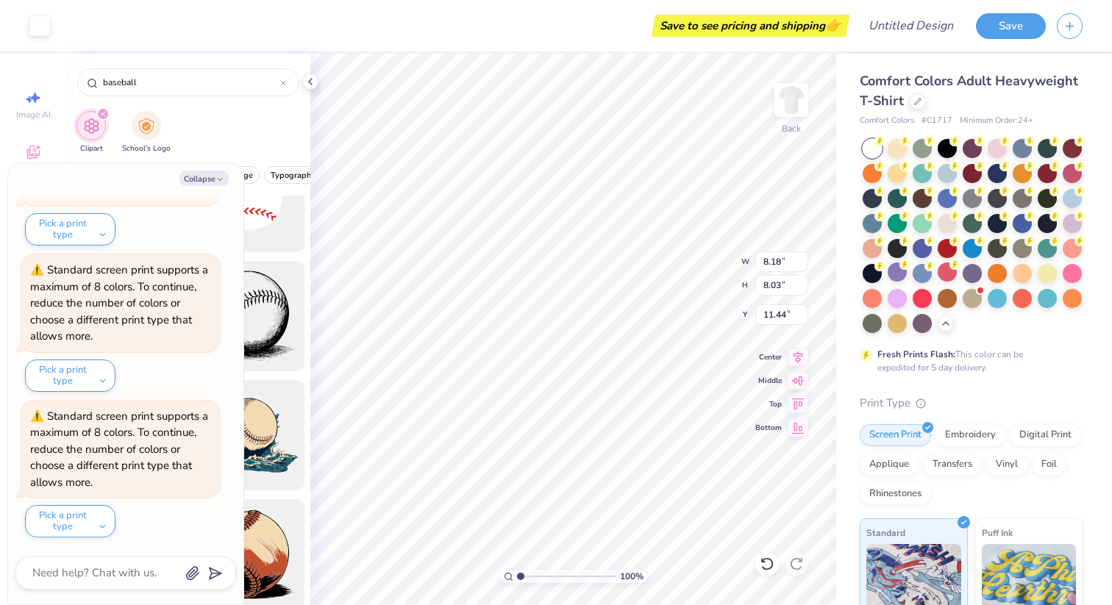
type input "6.92"
type input "12.09"
type textarea "x"
type input "12.15"
type textarea "x"
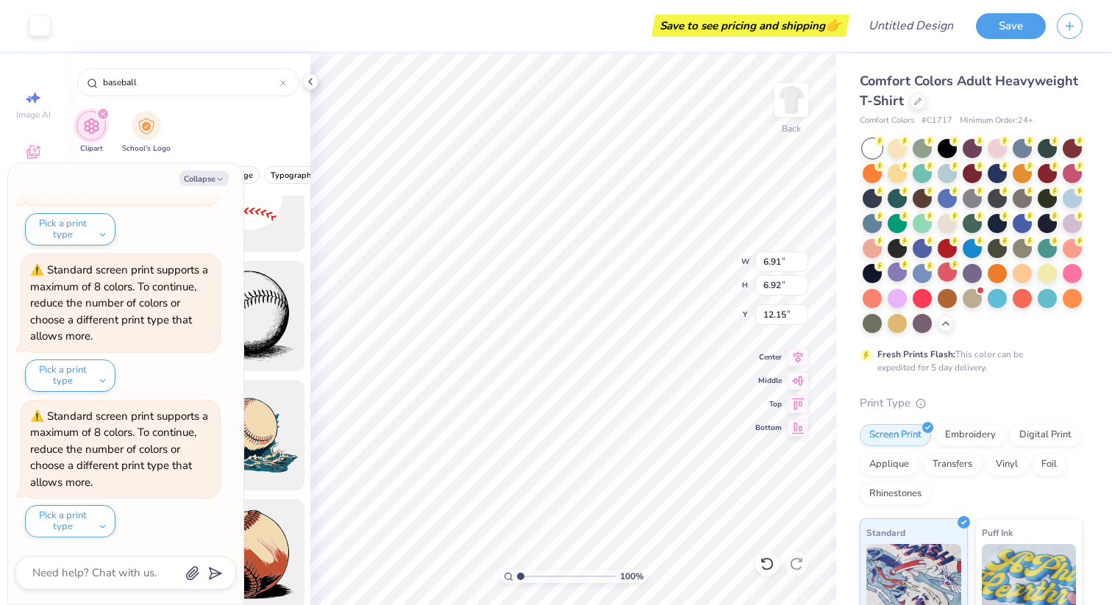
type input "15.64"
type textarea "x"
type input "7.32"
type input "7.22"
type input "11.93"
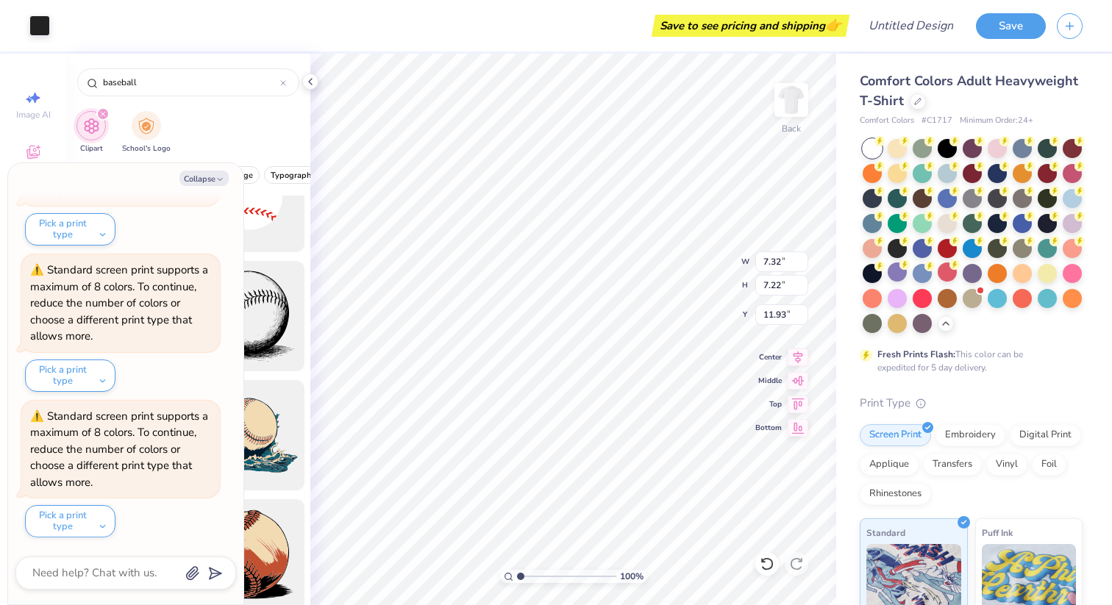
type textarea "x"
type input "8.18"
type input "8.03"
type input "11.44"
type textarea "x"
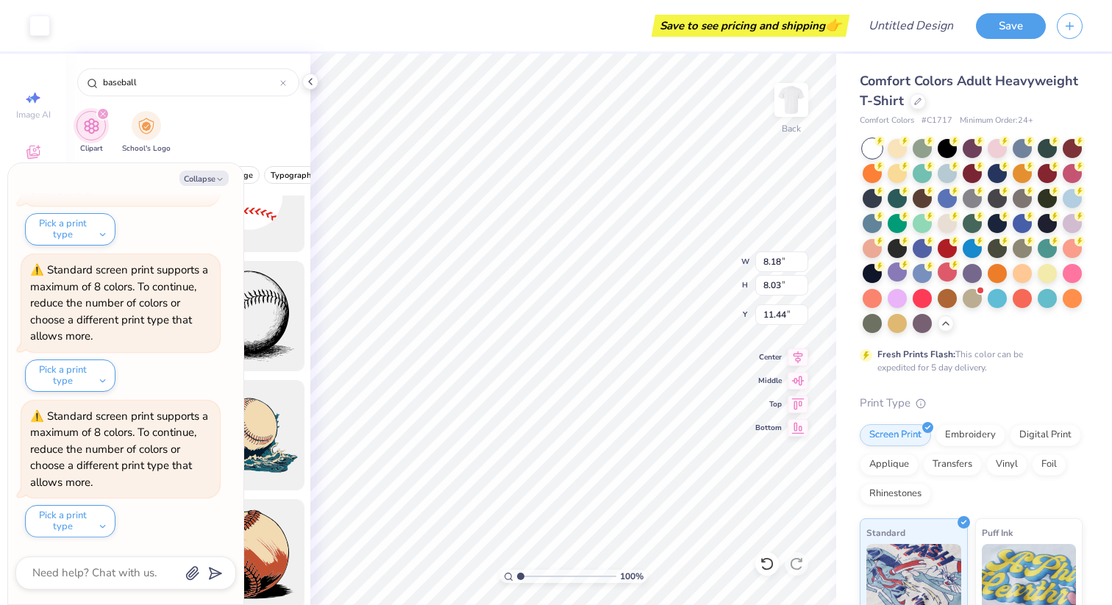
type input "7.32"
type input "7.22"
type input "11.93"
type textarea "x"
type input "11.87"
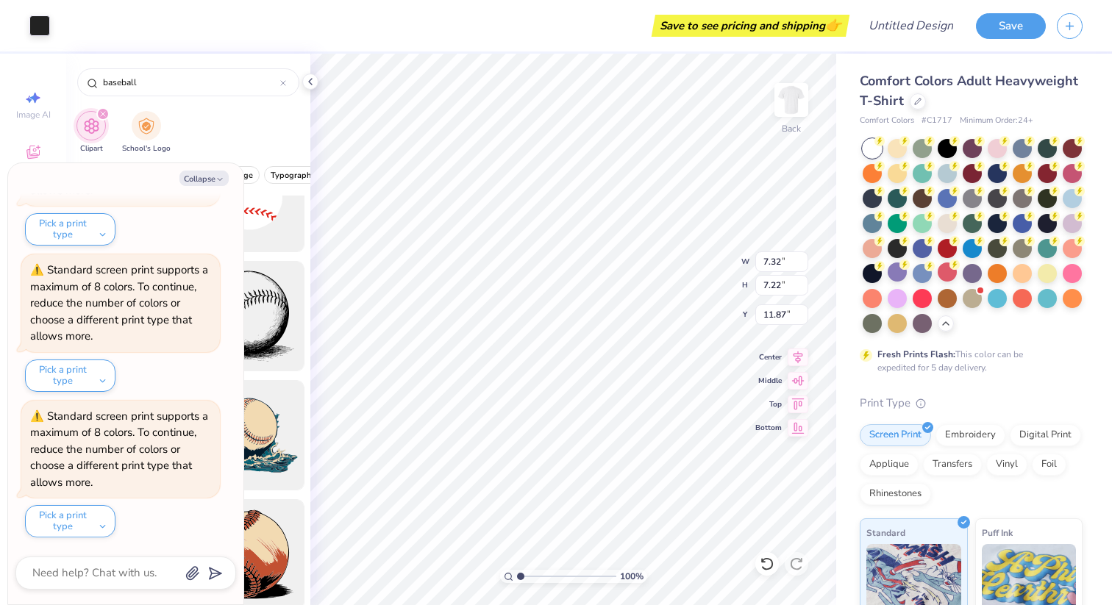
type textarea "x"
type input "6.91"
type input "6.92"
type input "15.64"
type textarea "x"
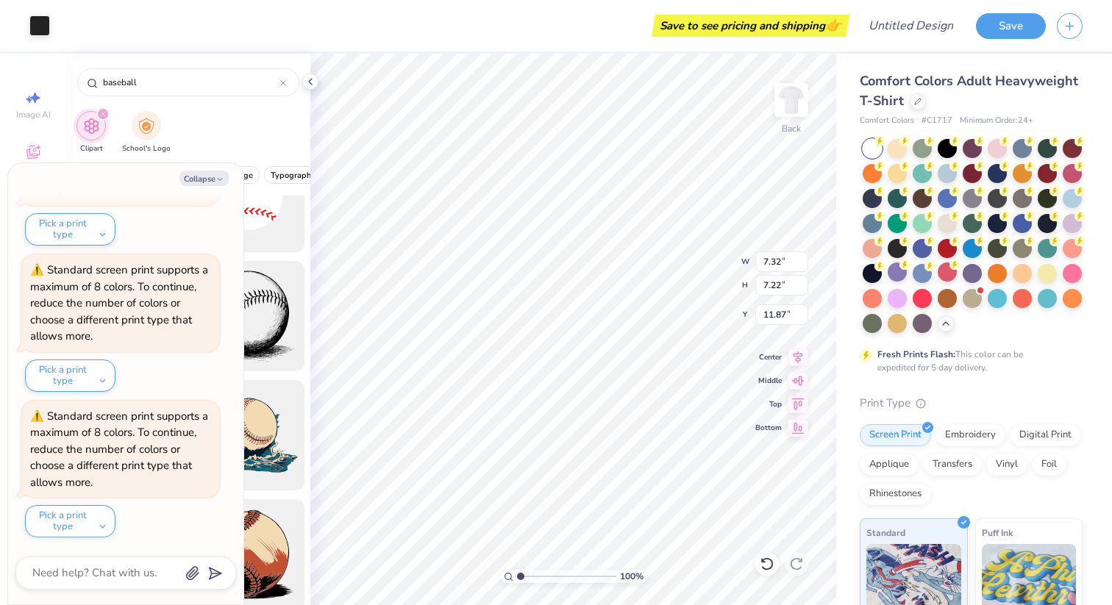
type input "17.28"
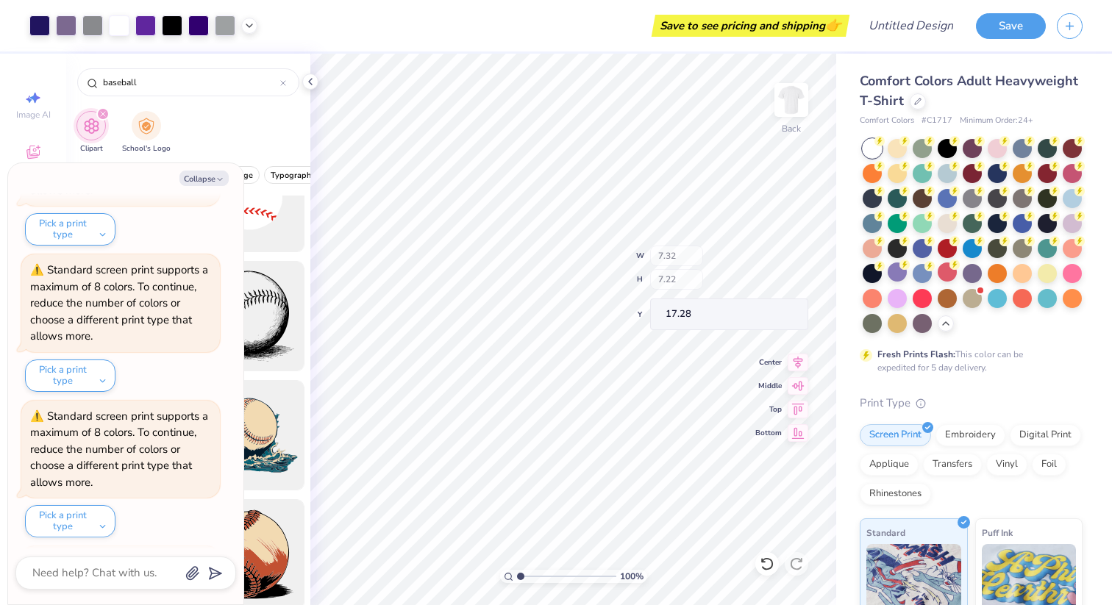
scroll to position [282, 0]
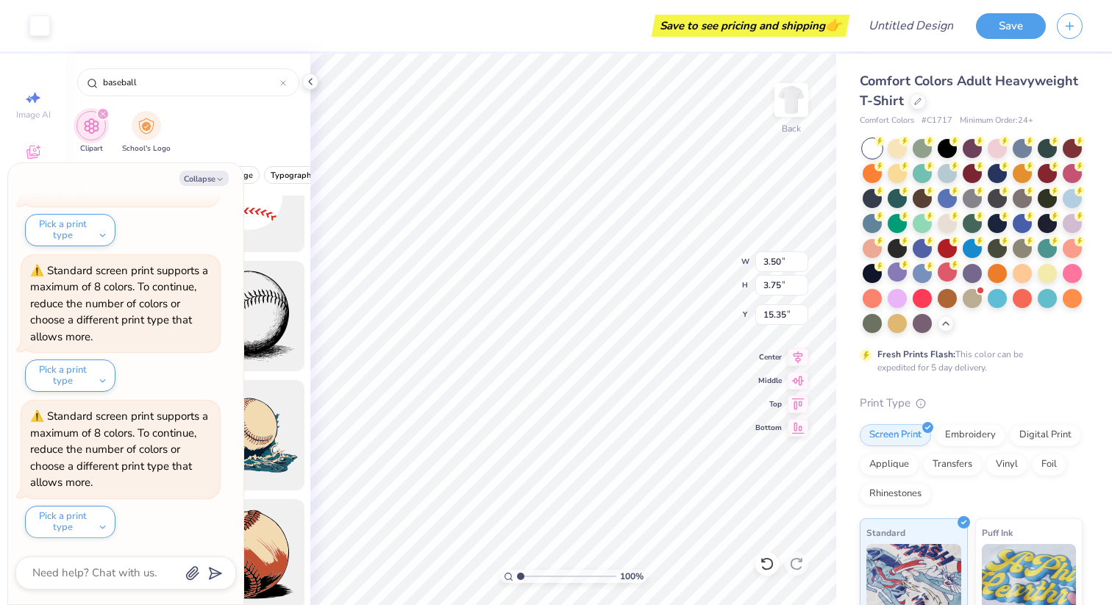
type textarea "x"
type input "8.18"
type input "8.03"
type input "11.44"
type textarea "x"
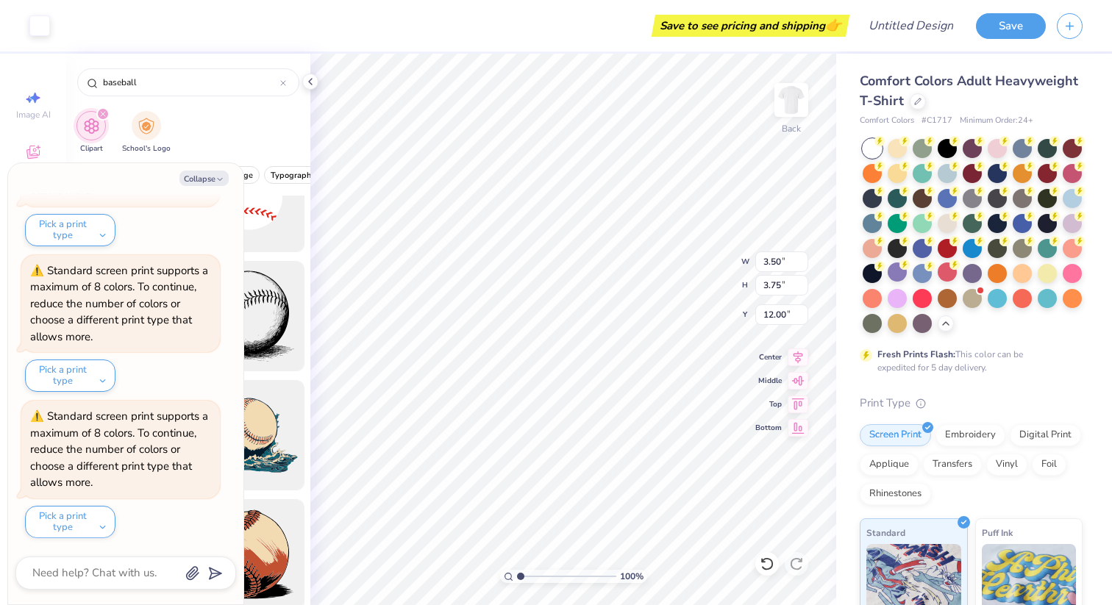
type input "12.15"
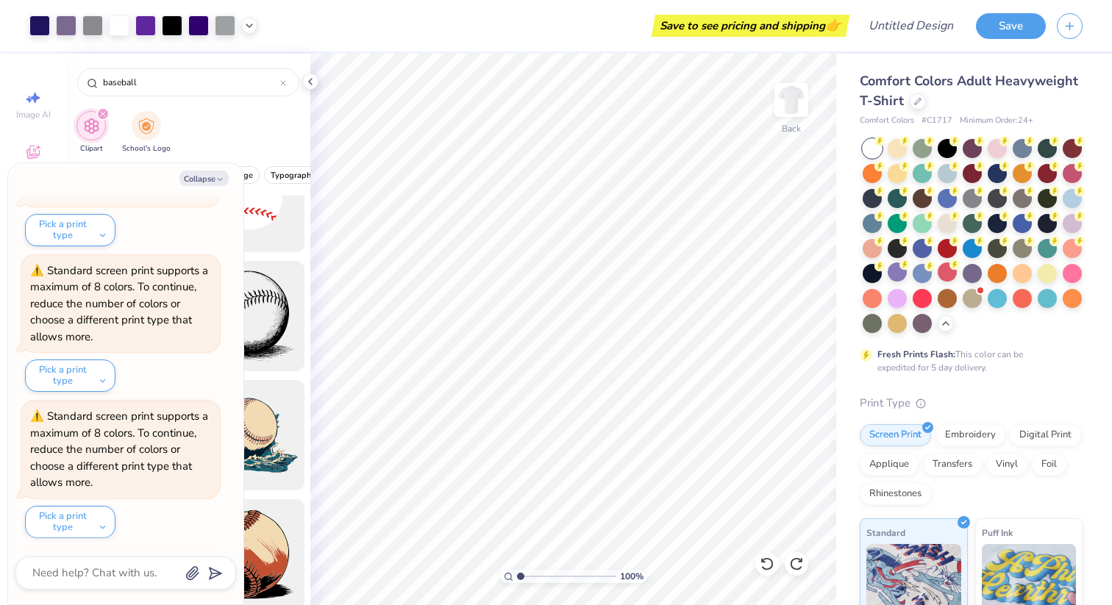
scroll to position [429, 0]
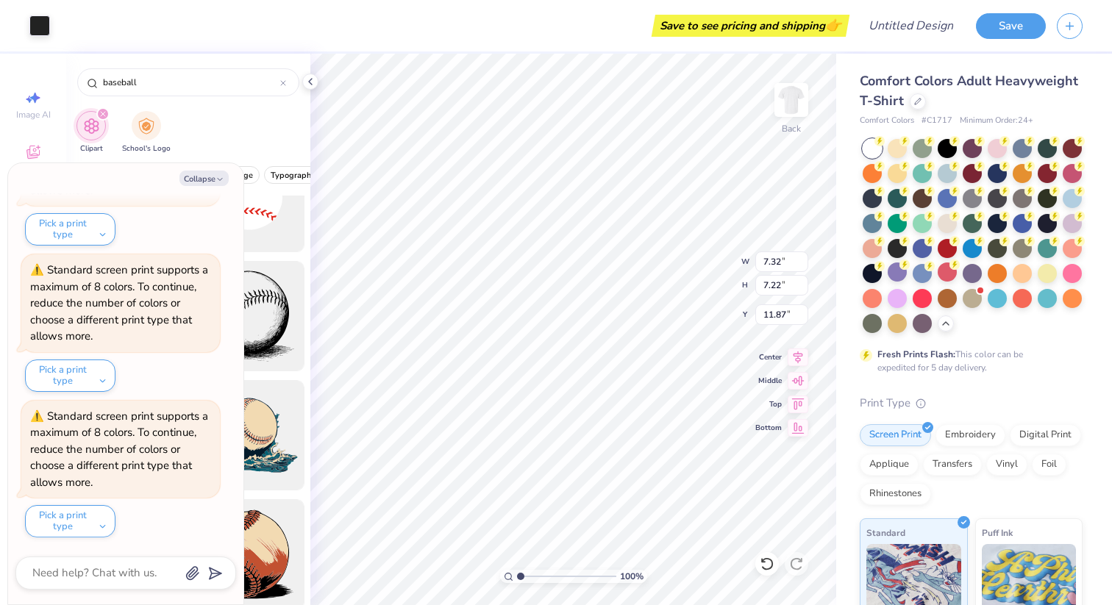
type textarea "x"
type input "3.50"
type input "3.75"
type input "15.36"
type textarea "x"
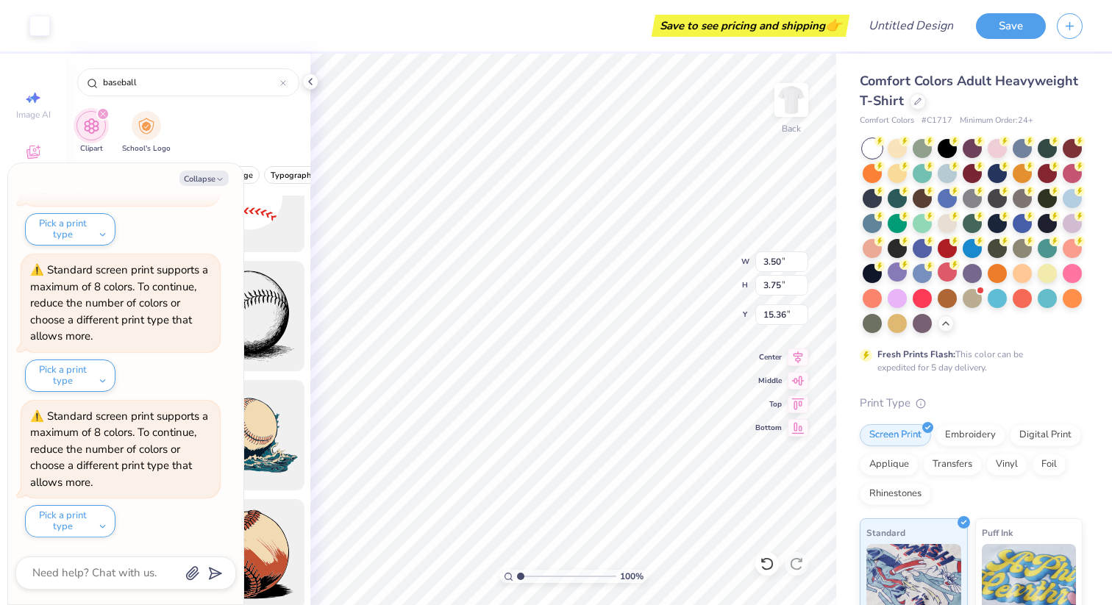
type input "7.32"
type input "7.22"
type input "11.87"
click at [218, 177] on icon "button" at bounding box center [219, 179] width 9 height 9
type textarea "x"
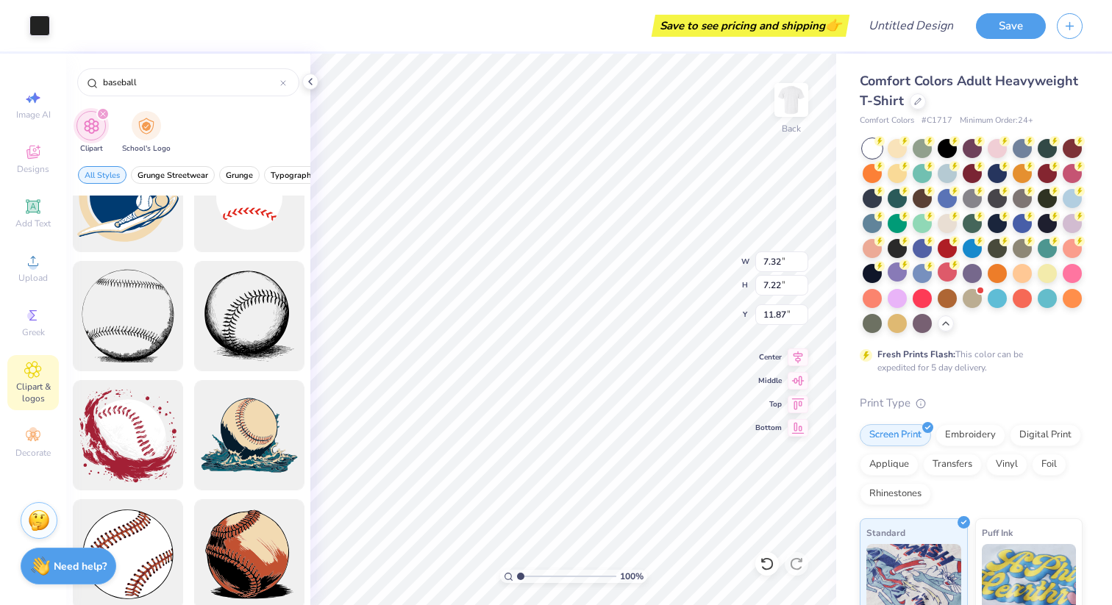
click at [310, 84] on icon at bounding box center [310, 82] width 12 height 12
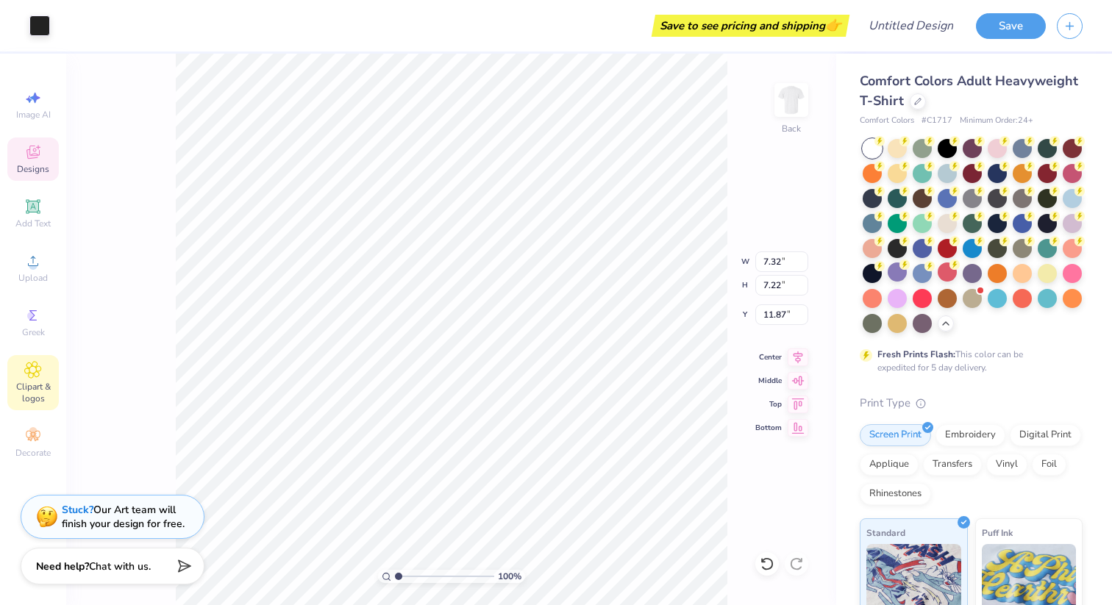
click at [39, 157] on icon at bounding box center [33, 152] width 18 height 18
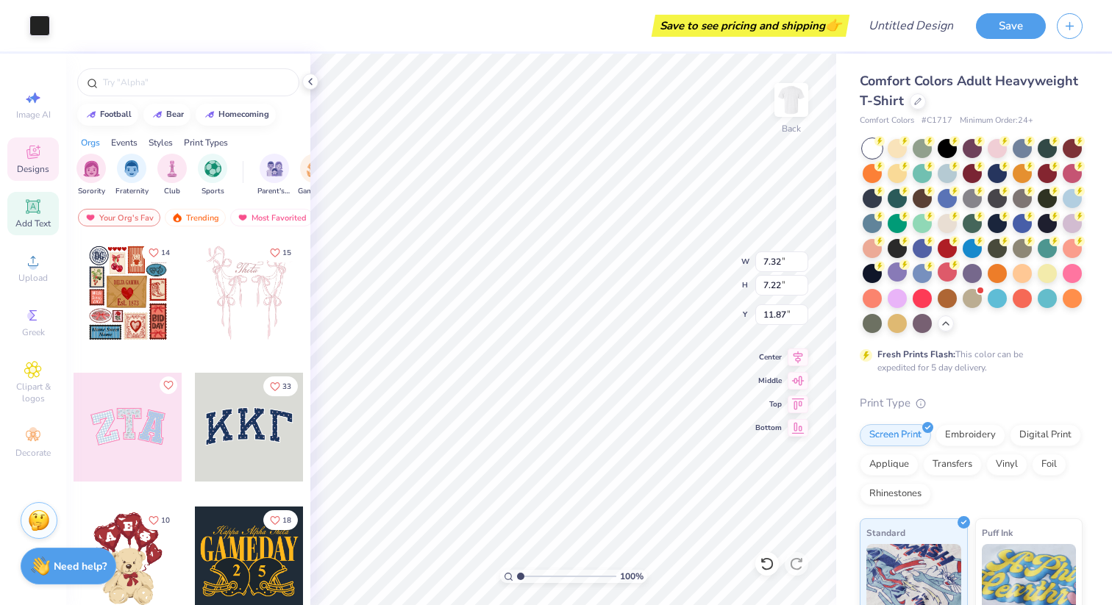
click at [48, 217] on div "Add Text" at bounding box center [32, 213] width 51 height 43
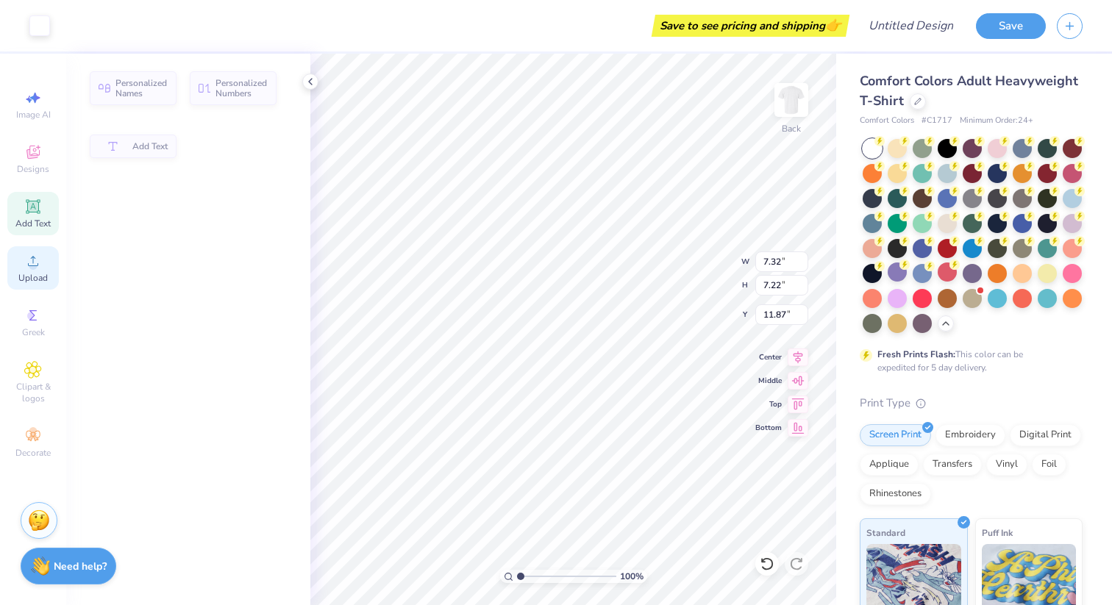
type input "5.59"
type input "1.62"
type input "11.69"
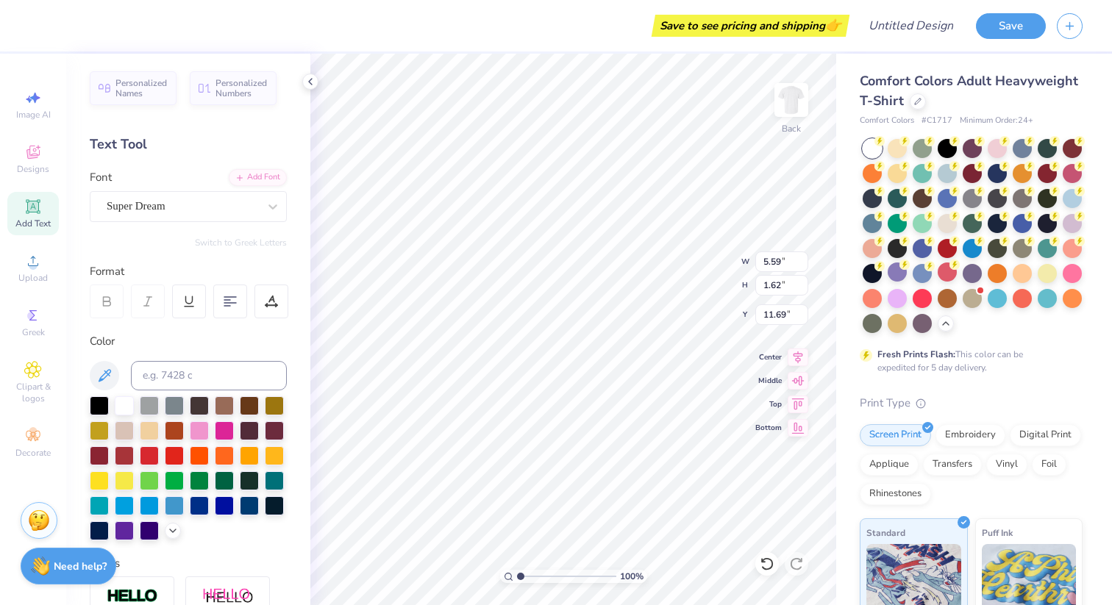
type textarea "TXT"
click at [126, 405] on div at bounding box center [124, 404] width 19 height 19
click at [46, 259] on div "Upload" at bounding box center [32, 267] width 51 height 43
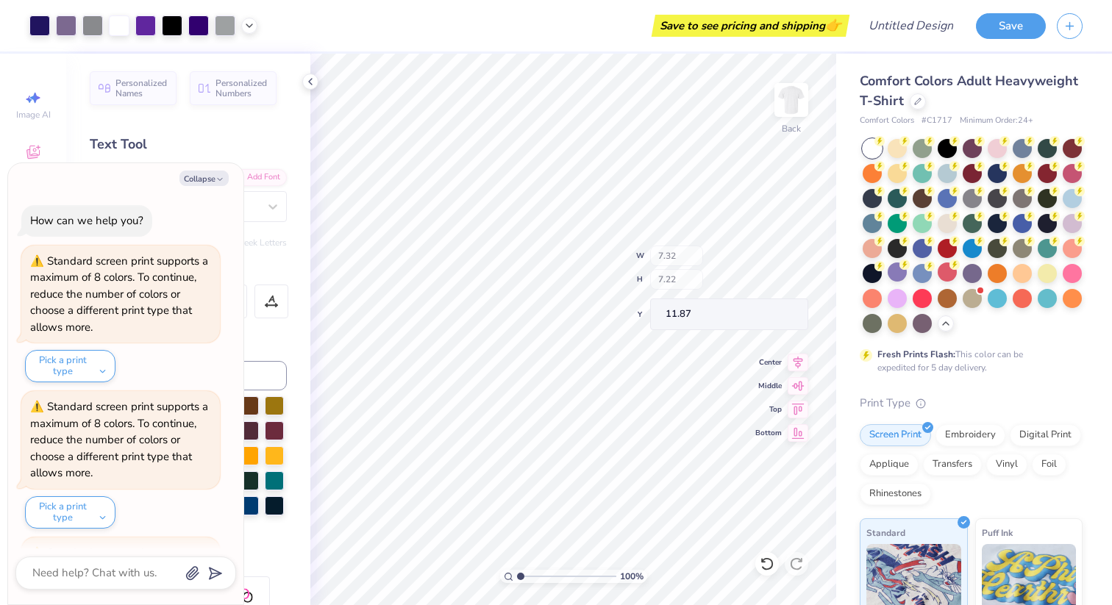
scroll to position [574, 0]
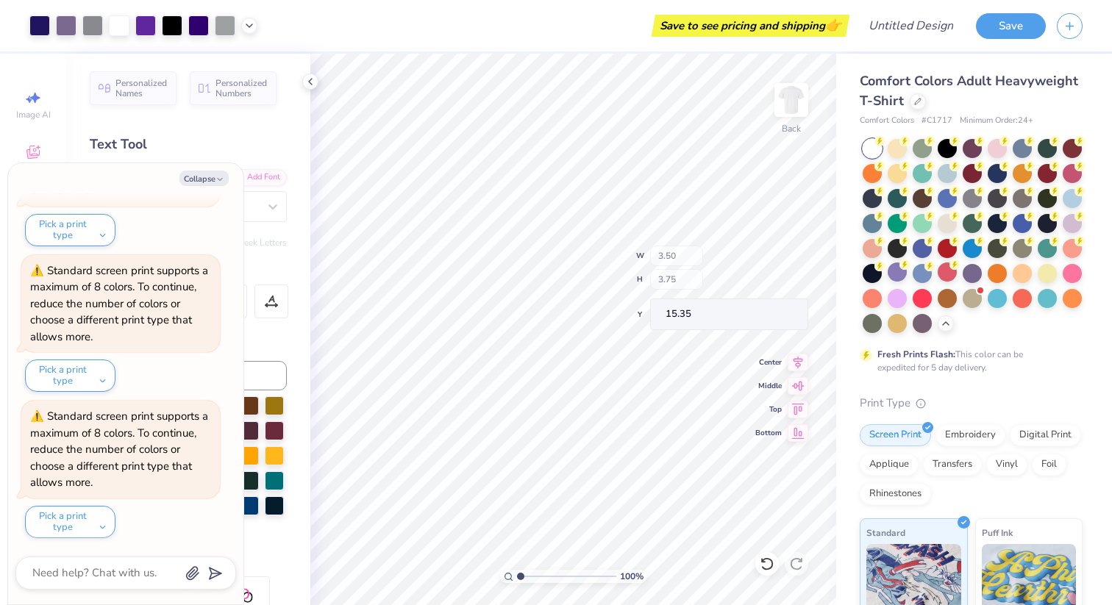
type textarea "x"
type input "15.35"
type textarea "x"
type input "12.15"
click at [218, 179] on polyline "button" at bounding box center [220, 180] width 4 height 2
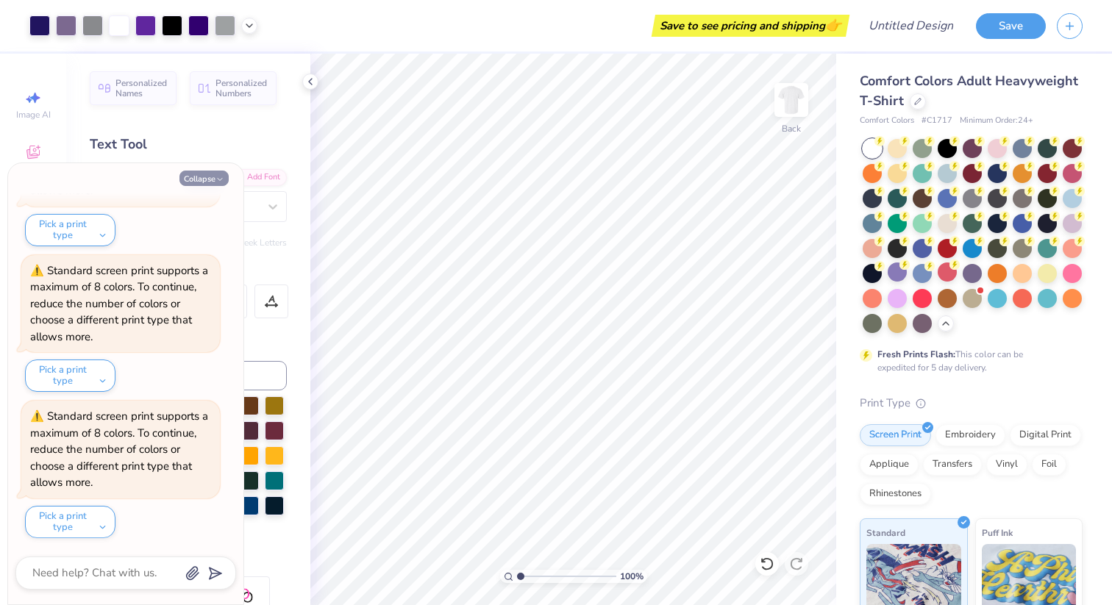
type textarea "x"
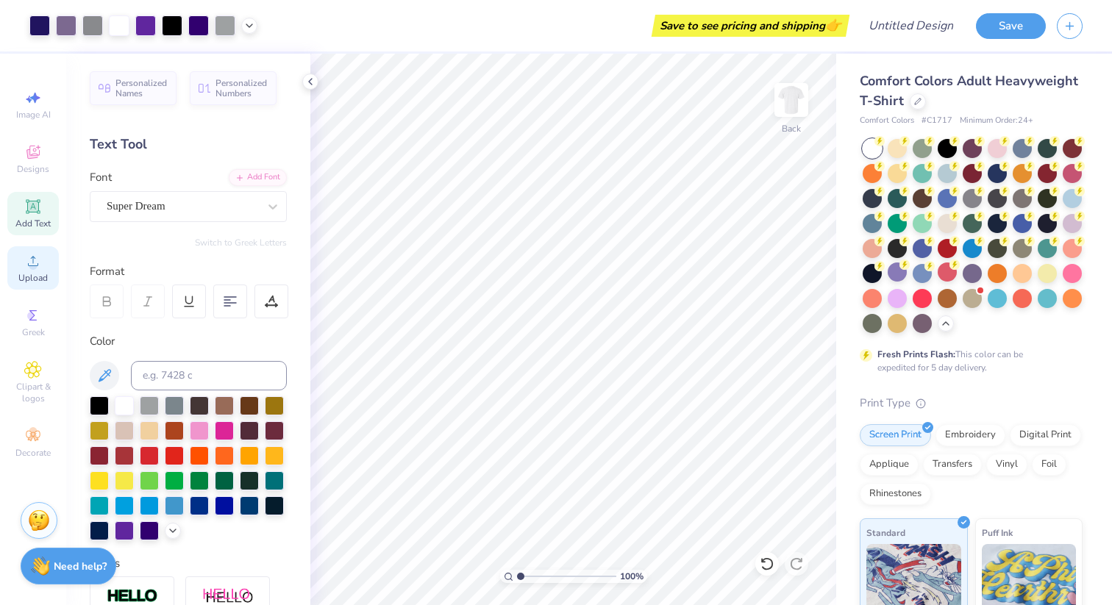
click at [38, 282] on span "Upload" at bounding box center [32, 278] width 29 height 12
click at [34, 104] on icon at bounding box center [33, 98] width 18 height 18
select select "4"
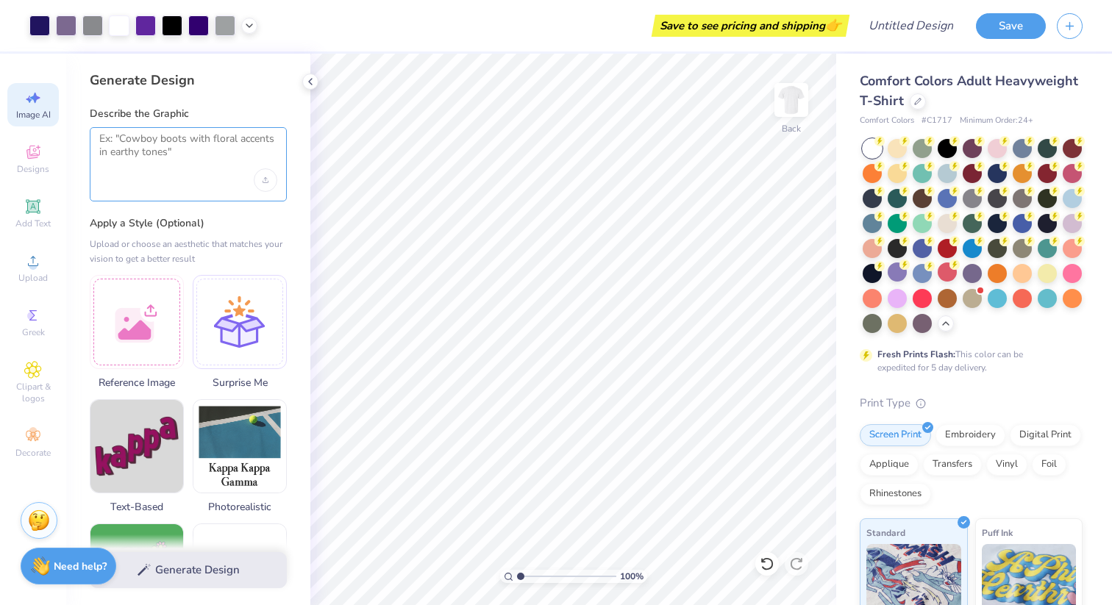
click at [172, 142] on textarea at bounding box center [188, 150] width 178 height 37
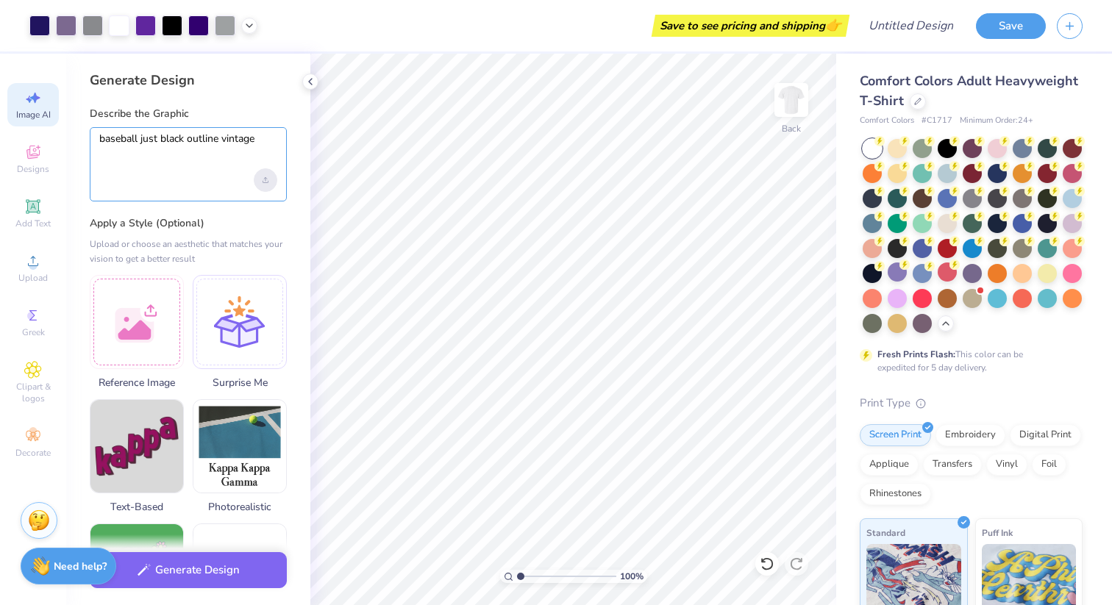
type textarea "baseball just black outline vintage"
click at [262, 179] on icon "Upload image" at bounding box center [265, 180] width 6 height 6
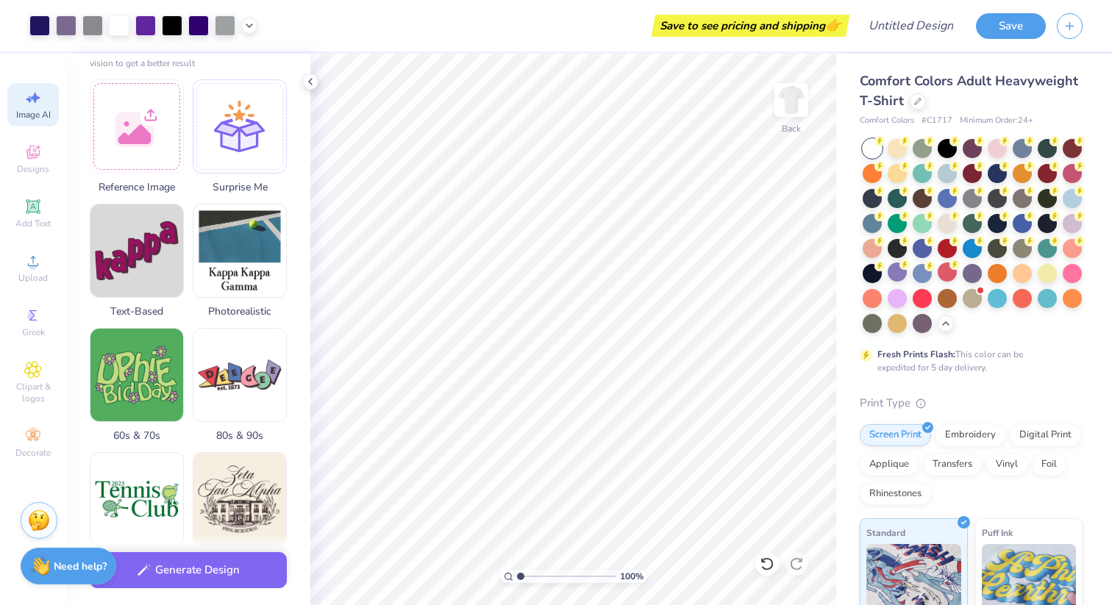
scroll to position [241, 0]
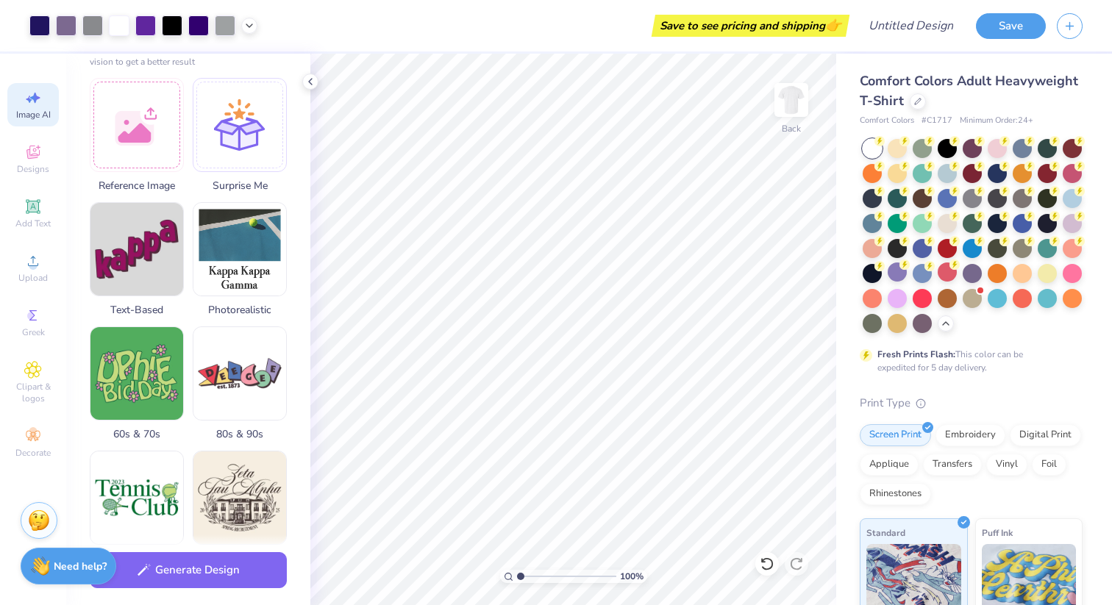
drag, startPoint x: 188, startPoint y: 569, endPoint x: 184, endPoint y: 441, distance: 128.0
click at [184, 441] on div "Generate Design Describe the Graphic baseball just black outline vintage Apply …" at bounding box center [188, 329] width 244 height 551
click at [146, 487] on img at bounding box center [136, 495] width 93 height 93
click at [166, 564] on button "Generate Design" at bounding box center [188, 566] width 197 height 36
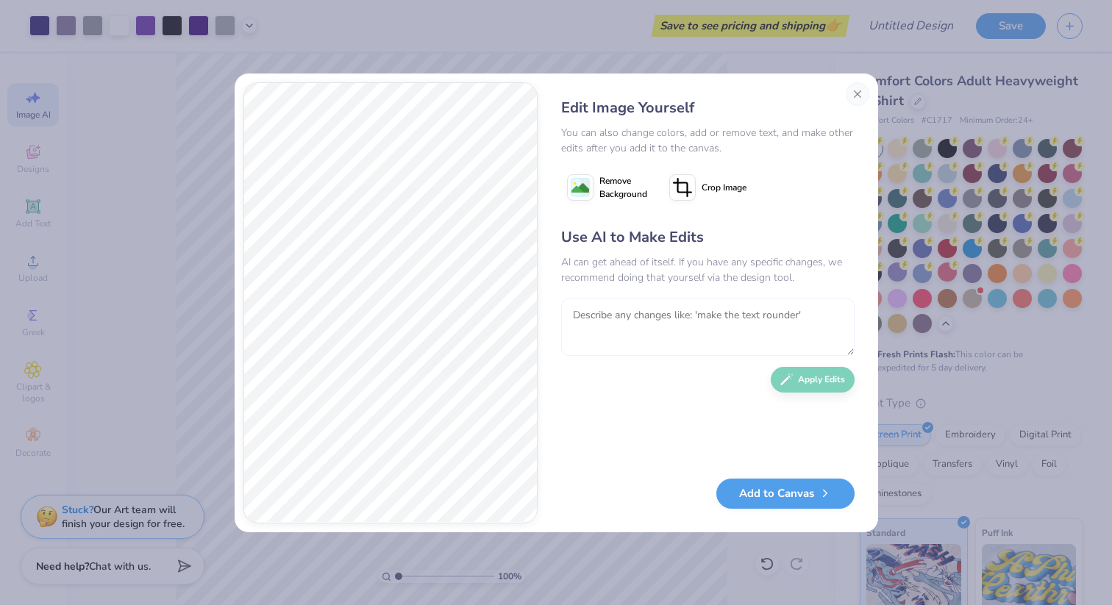
click at [632, 326] on textarea at bounding box center [707, 326] width 293 height 57
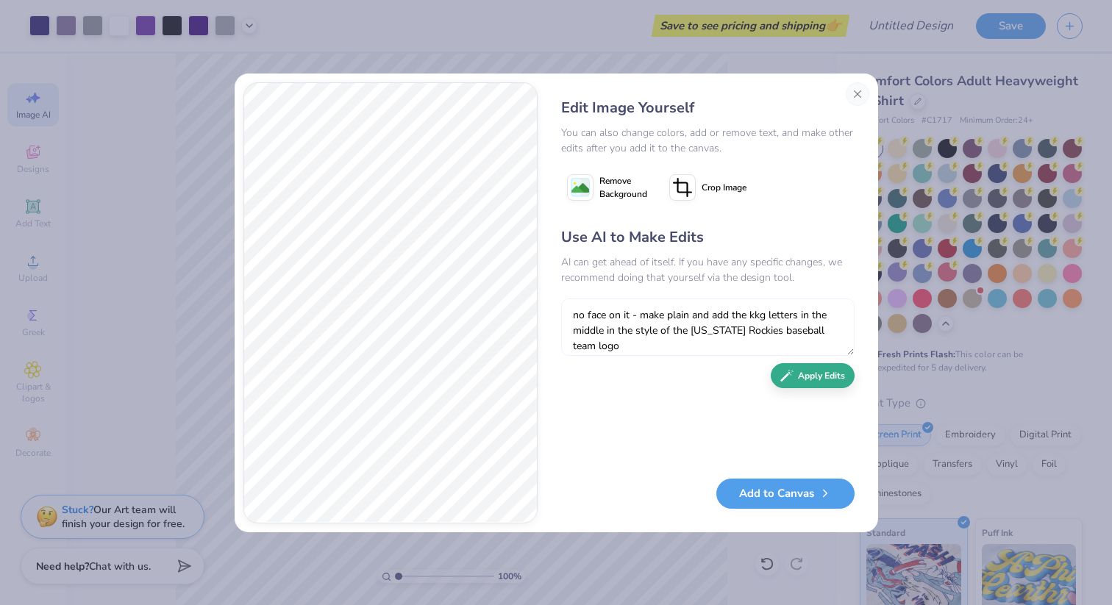
type textarea "no face on it - make plain and add the kkg letters in the middle in the style o…"
click at [820, 385] on button "Apply Edits" at bounding box center [812, 376] width 84 height 26
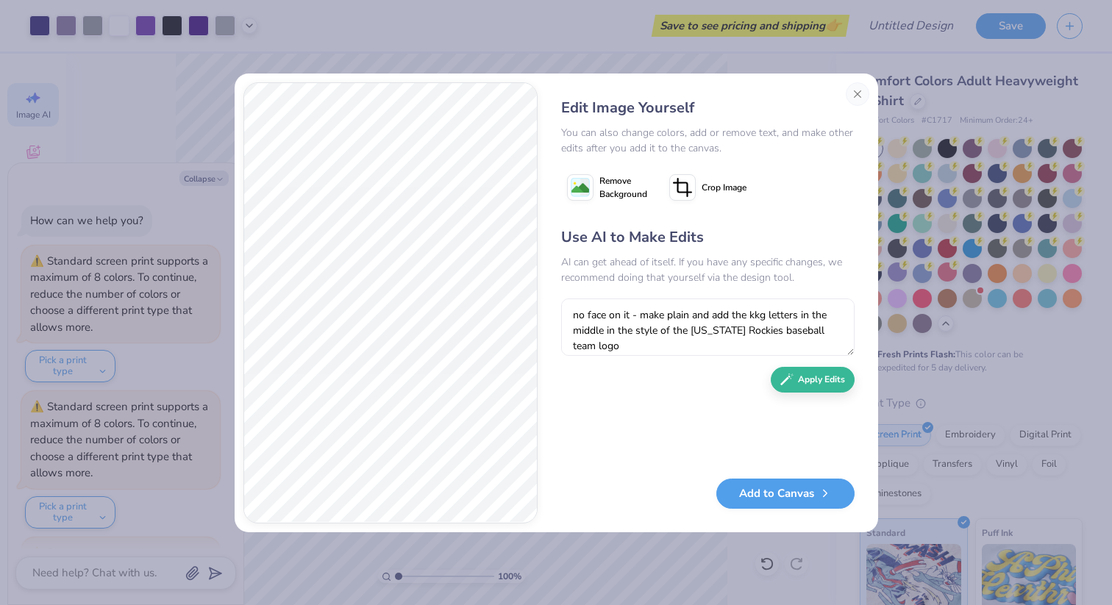
scroll to position [631, 0]
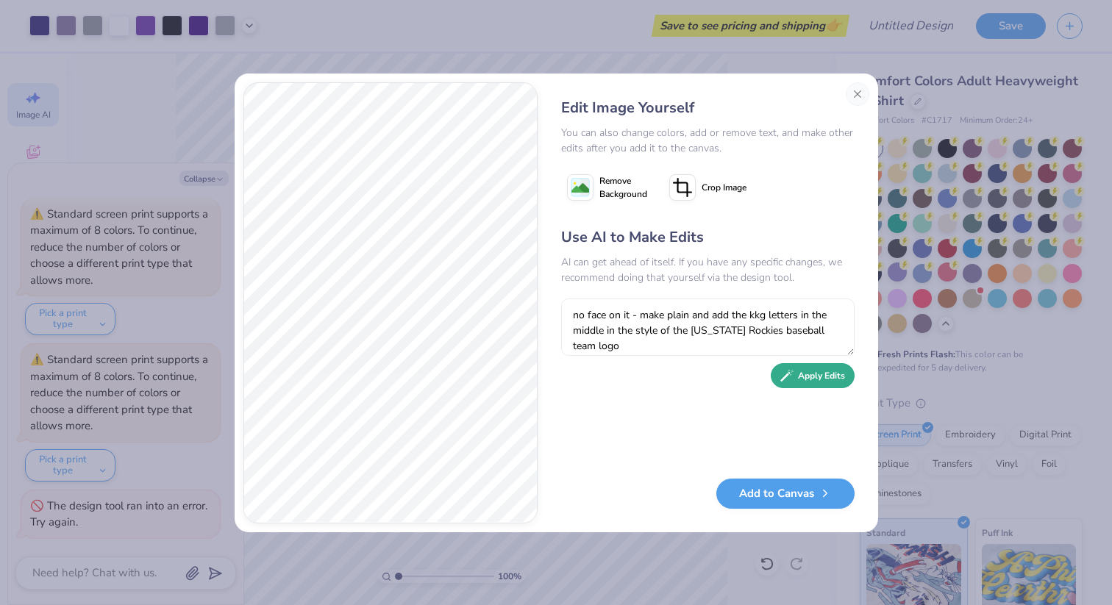
click at [845, 380] on button "Apply Edits" at bounding box center [812, 376] width 84 height 26
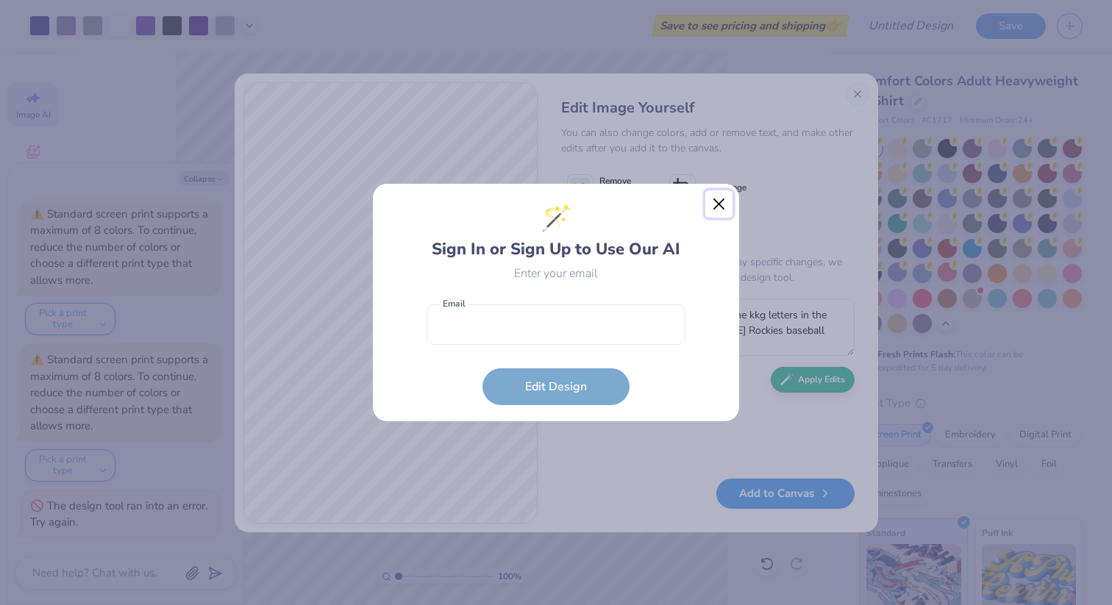
click at [718, 204] on button "Close" at bounding box center [719, 204] width 28 height 28
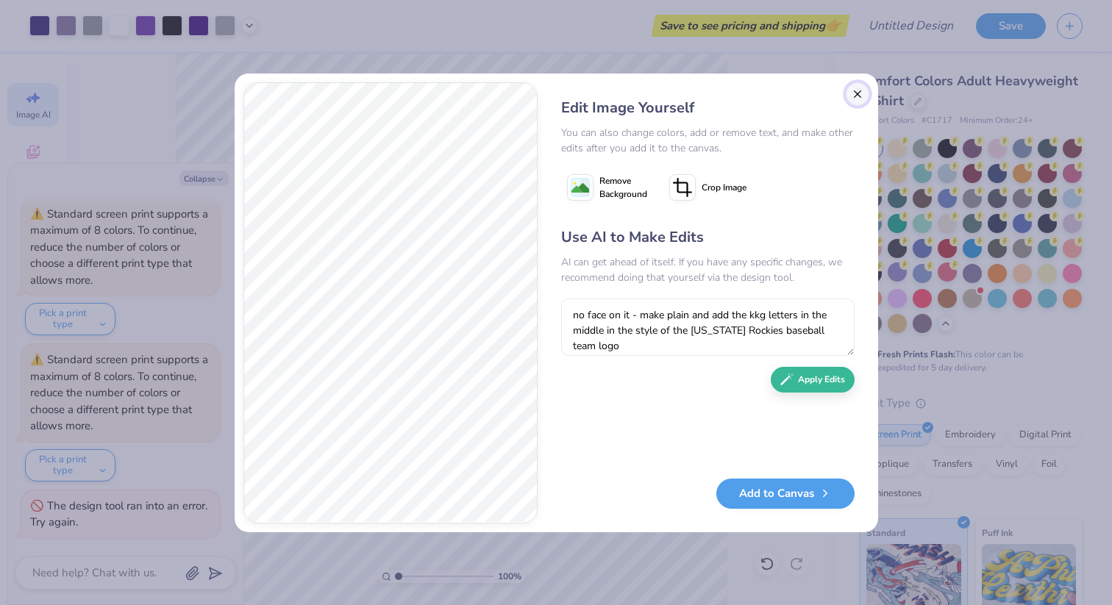
click at [859, 96] on button "Close" at bounding box center [857, 94] width 24 height 24
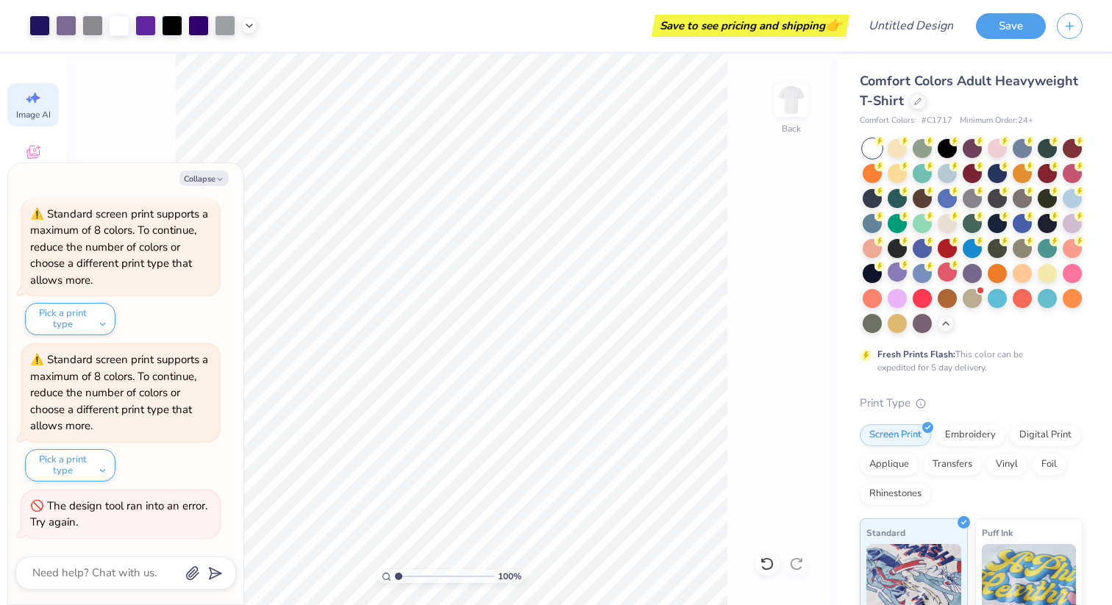
scroll to position [0, 33]
click at [210, 182] on button "Collapse" at bounding box center [203, 178] width 49 height 15
type textarea "x"
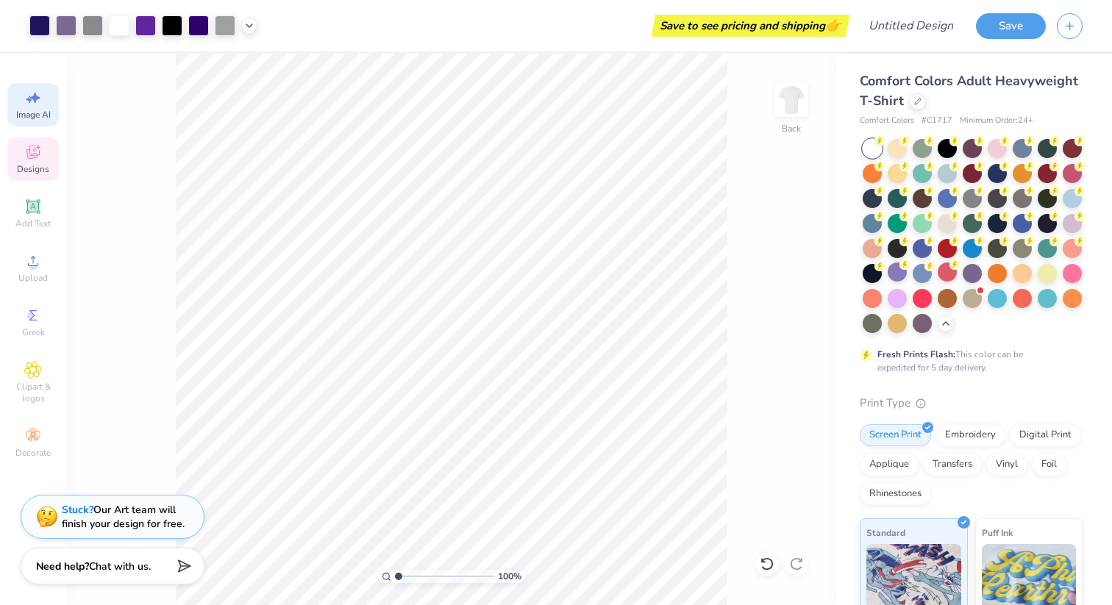
click at [24, 162] on div "Designs" at bounding box center [32, 158] width 51 height 43
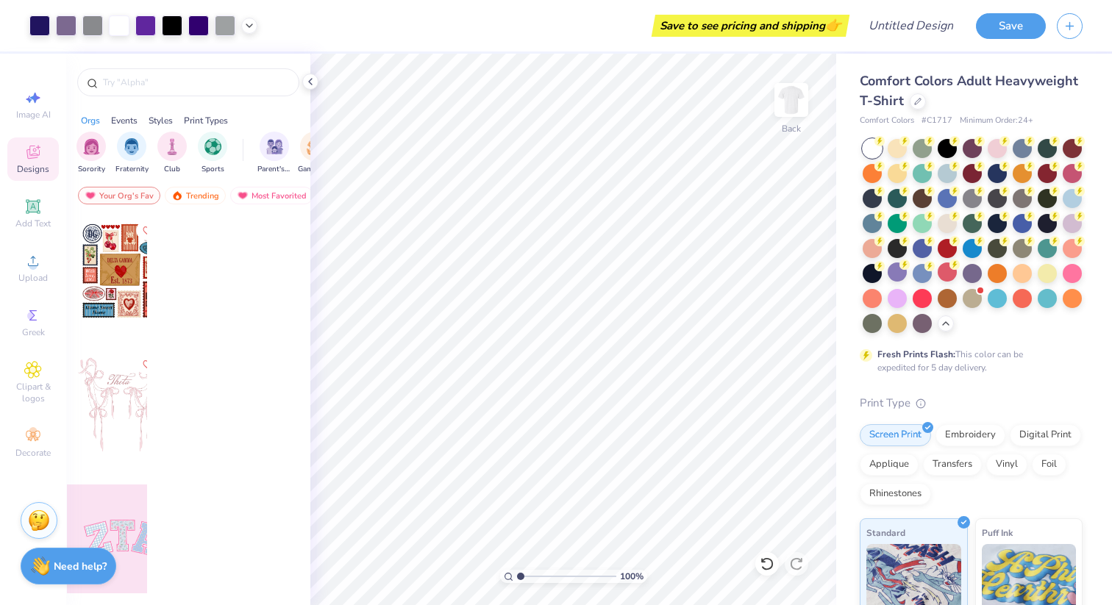
scroll to position [0, 0]
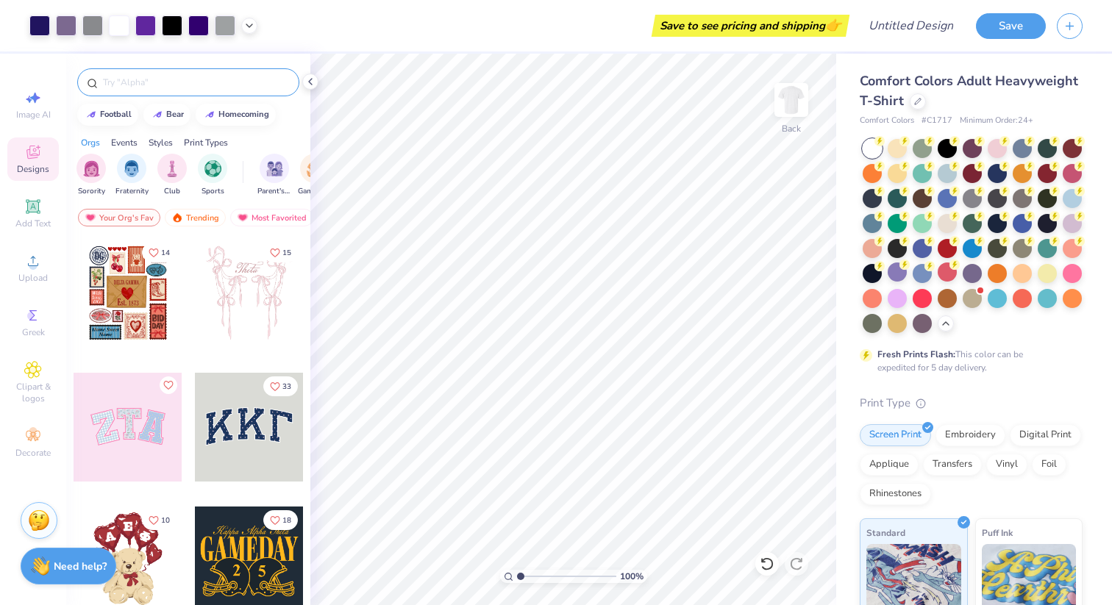
click at [169, 85] on input "text" at bounding box center [195, 82] width 188 height 15
type input "baseball"
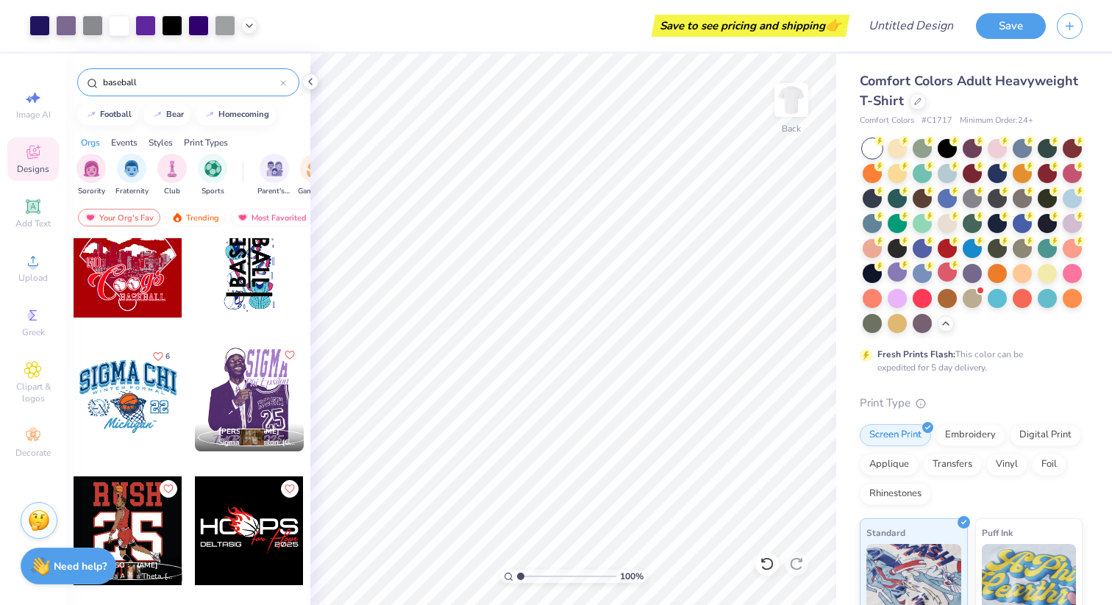
scroll to position [4715, 0]
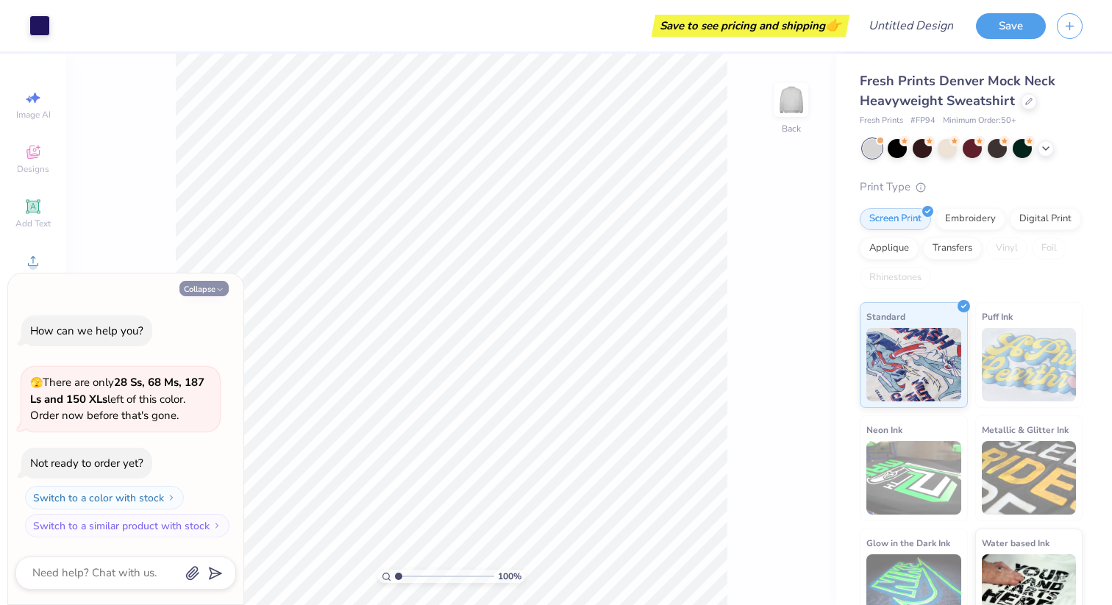
click at [197, 291] on button "Collapse" at bounding box center [203, 288] width 49 height 15
type textarea "x"
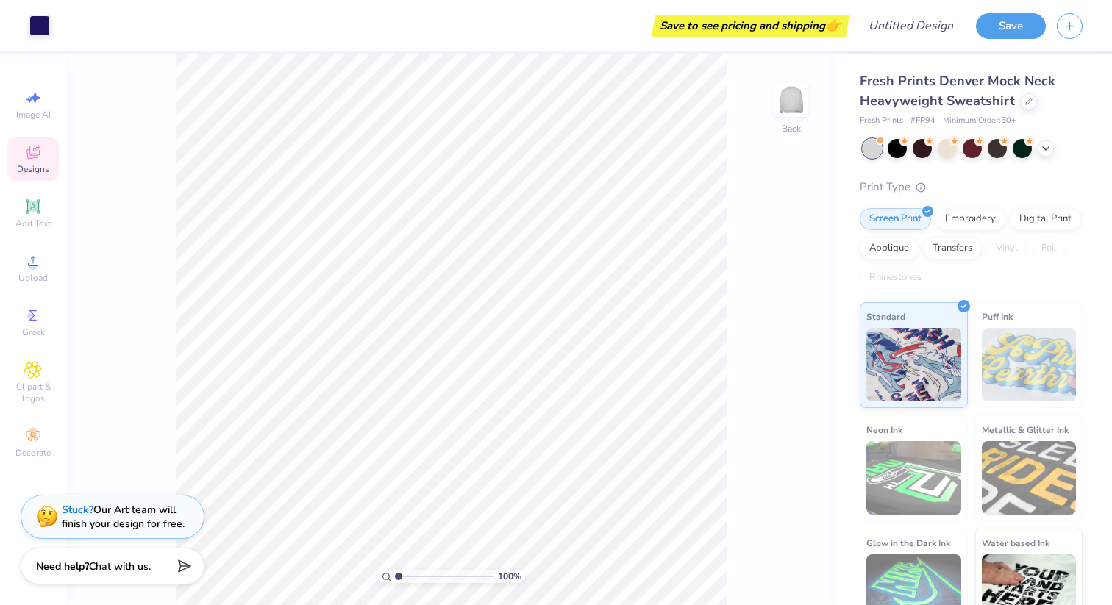
click at [42, 165] on span "Designs" at bounding box center [33, 169] width 32 height 12
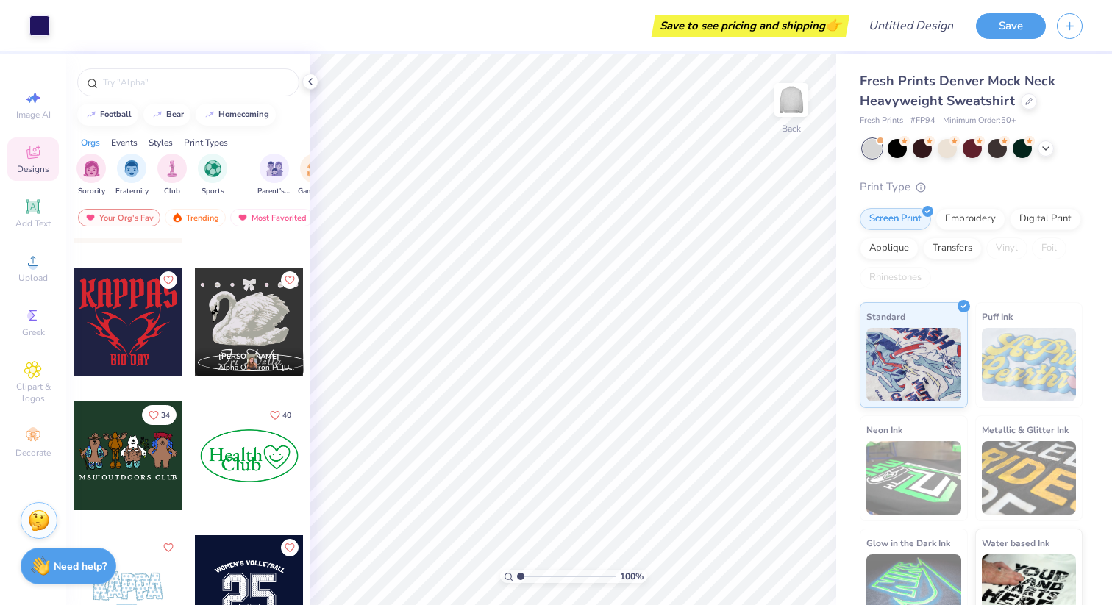
scroll to position [1742, 0]
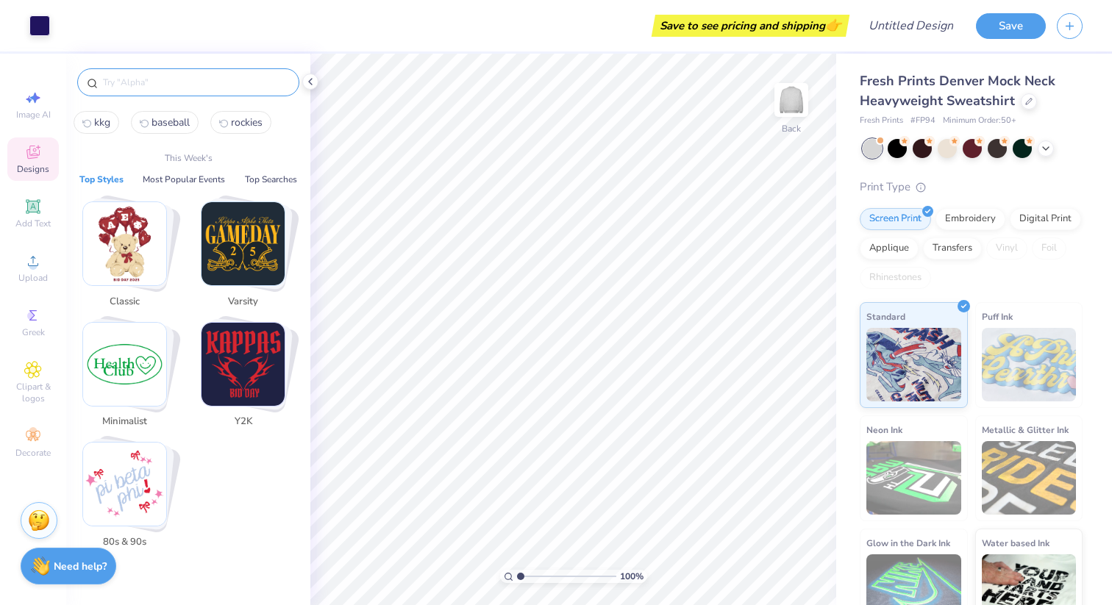
click at [145, 82] on input "text" at bounding box center [195, 82] width 188 height 15
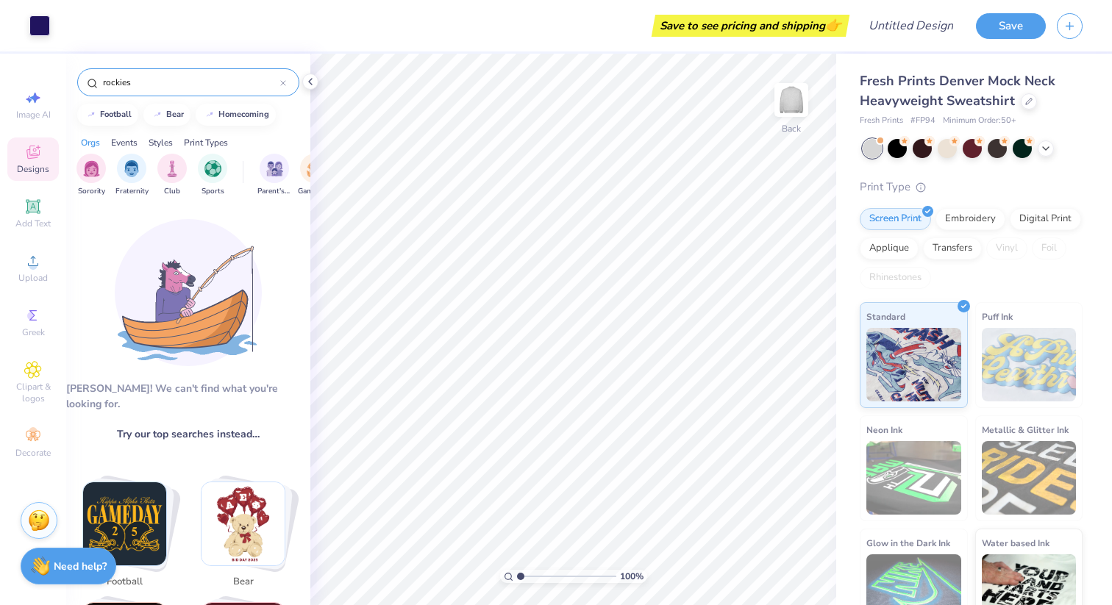
click at [144, 85] on input "rockies" at bounding box center [190, 82] width 179 height 15
type input "baseball"
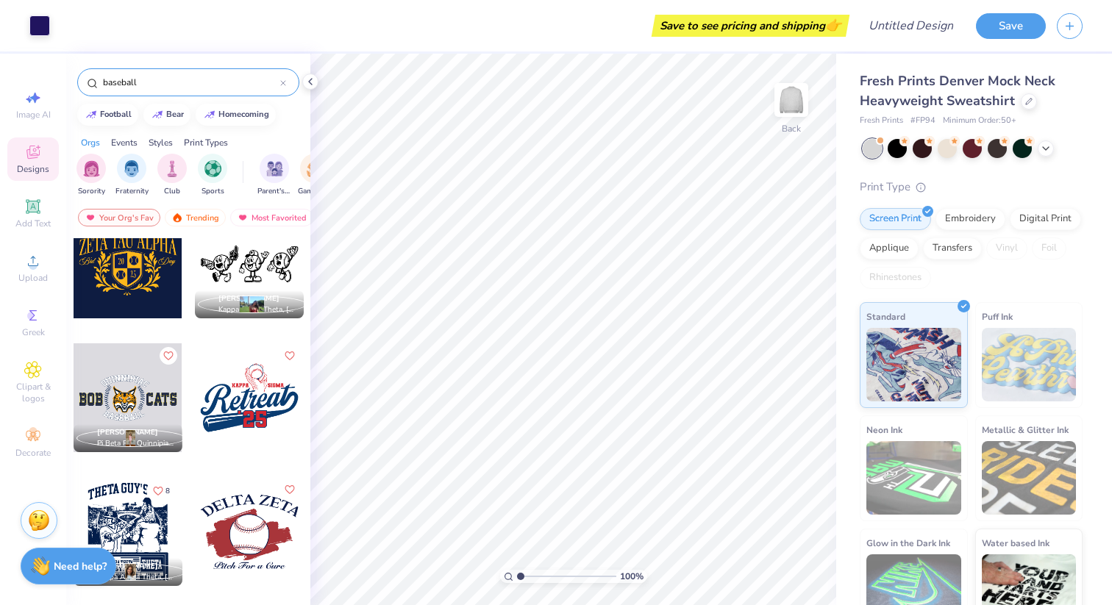
scroll to position [2016, 0]
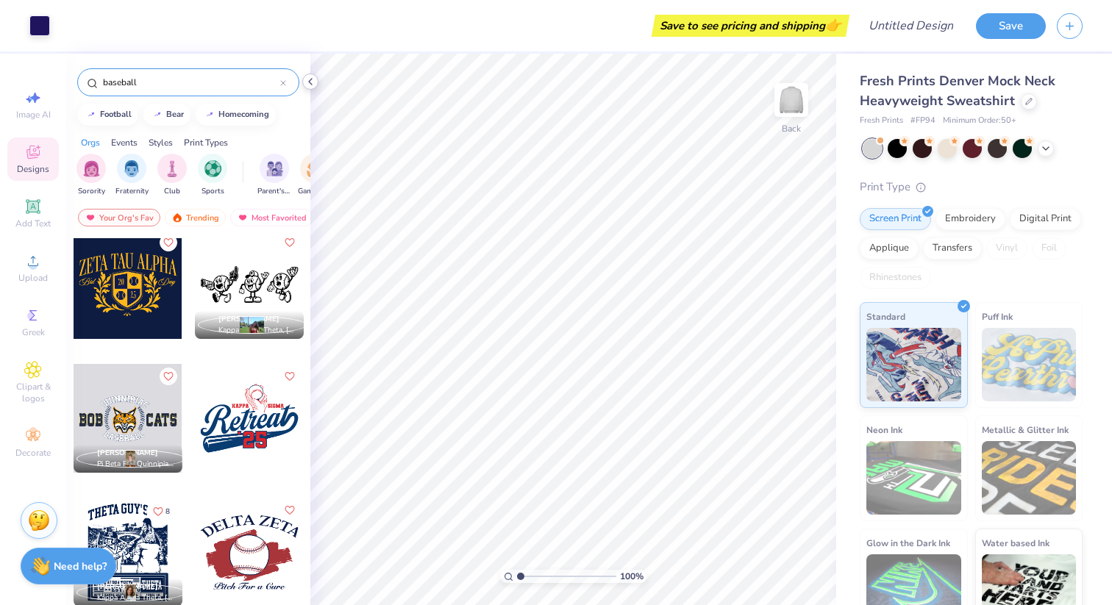
click at [306, 81] on icon at bounding box center [310, 82] width 12 height 12
